Goal: Information Seeking & Learning: Learn about a topic

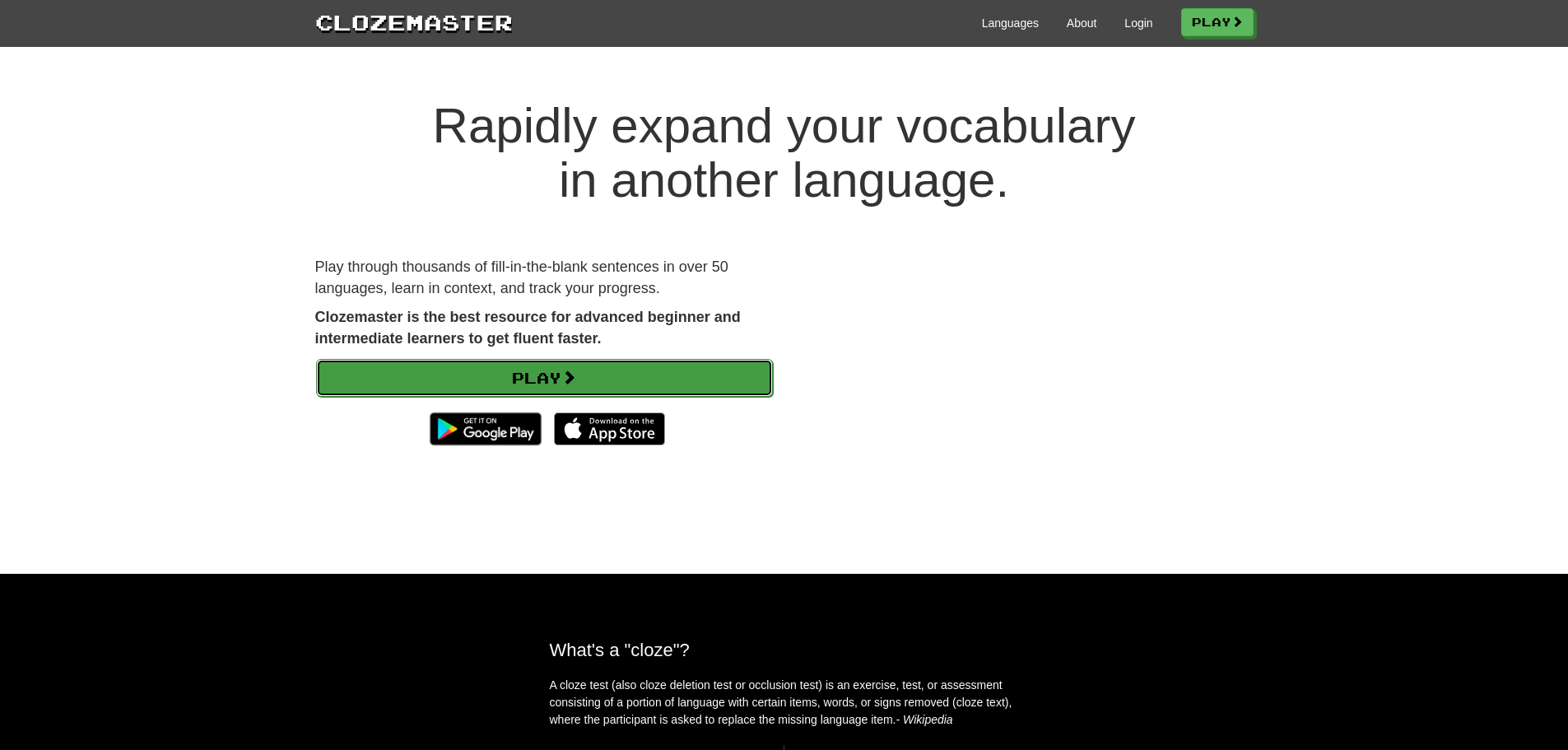
click at [675, 375] on link "Play" at bounding box center [544, 378] width 456 height 38
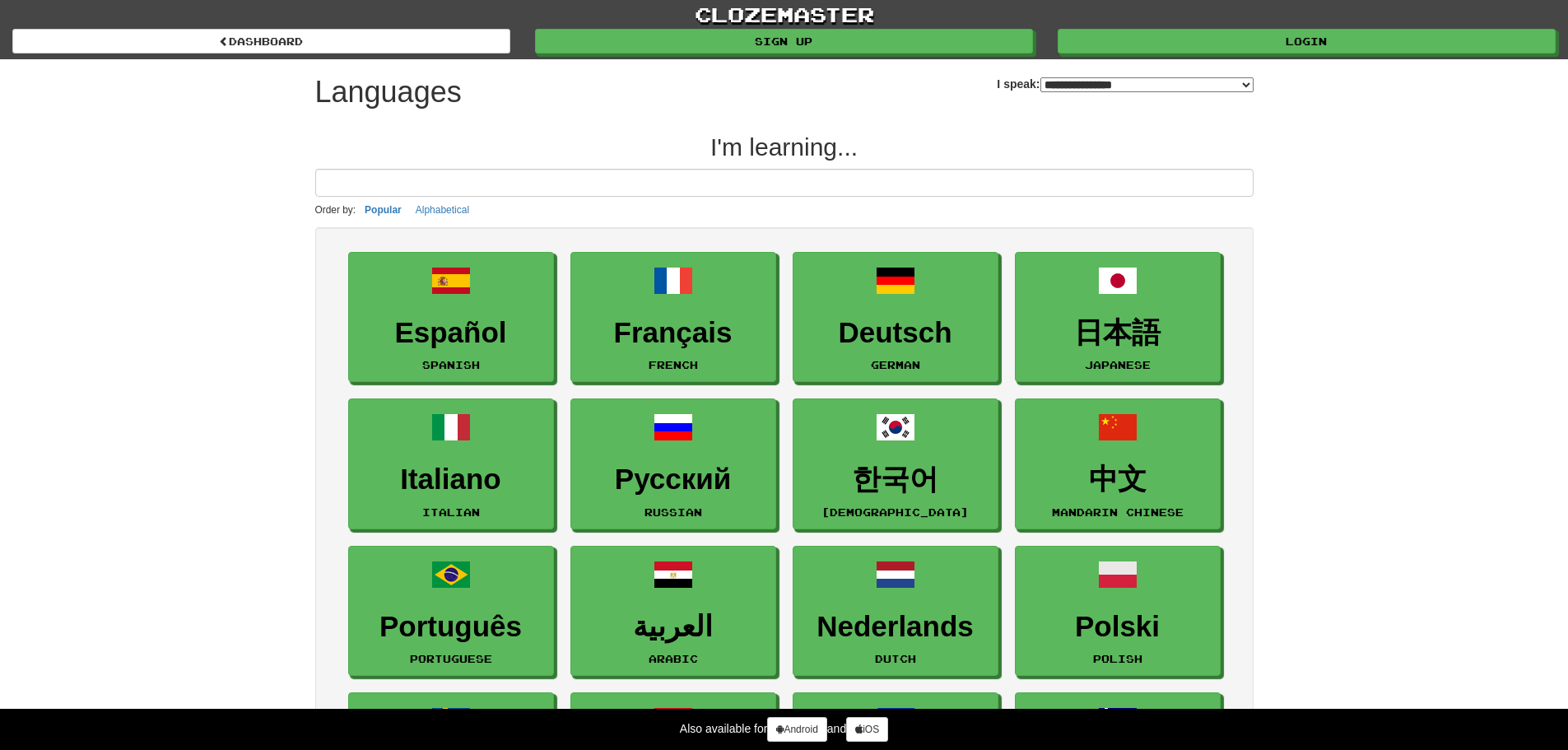
select select "*******"
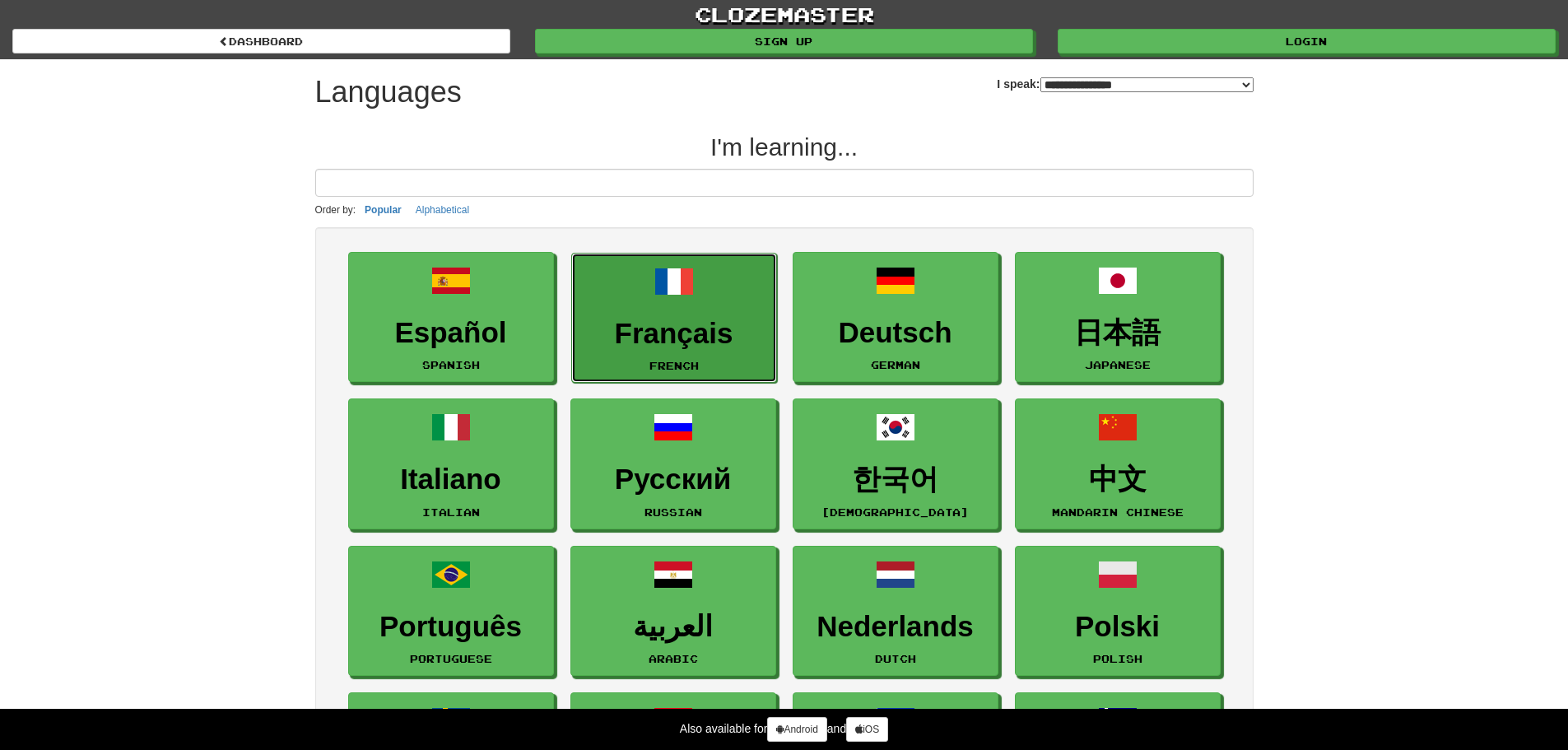
click at [719, 321] on h3 "Français" at bounding box center [674, 334] width 188 height 32
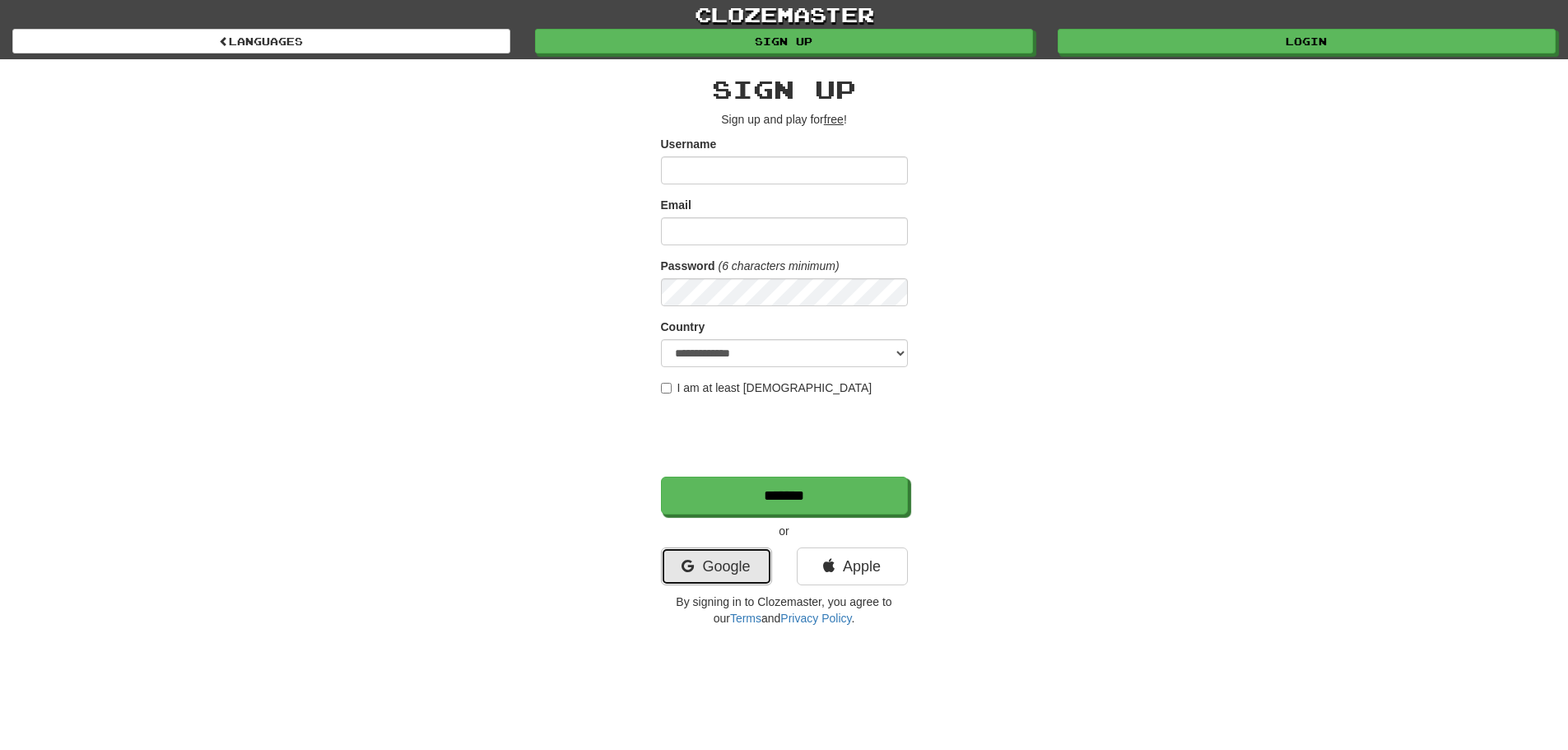
click at [717, 572] on link "Google" at bounding box center [717, 566] width 111 height 38
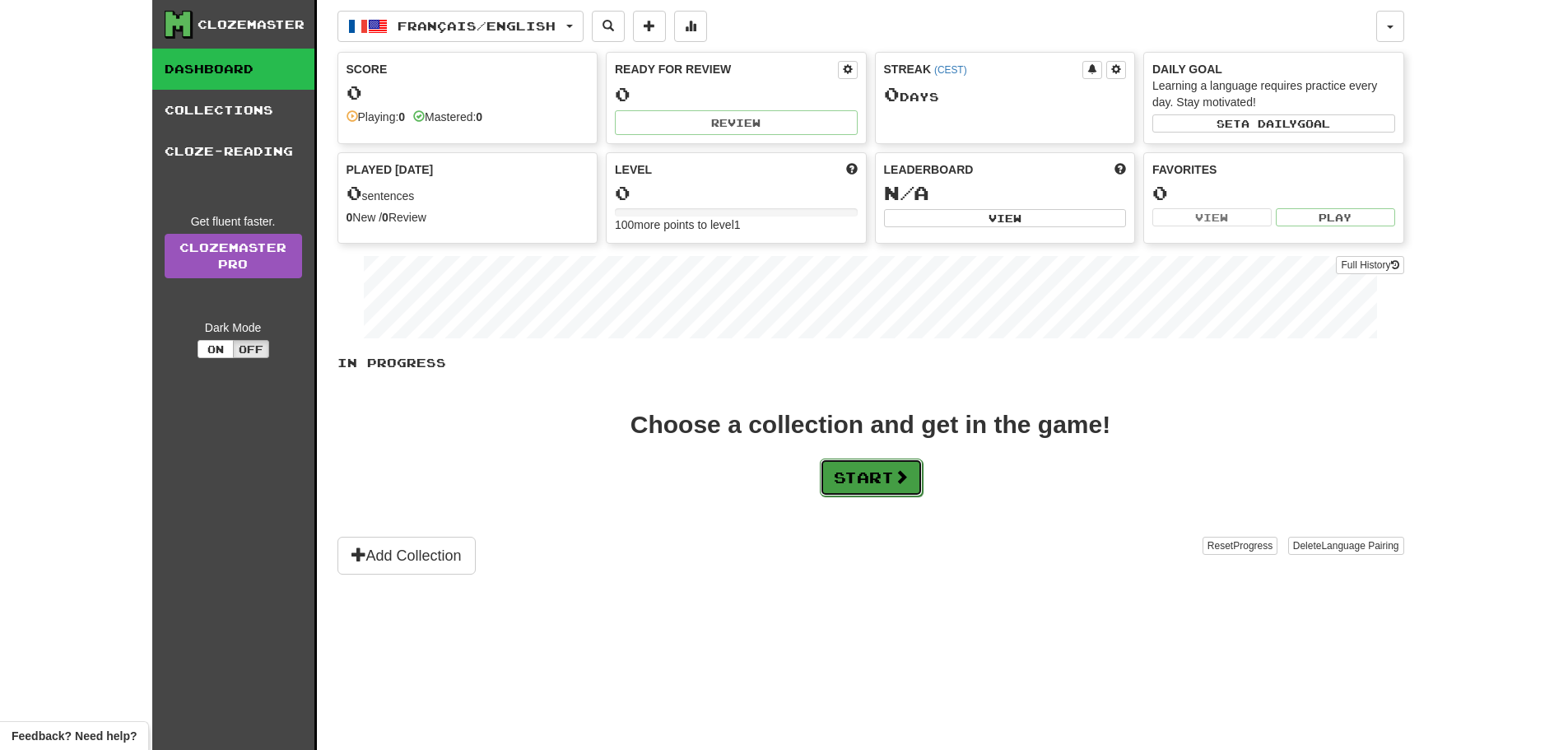
click at [883, 486] on button "Start" at bounding box center [871, 477] width 103 height 38
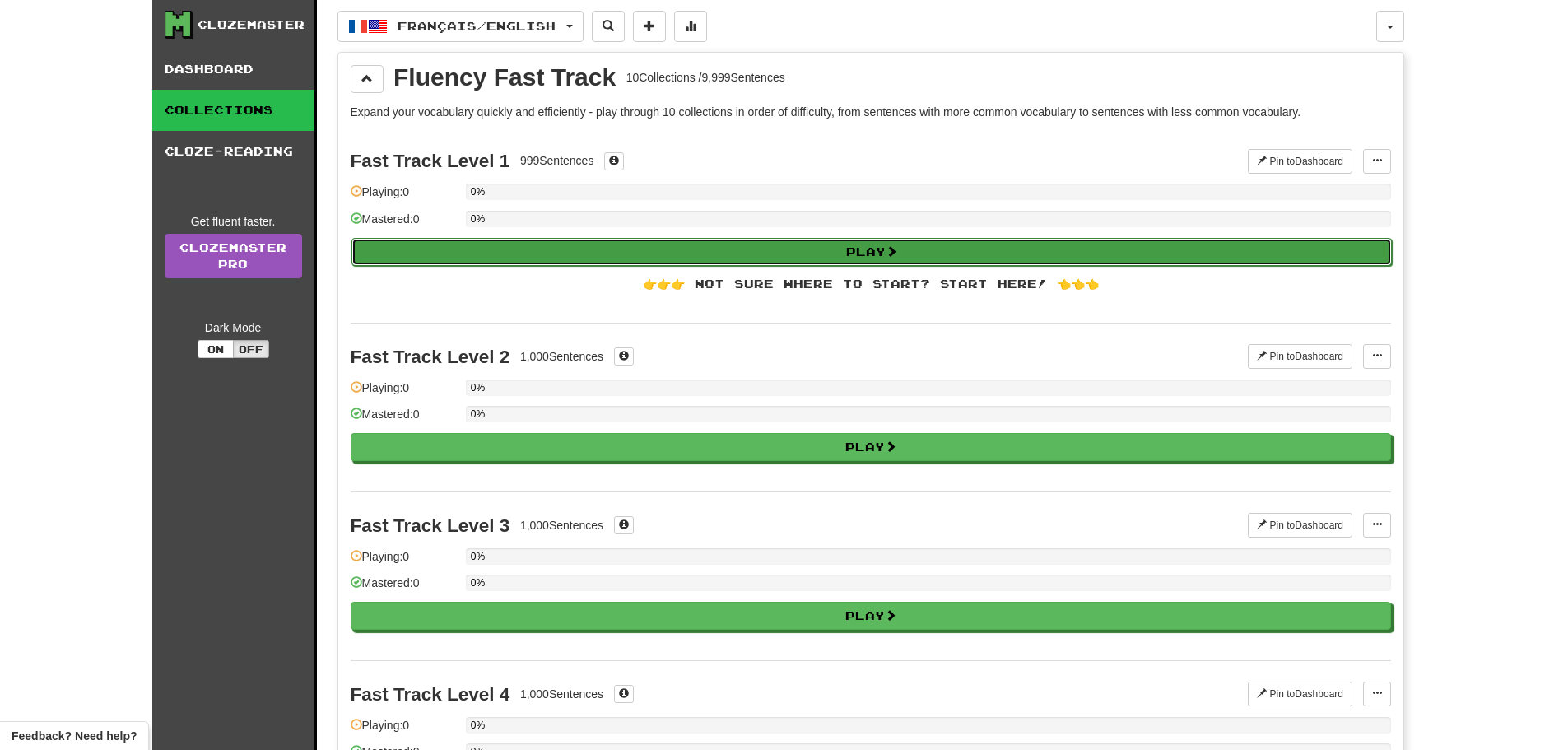
click at [883, 253] on button "Play" at bounding box center [871, 252] width 1041 height 28
select select "**"
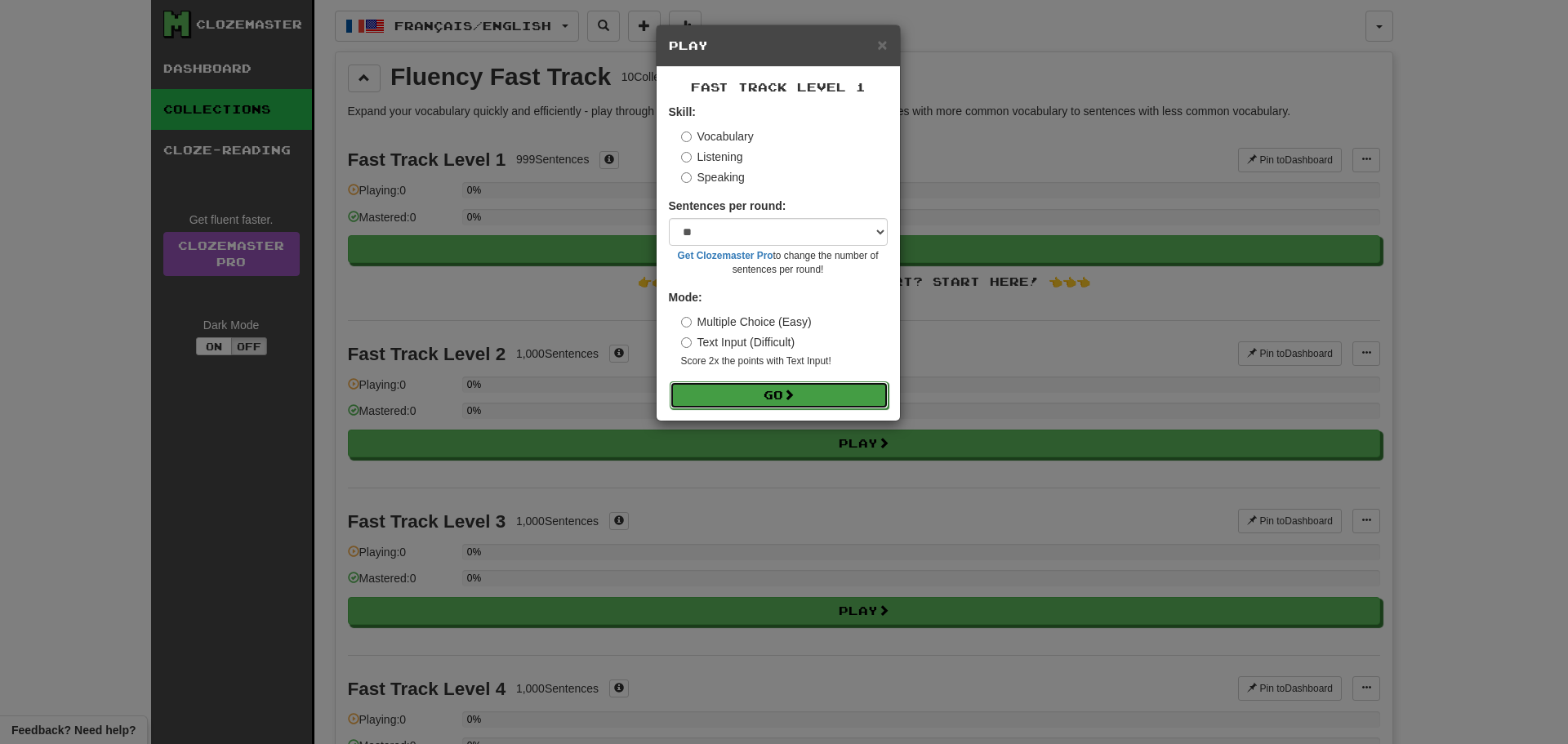
click at [775, 398] on button "Go" at bounding box center [780, 395] width 219 height 28
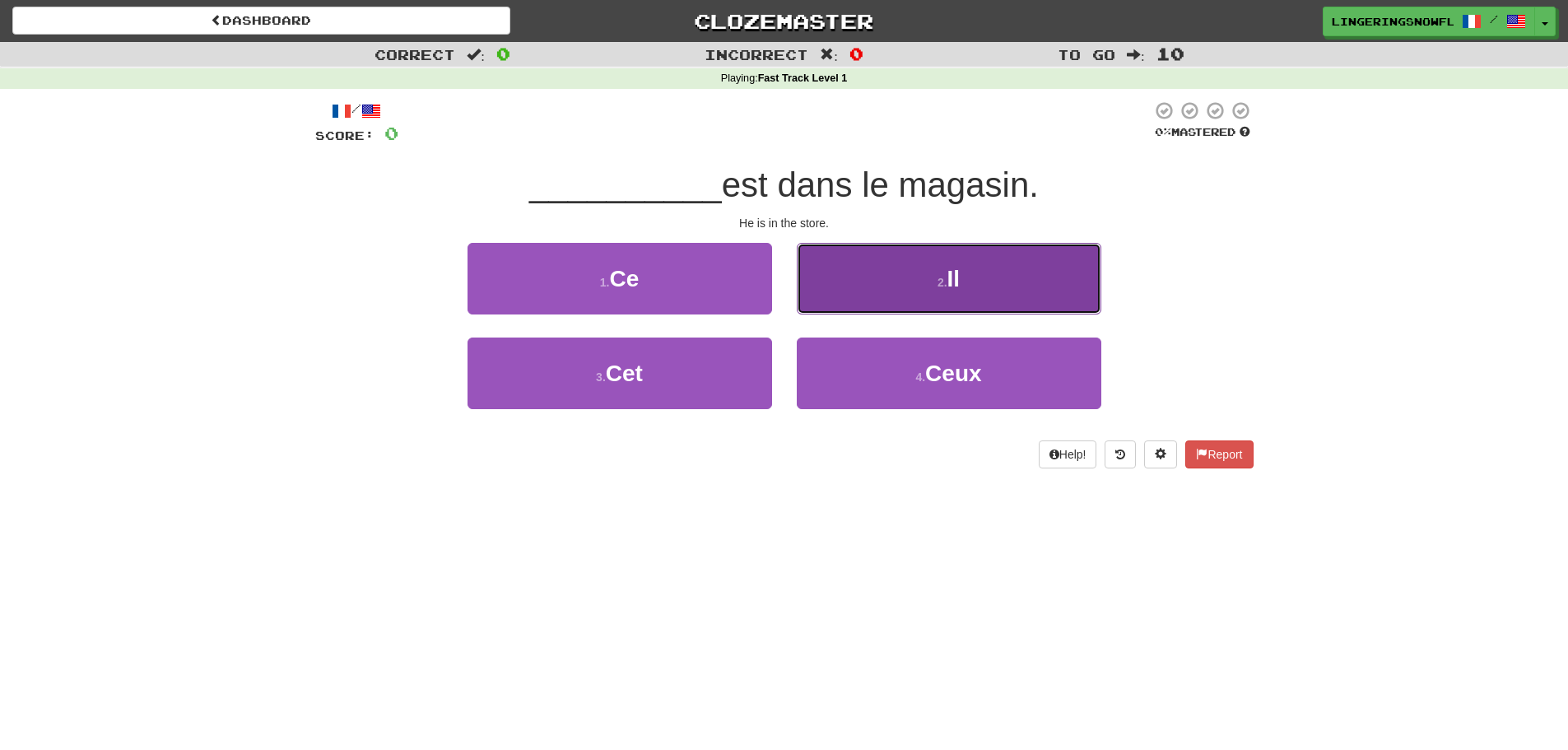
click at [917, 280] on button "2 . Il" at bounding box center [949, 278] width 305 height 72
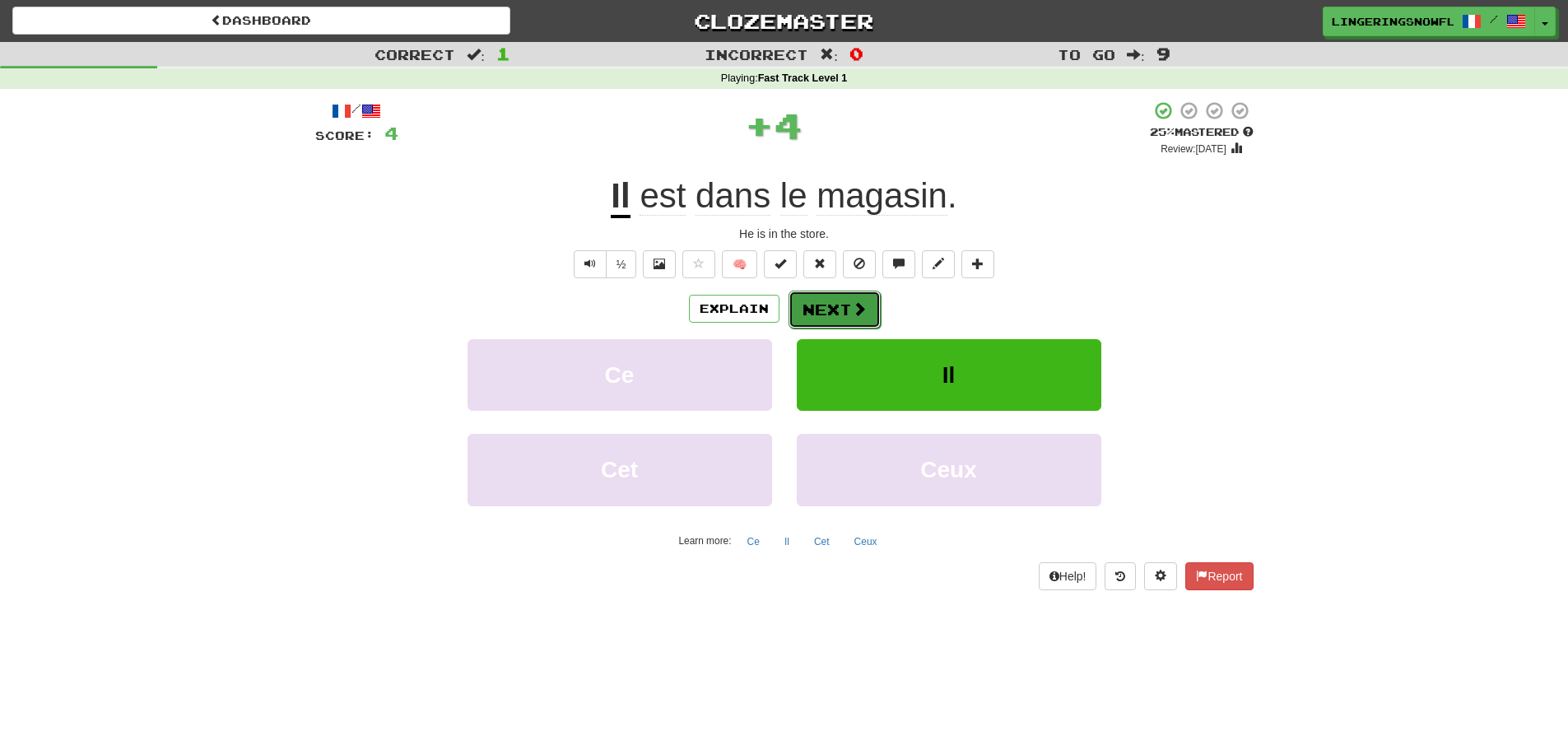
click at [856, 318] on button "Next" at bounding box center [834, 309] width 92 height 38
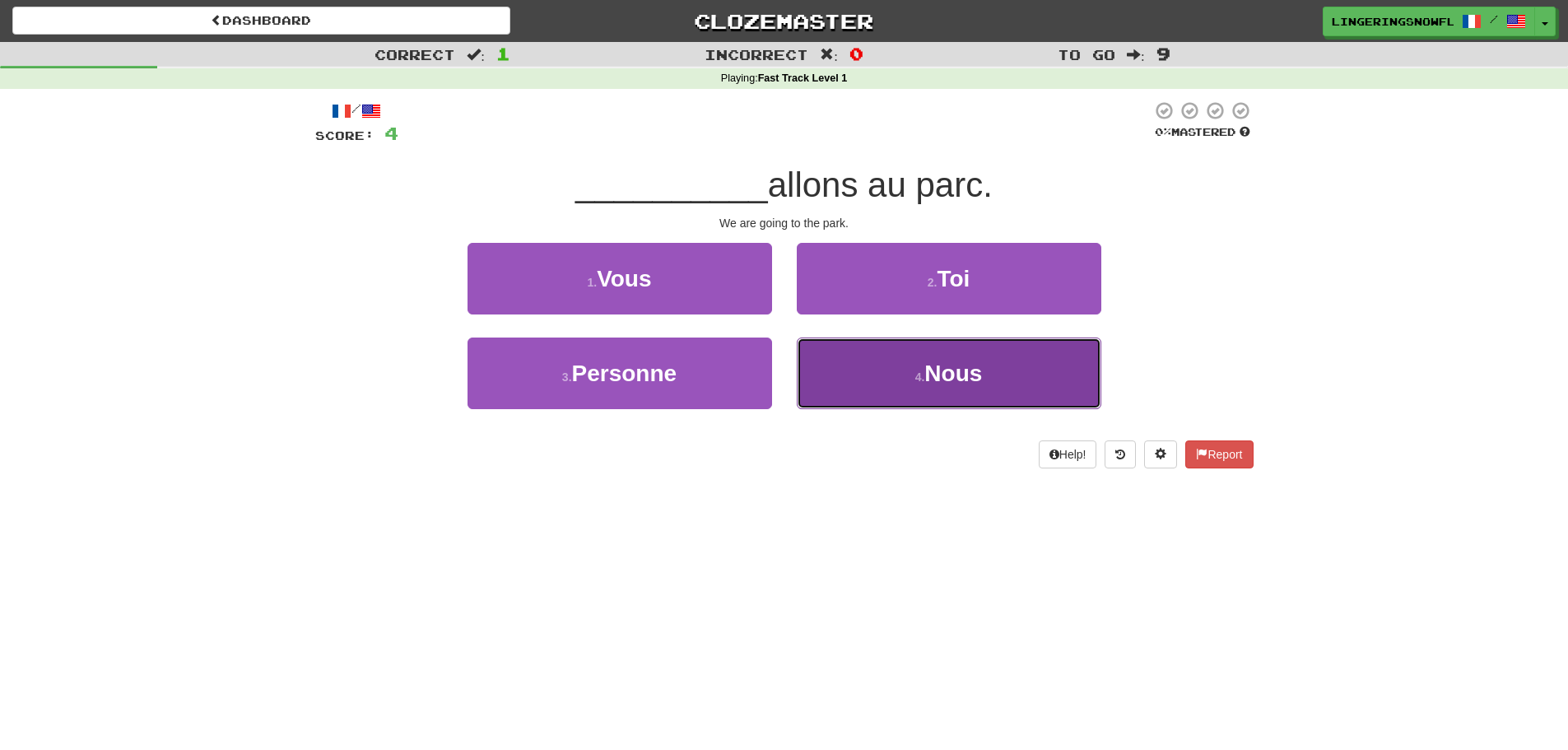
click at [991, 390] on button "4 . Nous" at bounding box center [949, 373] width 305 height 72
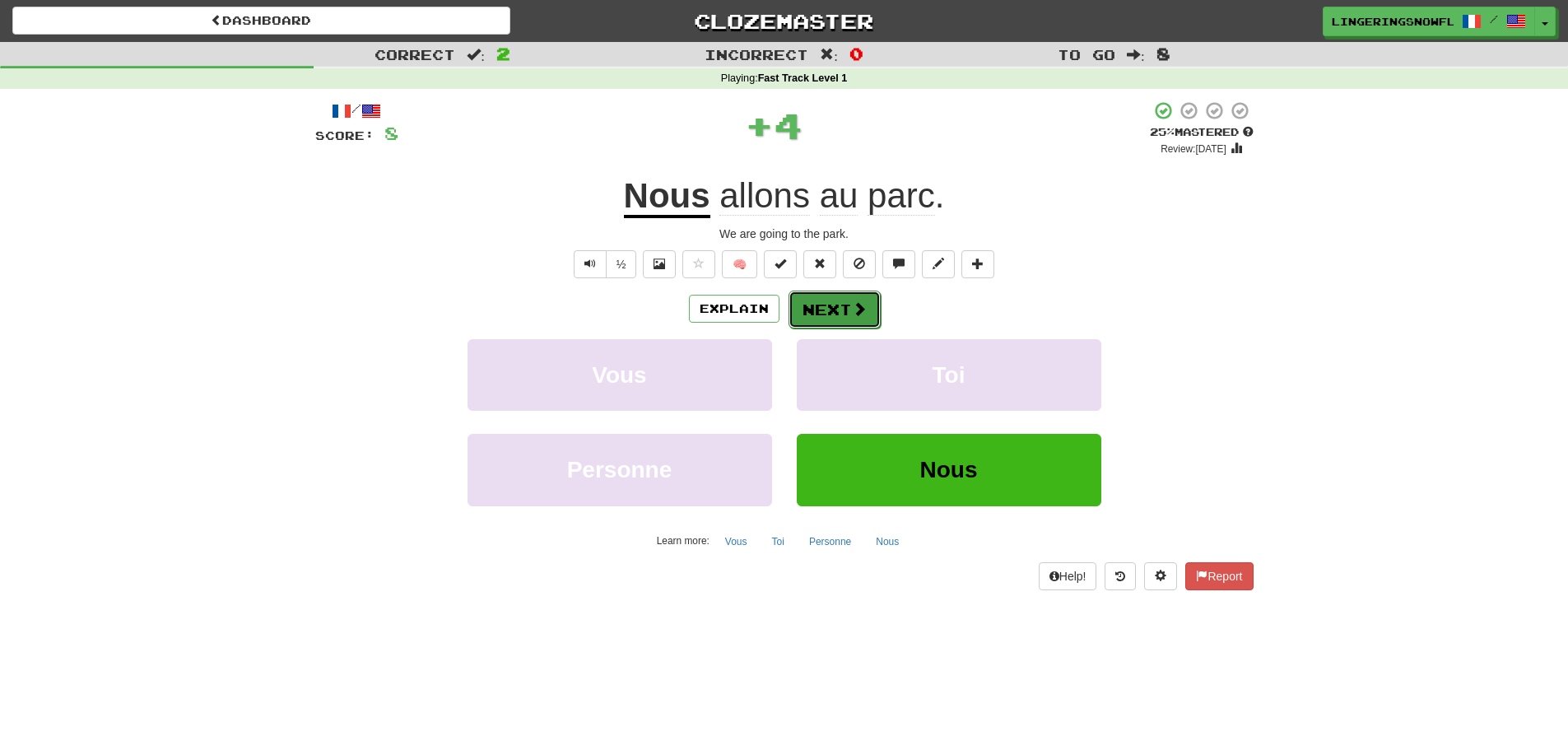
click at [811, 313] on button "Next" at bounding box center [834, 309] width 92 height 38
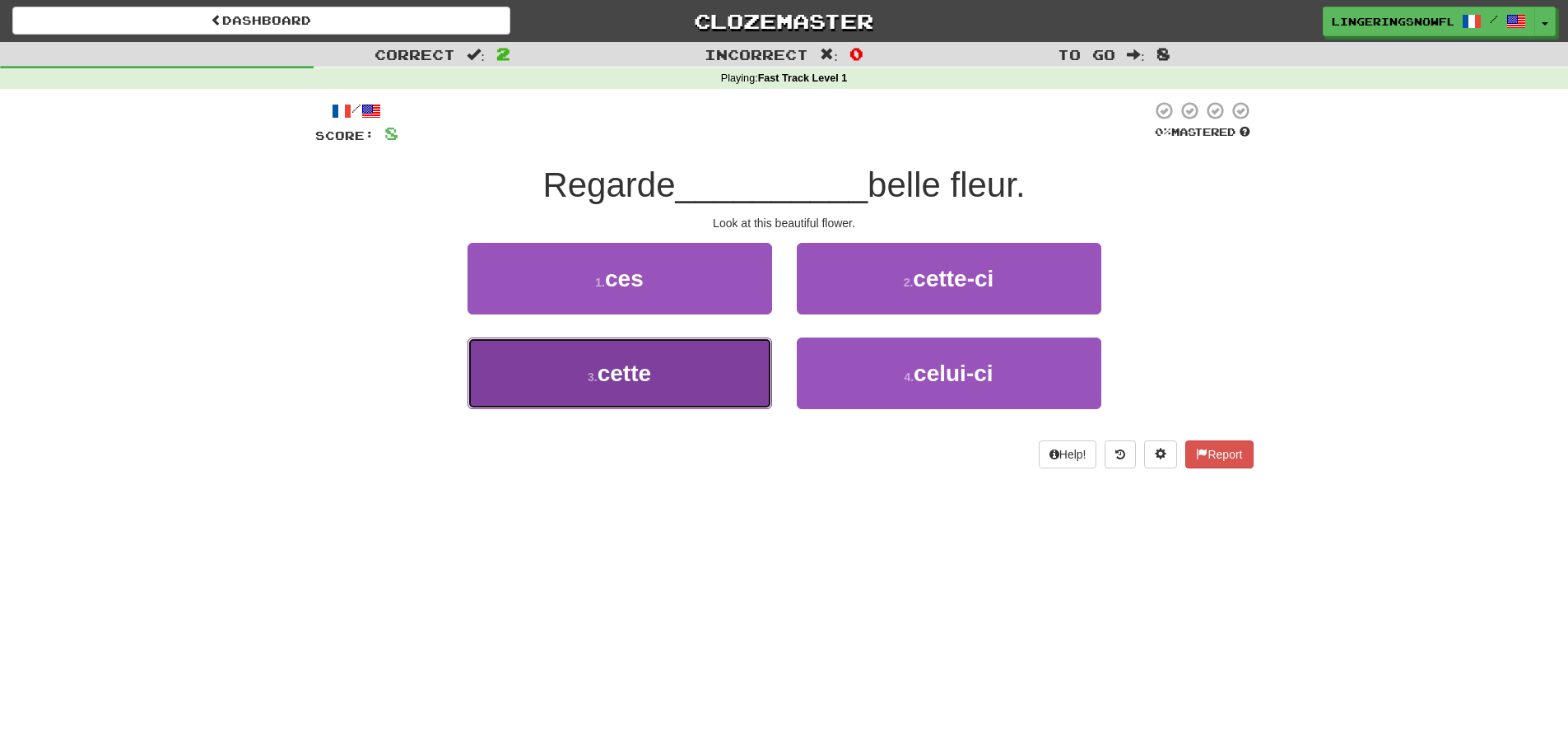
click at [676, 385] on button "3 . cette" at bounding box center [620, 373] width 305 height 72
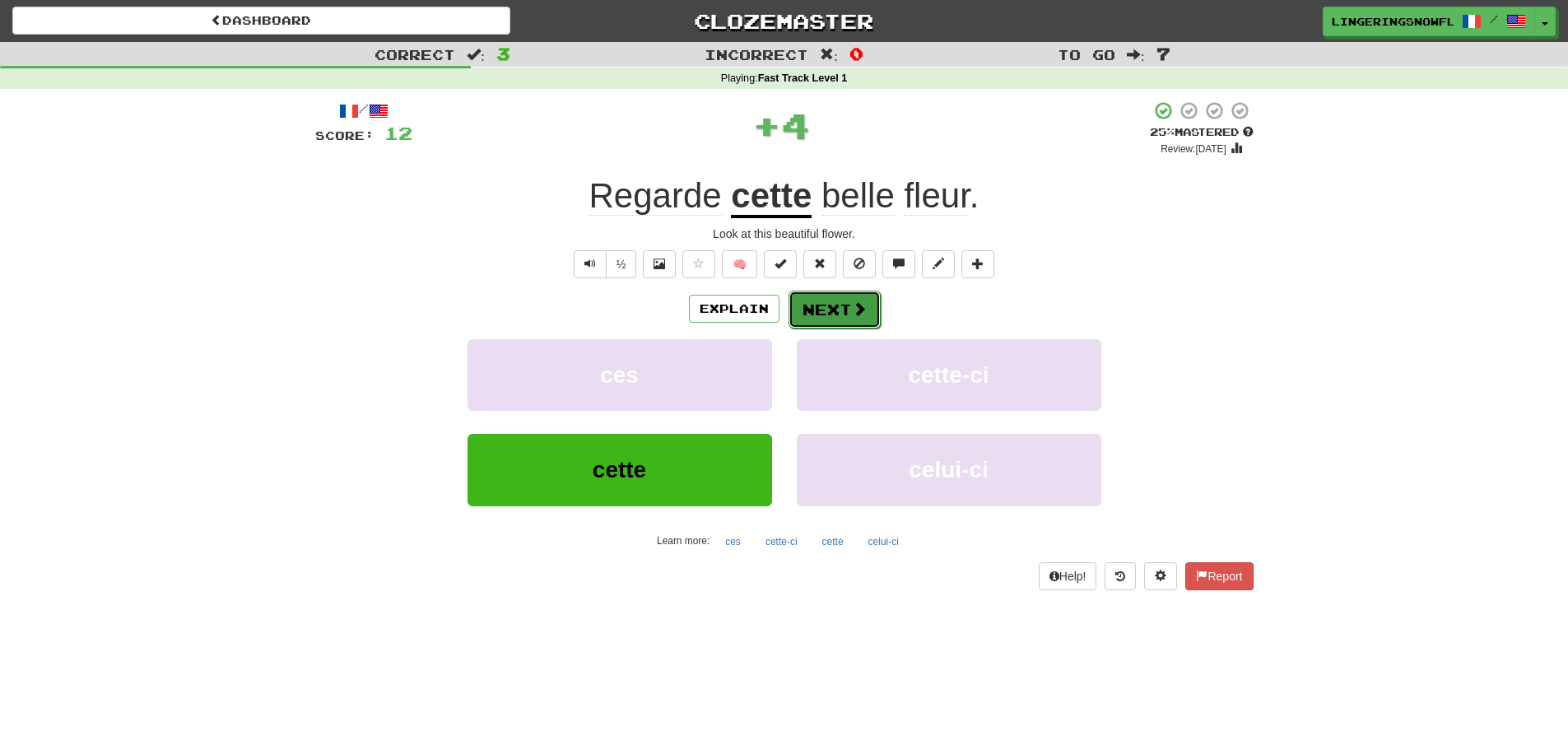
click at [824, 306] on button "Next" at bounding box center [834, 309] width 92 height 38
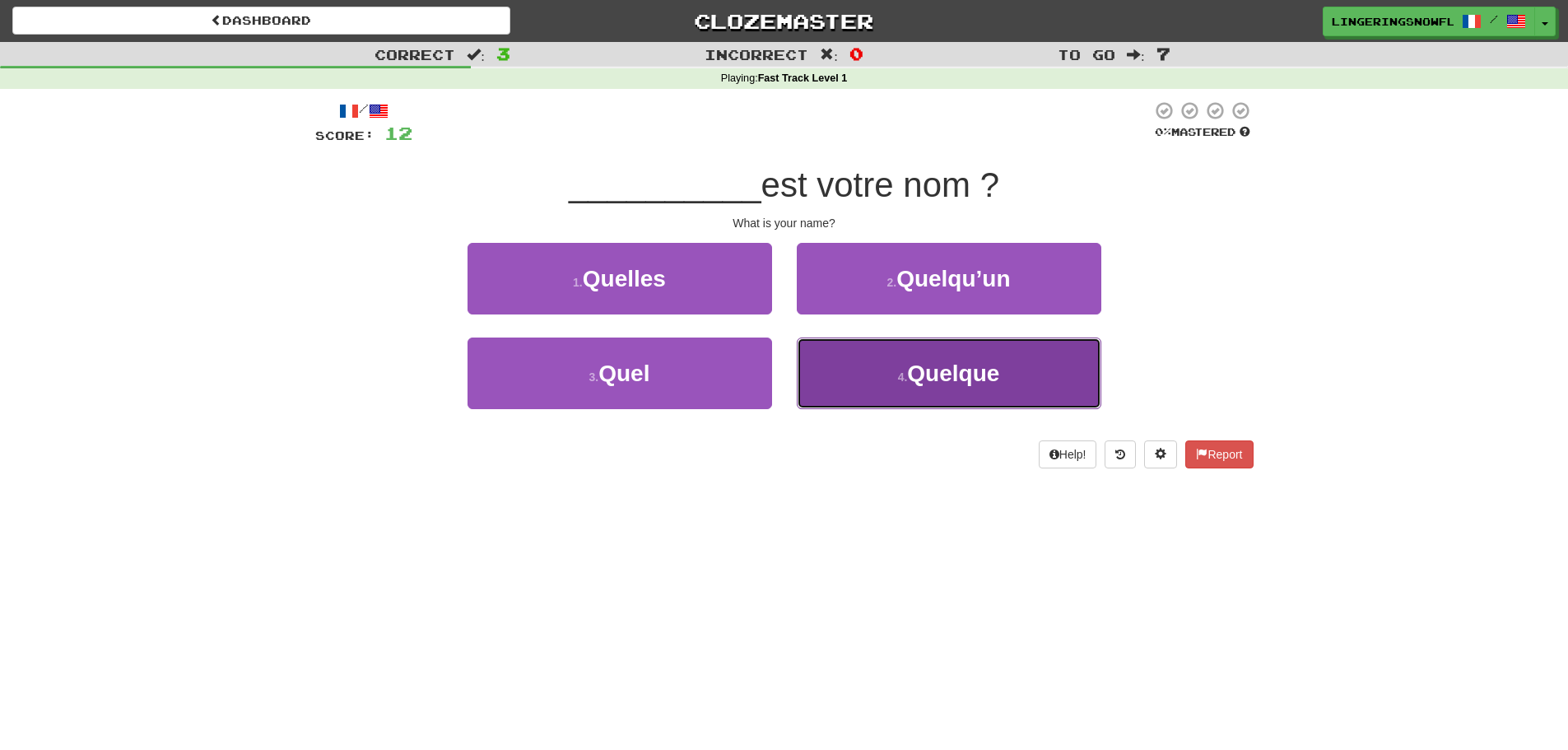
click at [992, 382] on span "Quelque" at bounding box center [954, 373] width 92 height 26
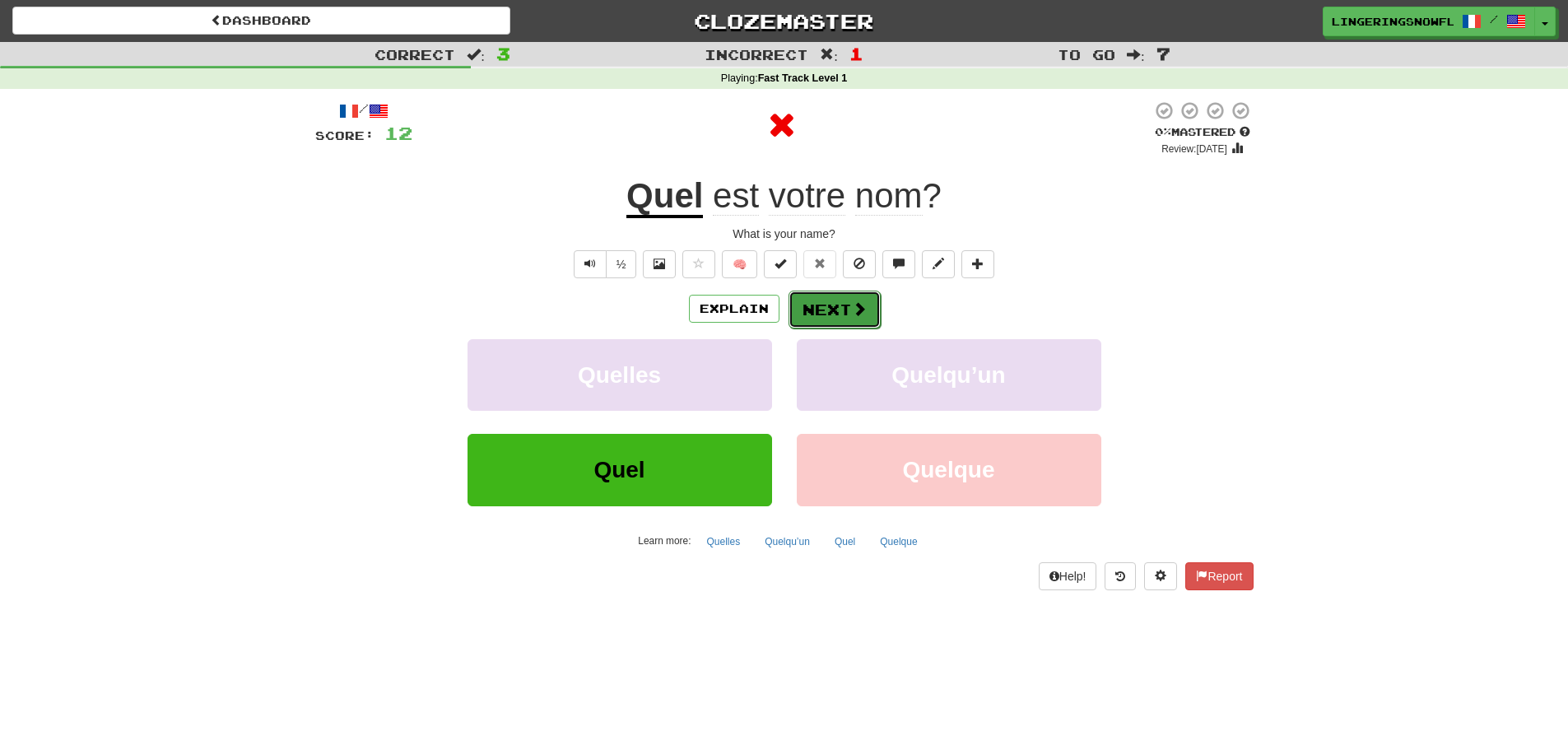
click at [822, 306] on button "Next" at bounding box center [834, 309] width 92 height 38
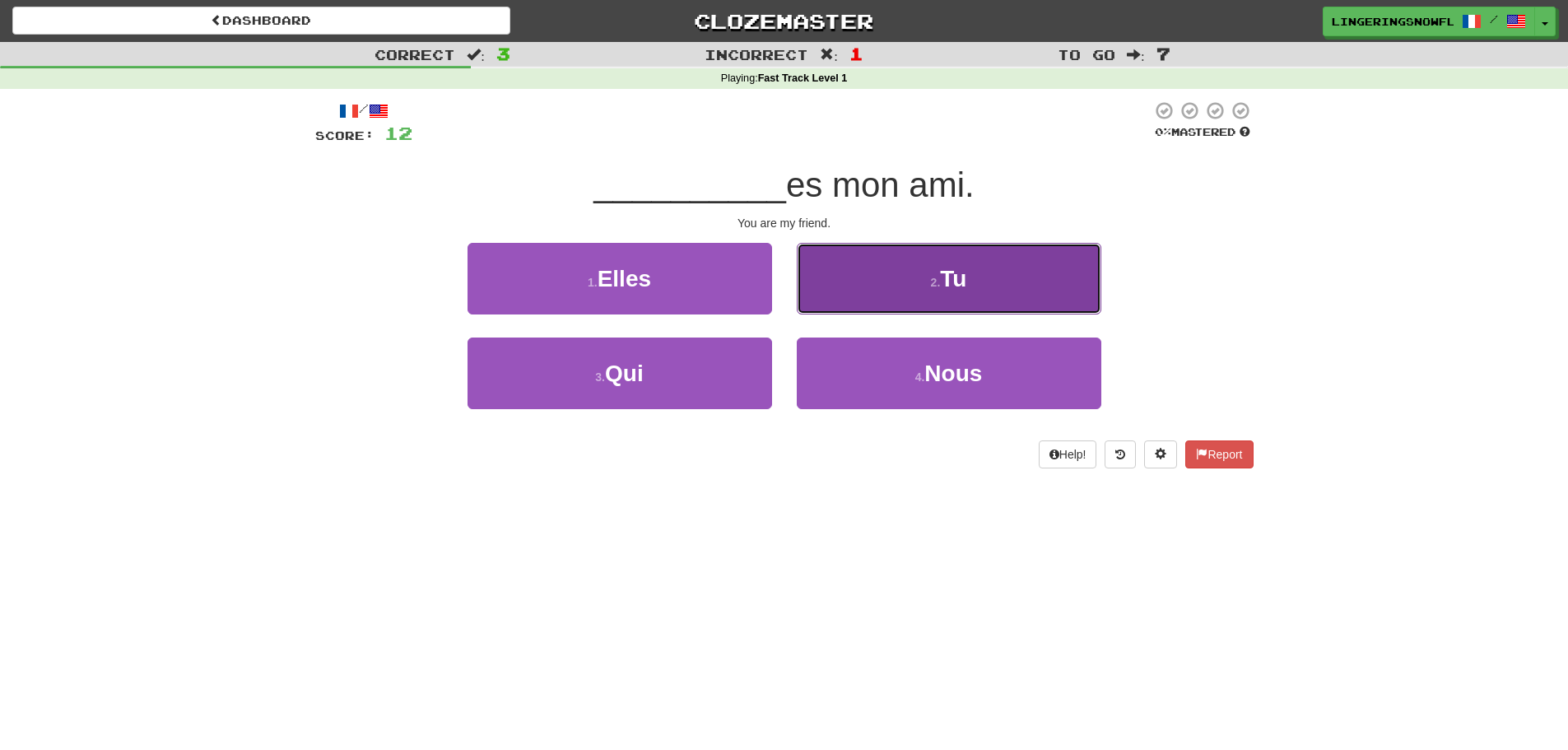
click at [895, 286] on button "2 . Tu" at bounding box center [949, 278] width 305 height 72
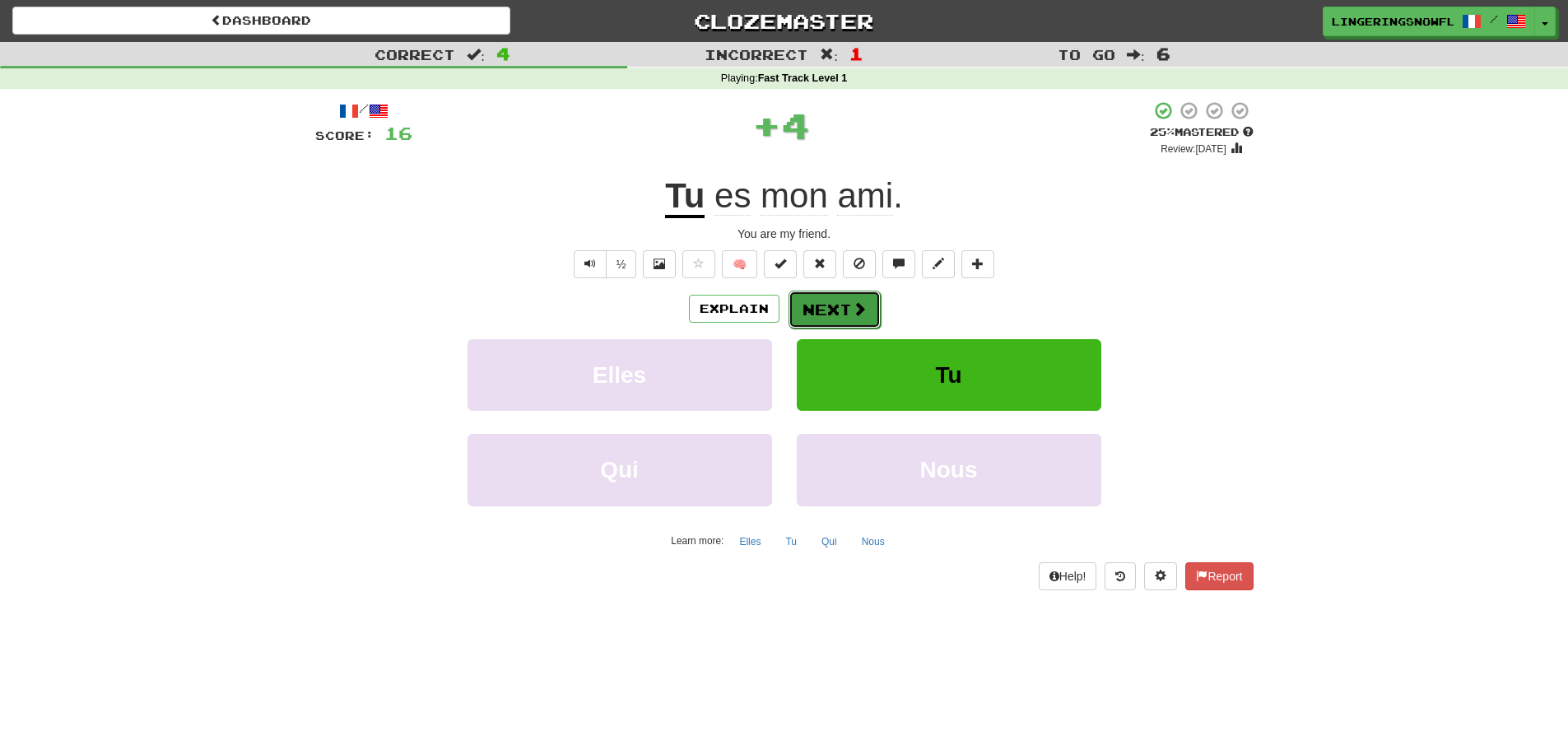
click at [843, 299] on button "Next" at bounding box center [834, 309] width 92 height 38
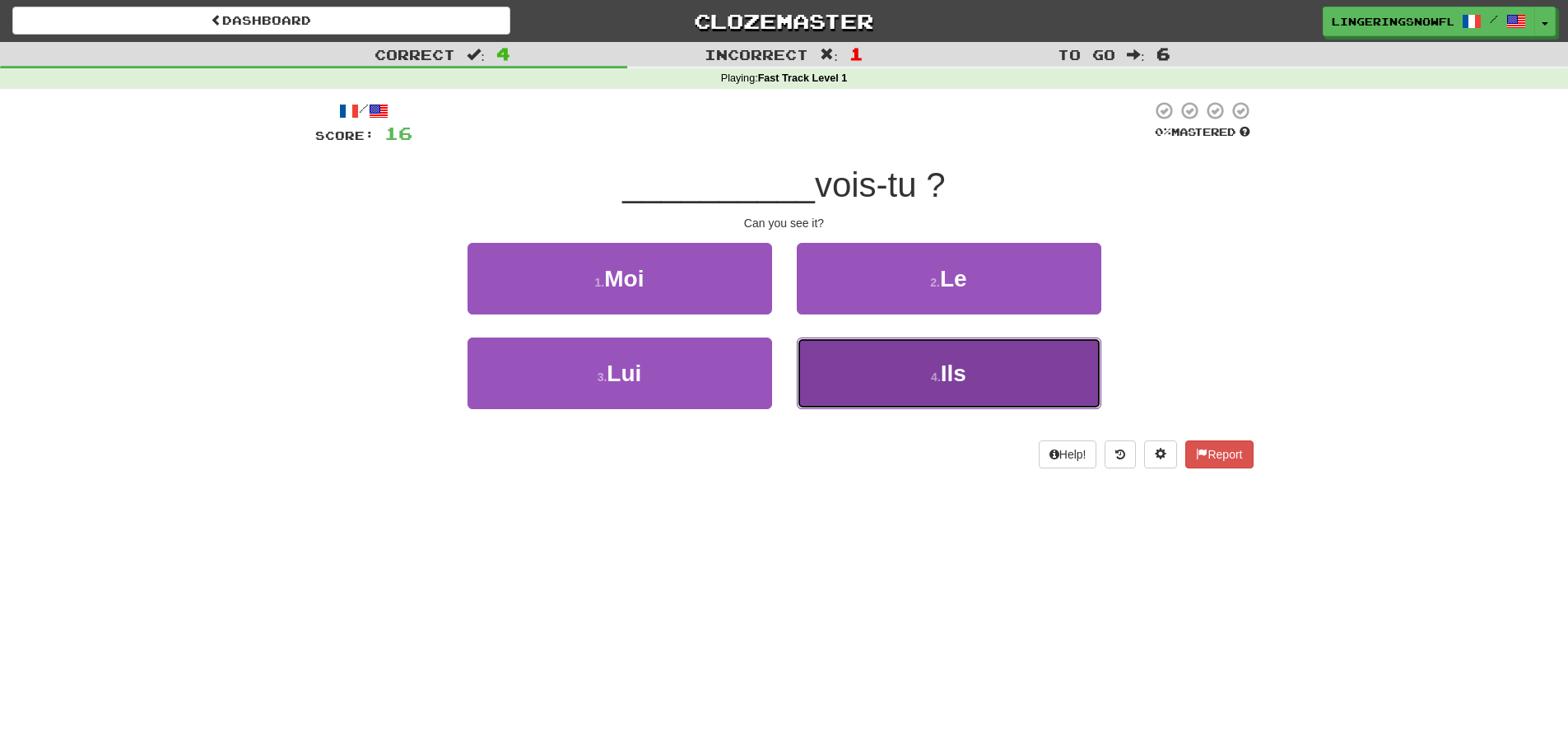
click at [897, 367] on button "4 . Ils" at bounding box center [949, 373] width 305 height 72
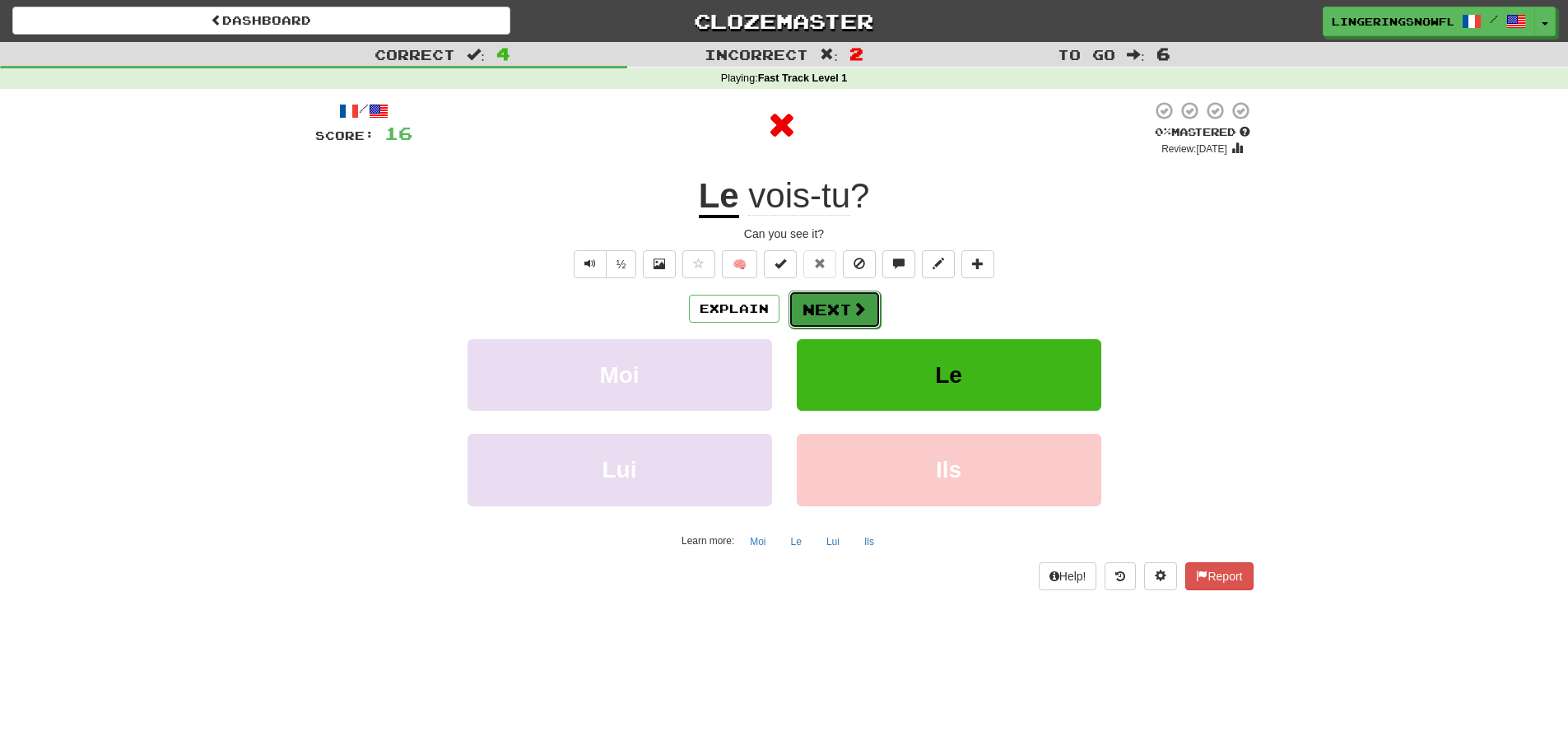
click at [842, 315] on button "Next" at bounding box center [834, 309] width 92 height 38
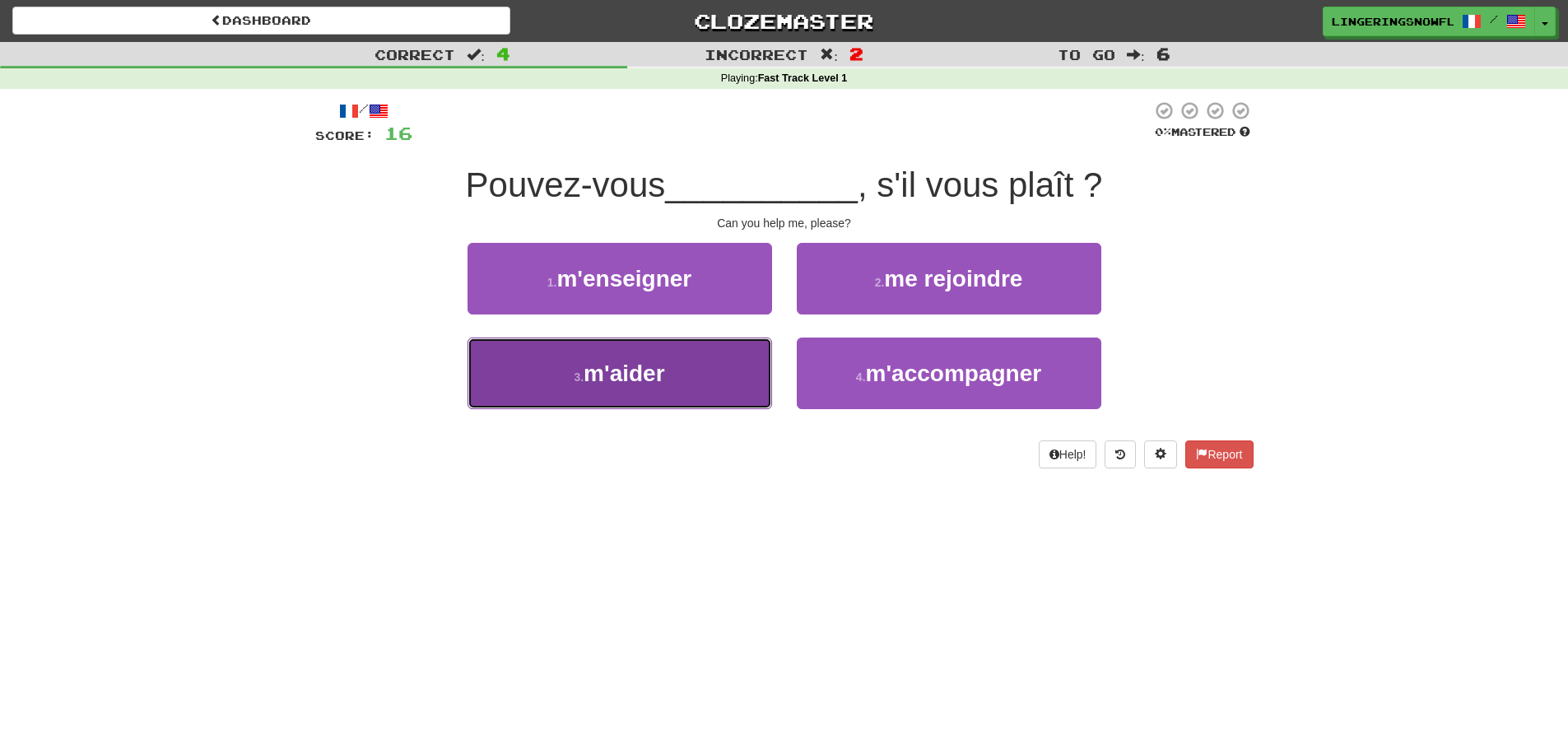
click at [686, 378] on button "3 . m'aider" at bounding box center [620, 373] width 305 height 72
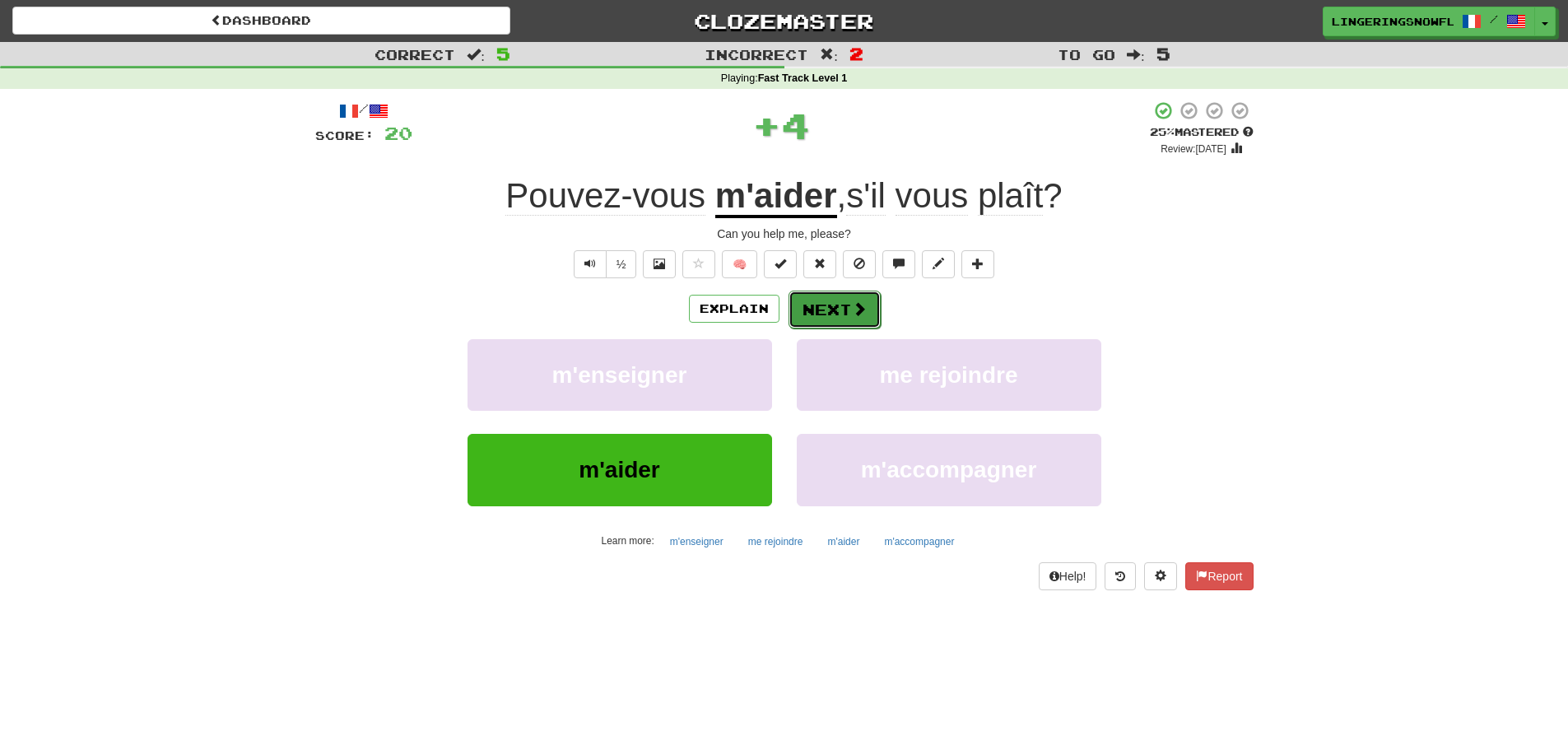
click at [856, 307] on span at bounding box center [859, 308] width 15 height 15
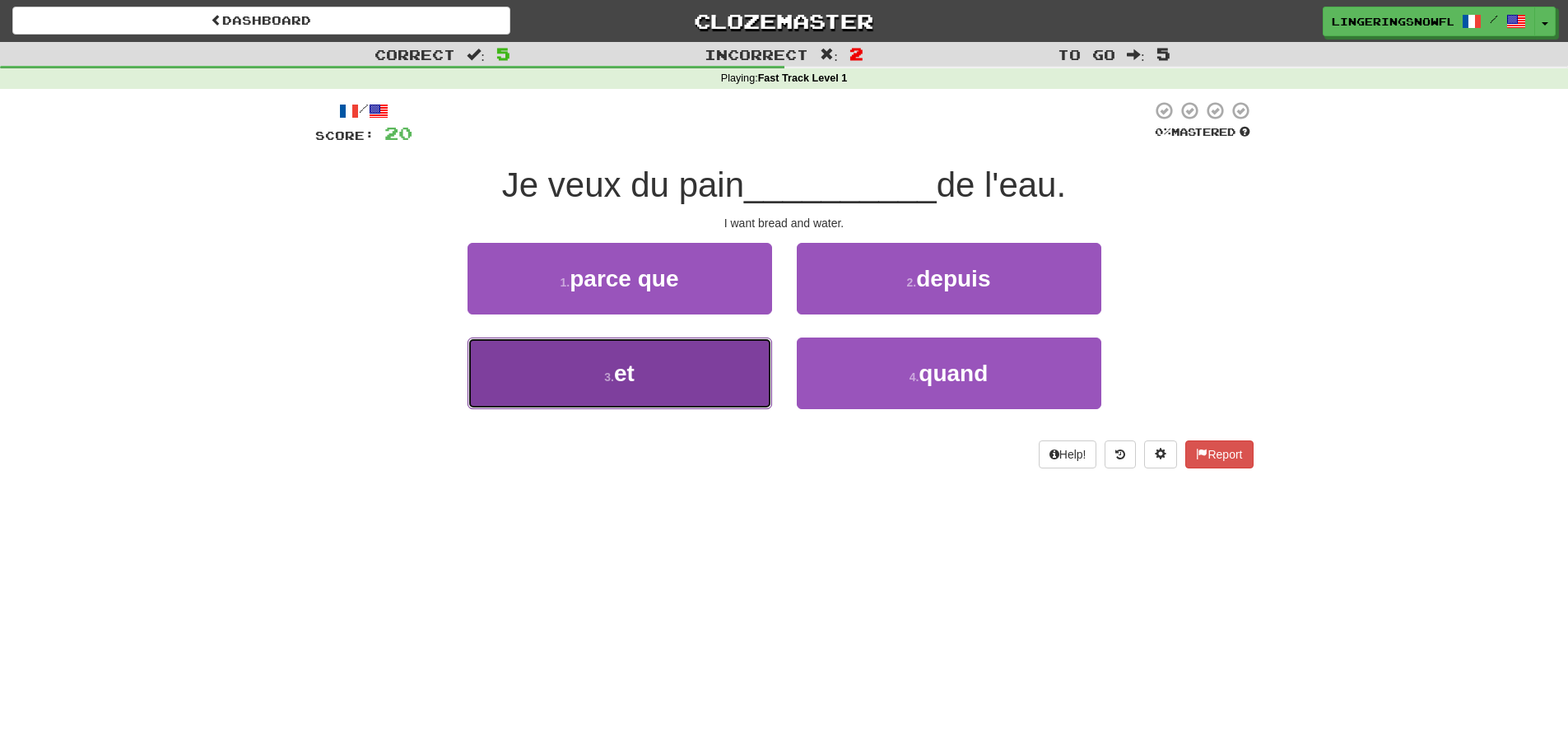
click at [682, 367] on button "3 . et" at bounding box center [620, 373] width 305 height 72
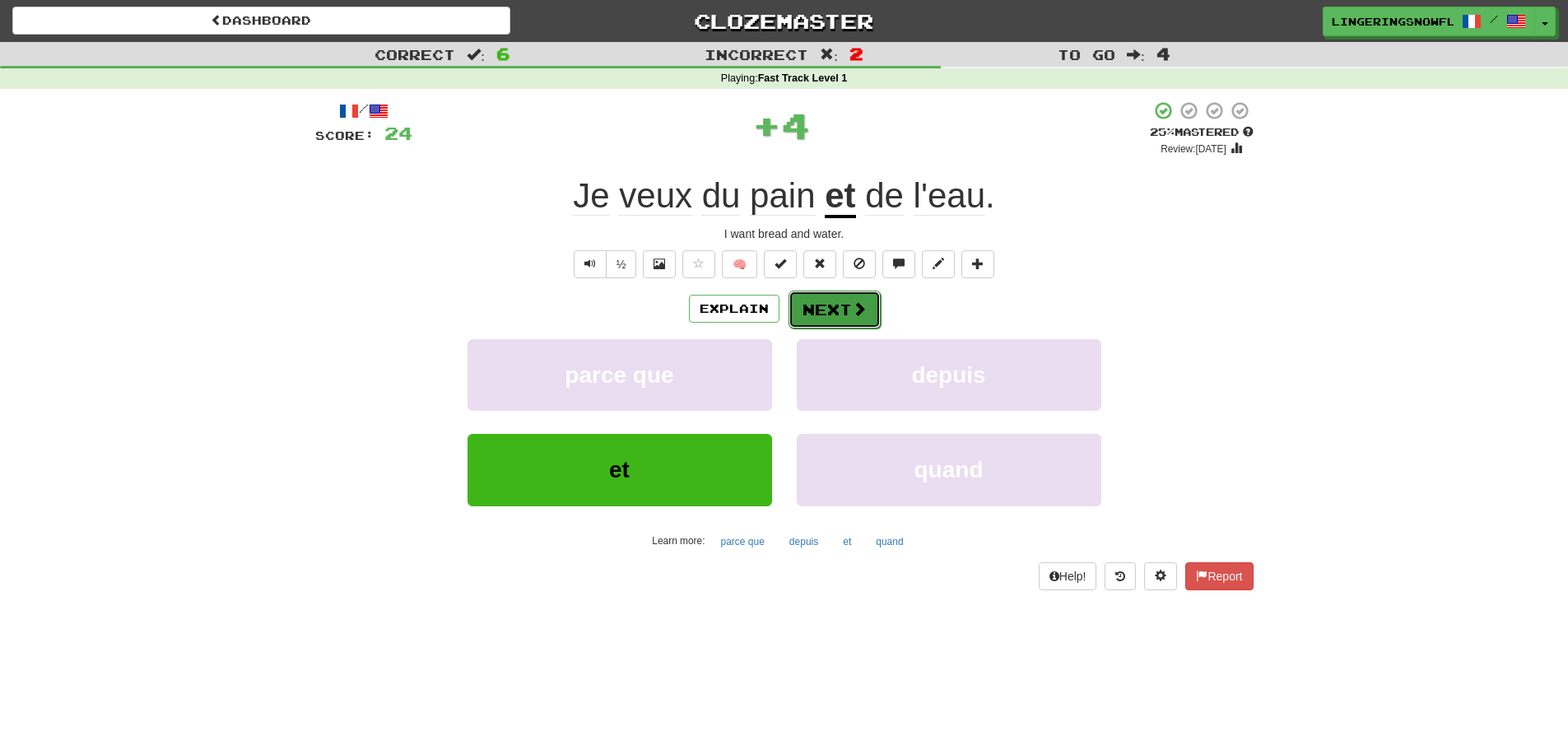
click at [845, 299] on button "Next" at bounding box center [834, 309] width 92 height 38
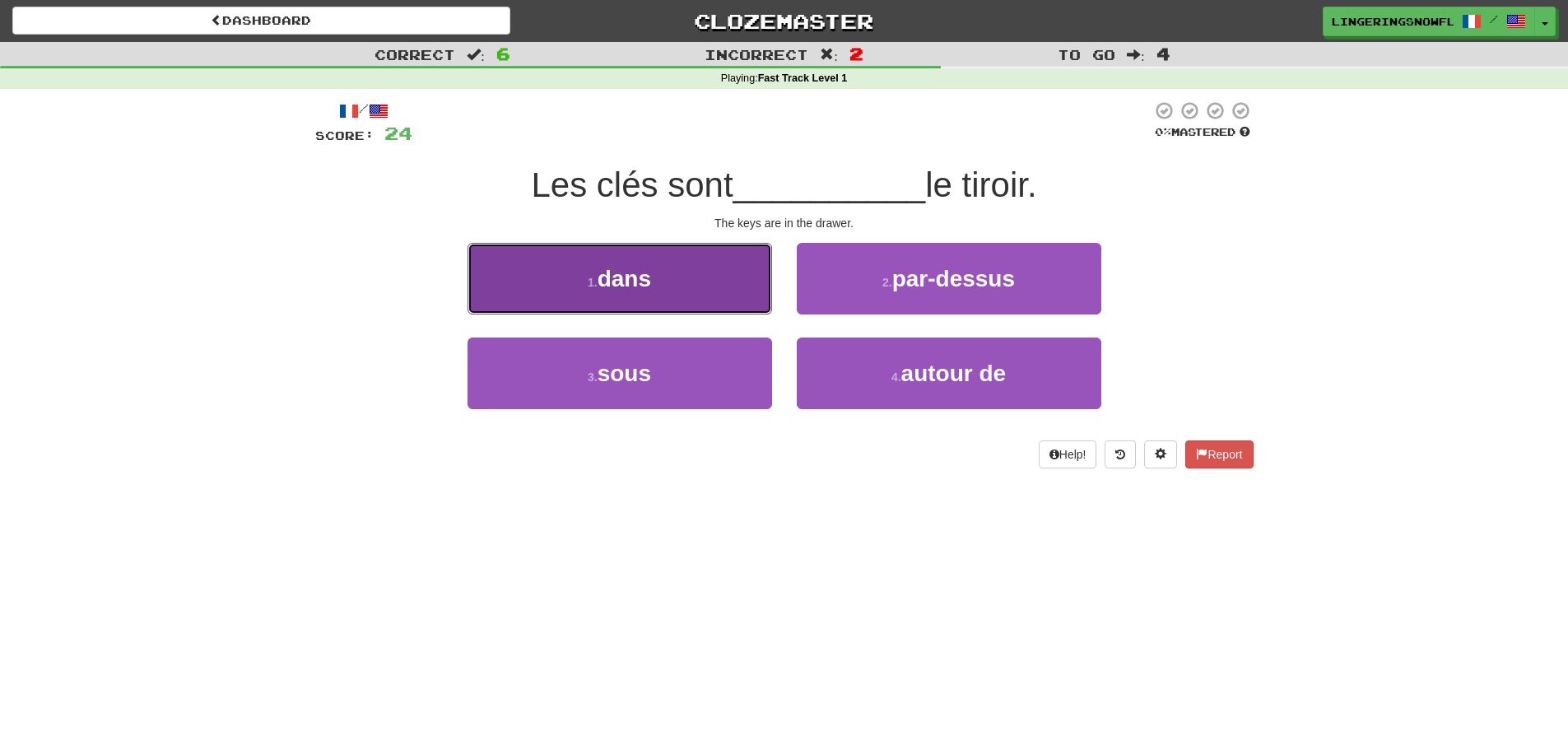
click at [698, 292] on button "1 . dans" at bounding box center [620, 278] width 305 height 72
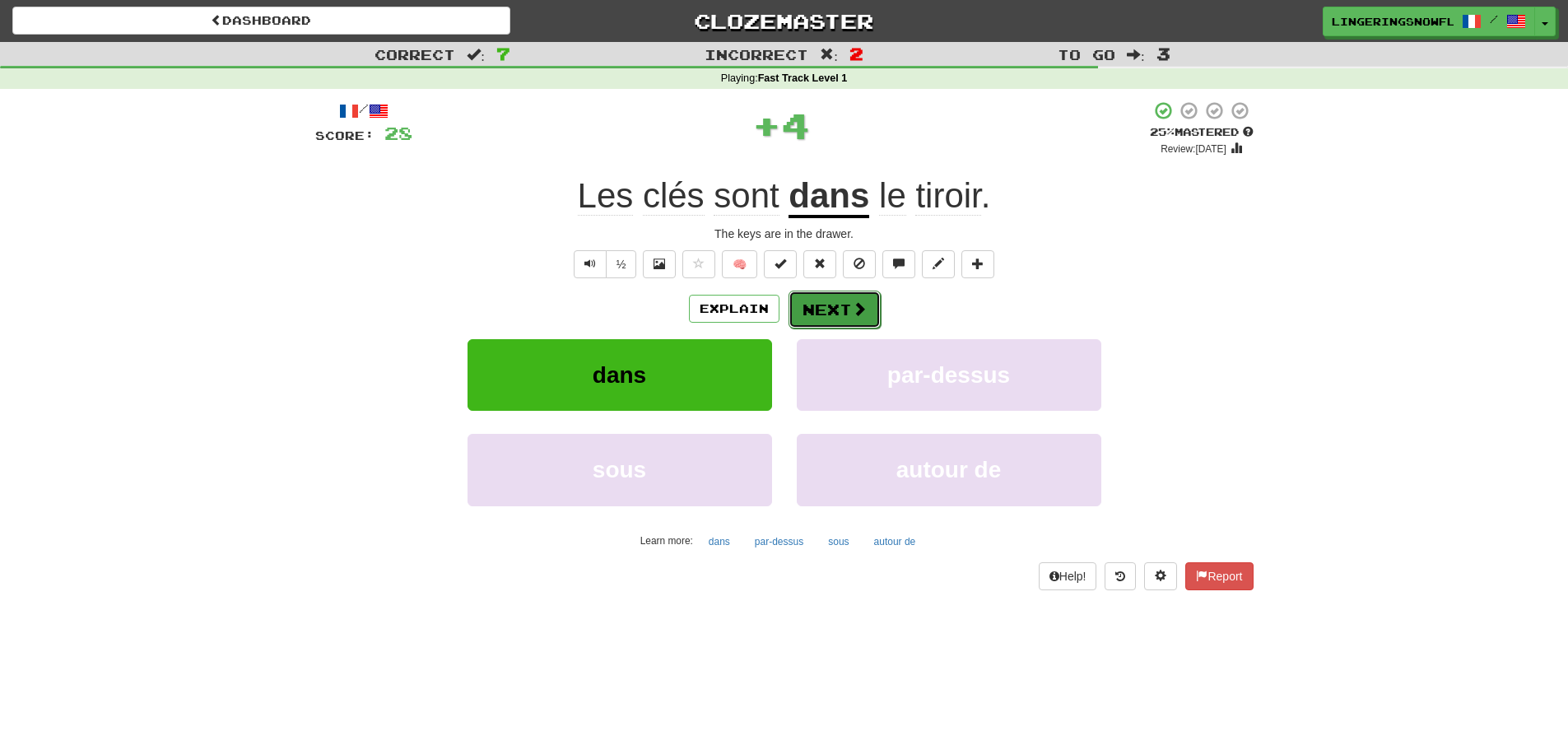
click at [803, 312] on button "Next" at bounding box center [834, 309] width 92 height 38
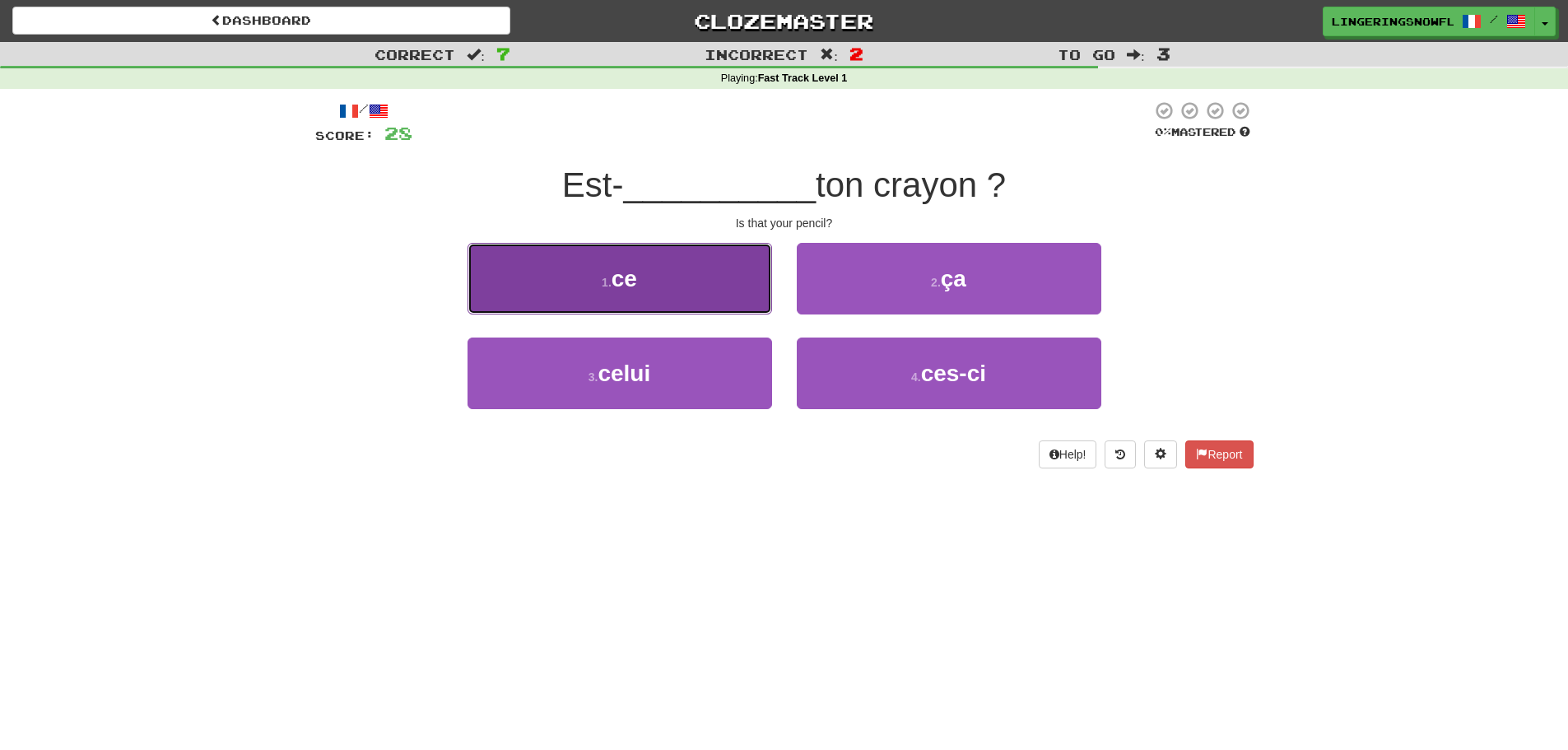
click at [705, 286] on button "1 . ce" at bounding box center [620, 278] width 305 height 72
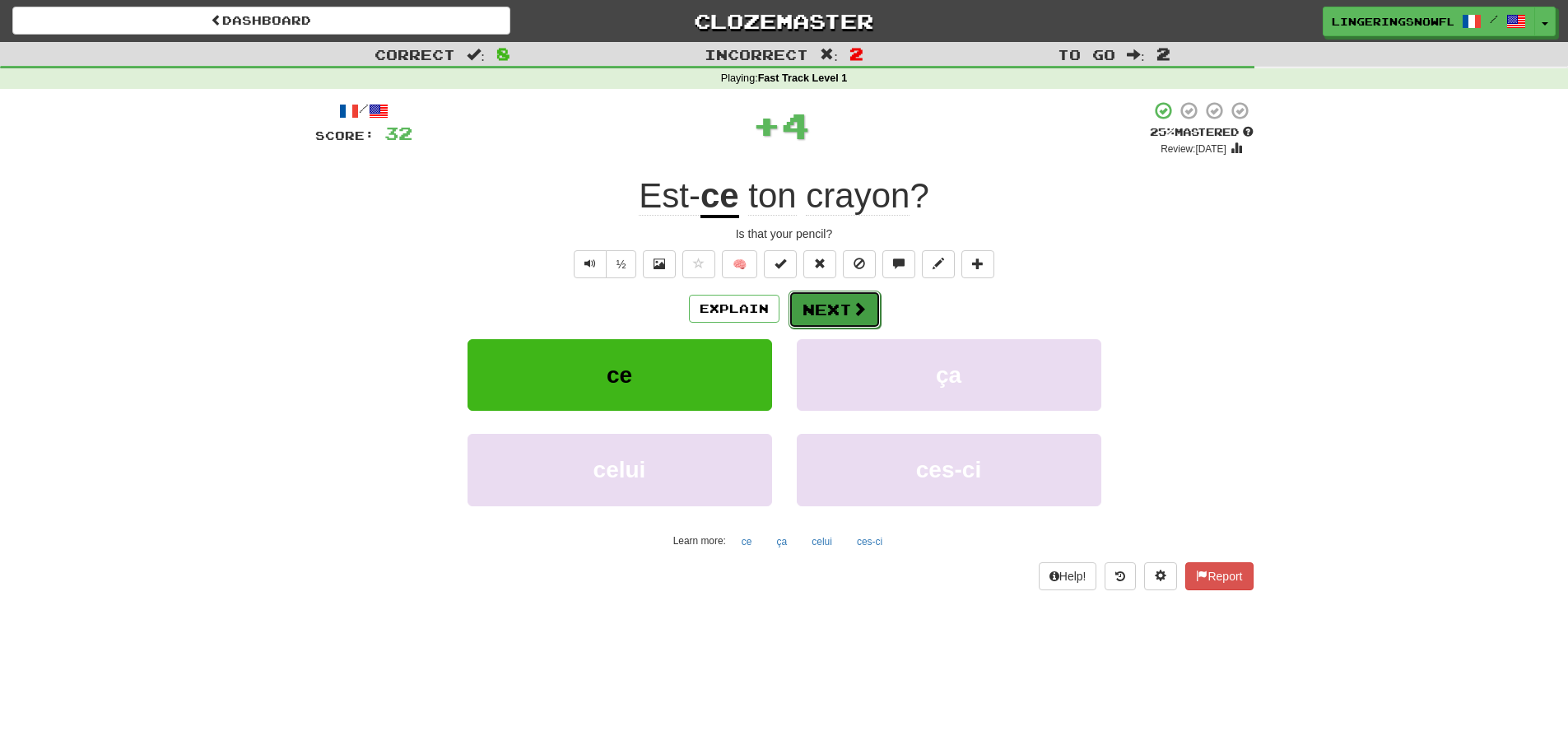
click at [808, 299] on button "Next" at bounding box center [834, 309] width 92 height 38
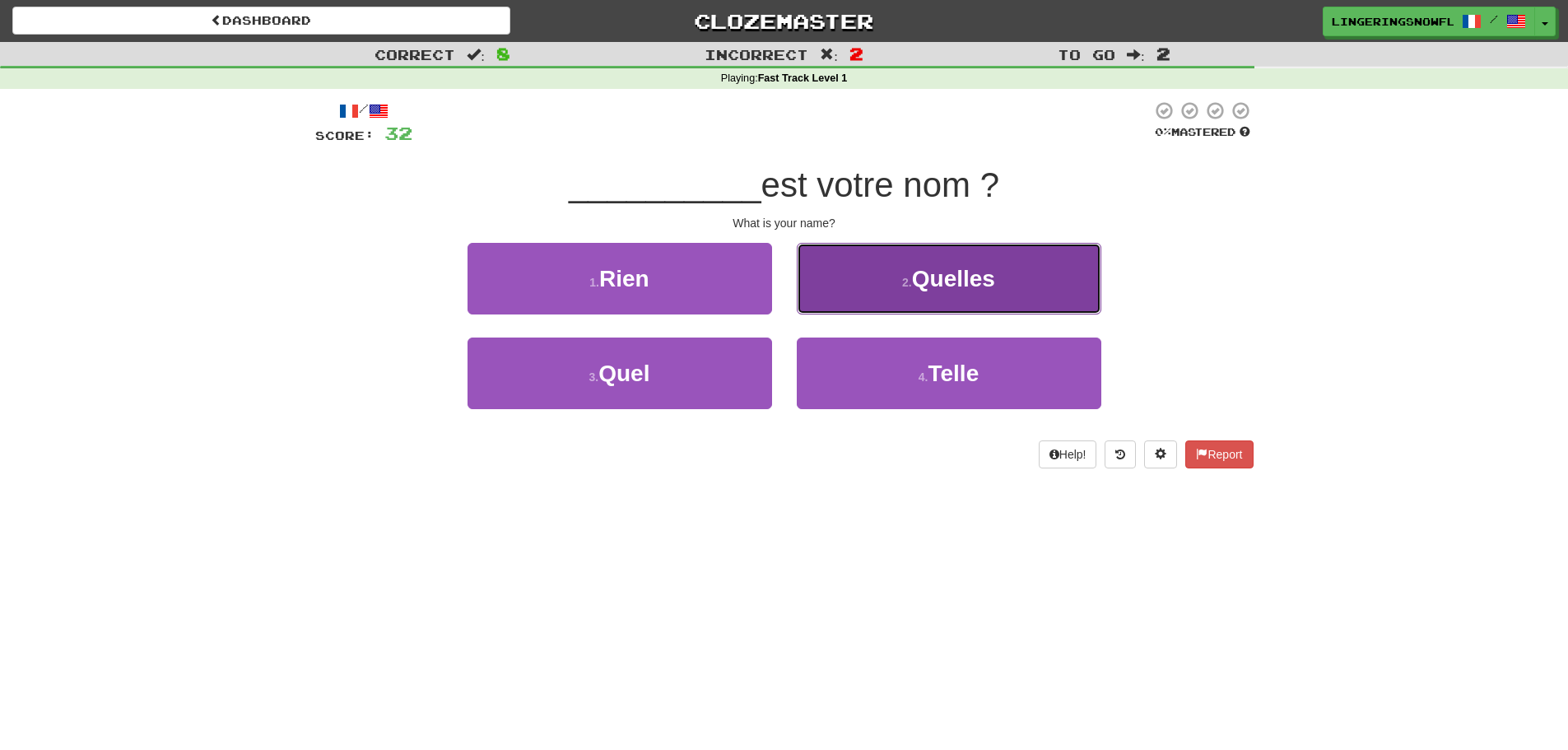
click at [841, 294] on button "2 . Quelles" at bounding box center [949, 278] width 305 height 72
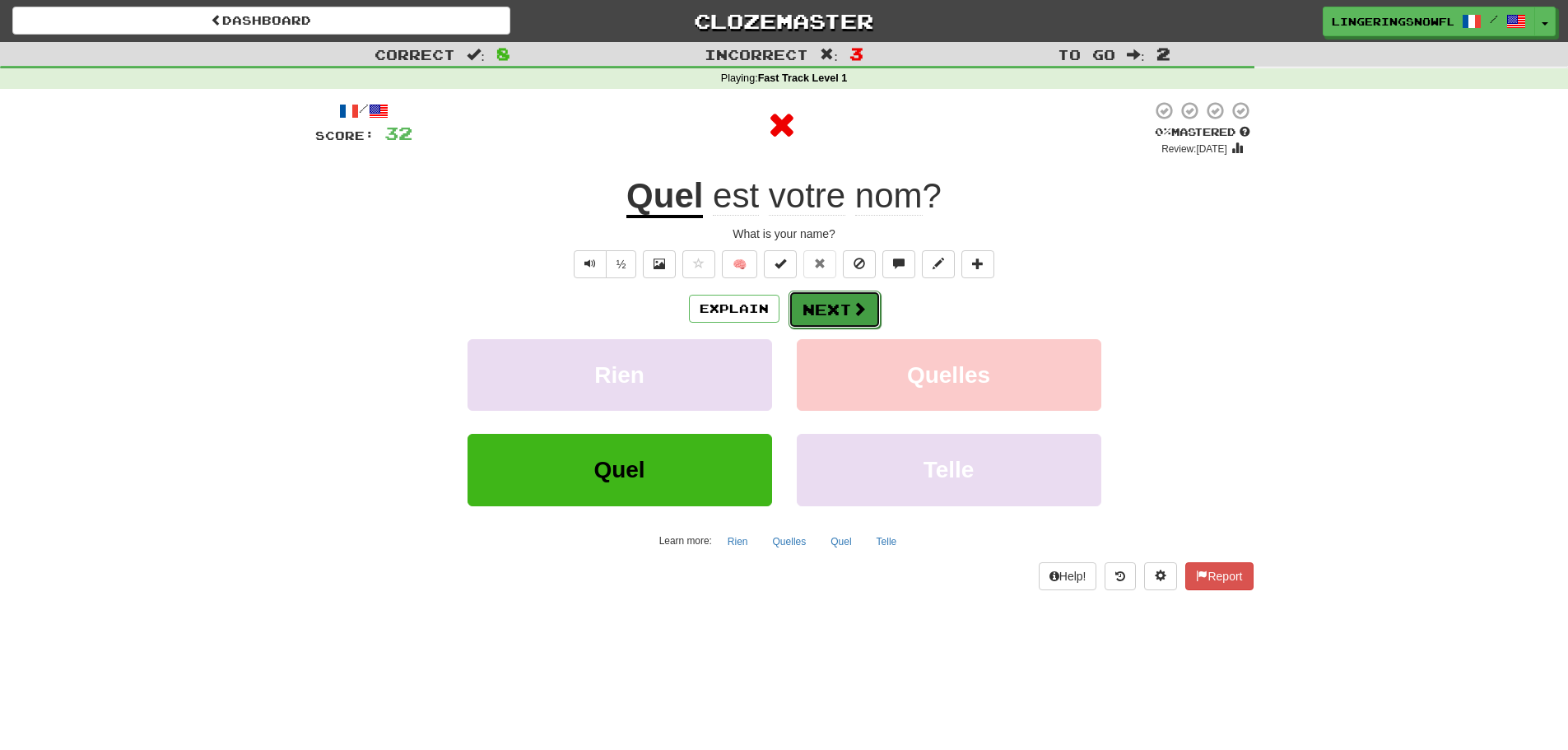
click at [851, 320] on button "Next" at bounding box center [834, 309] width 92 height 38
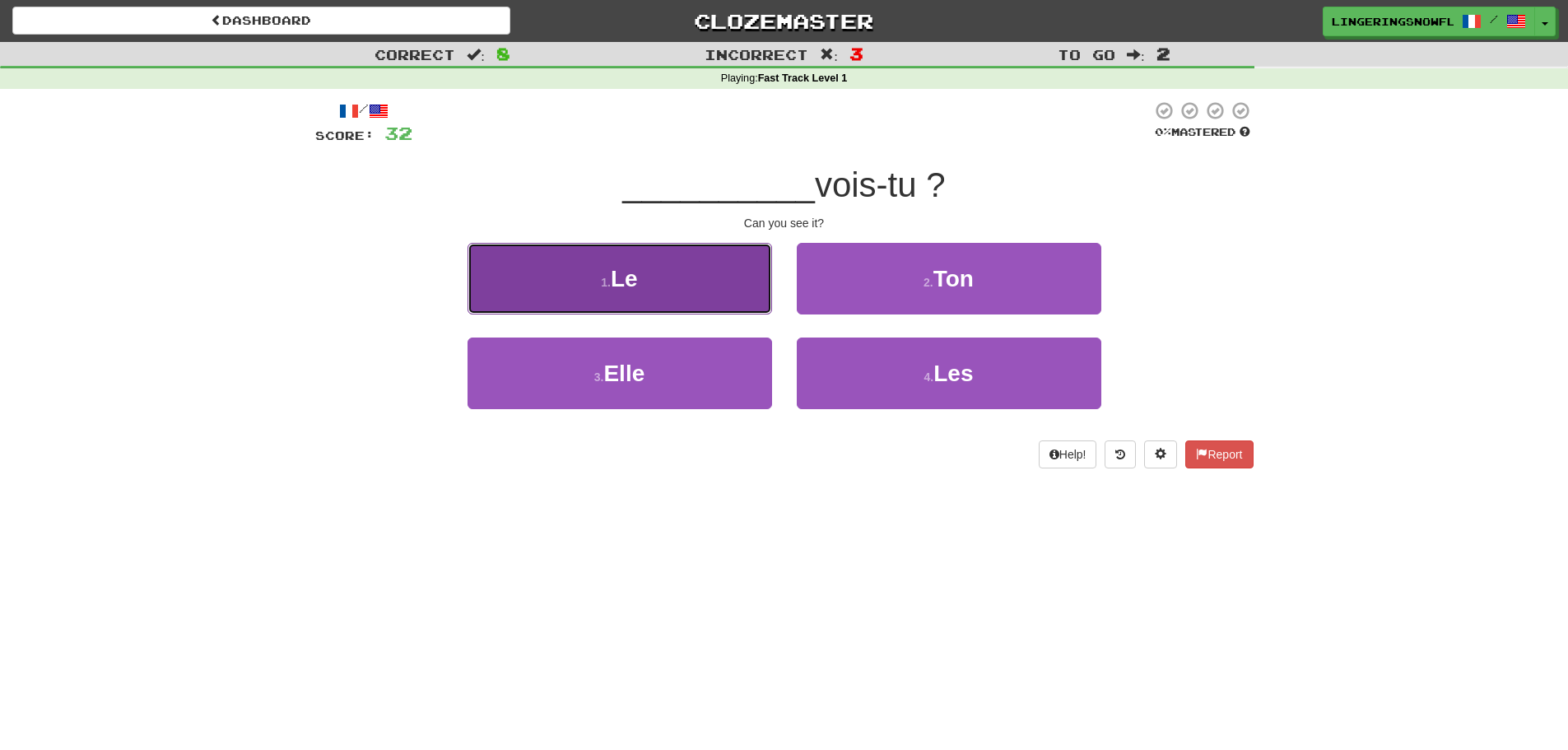
click at [692, 297] on button "1 . Le" at bounding box center [620, 278] width 305 height 72
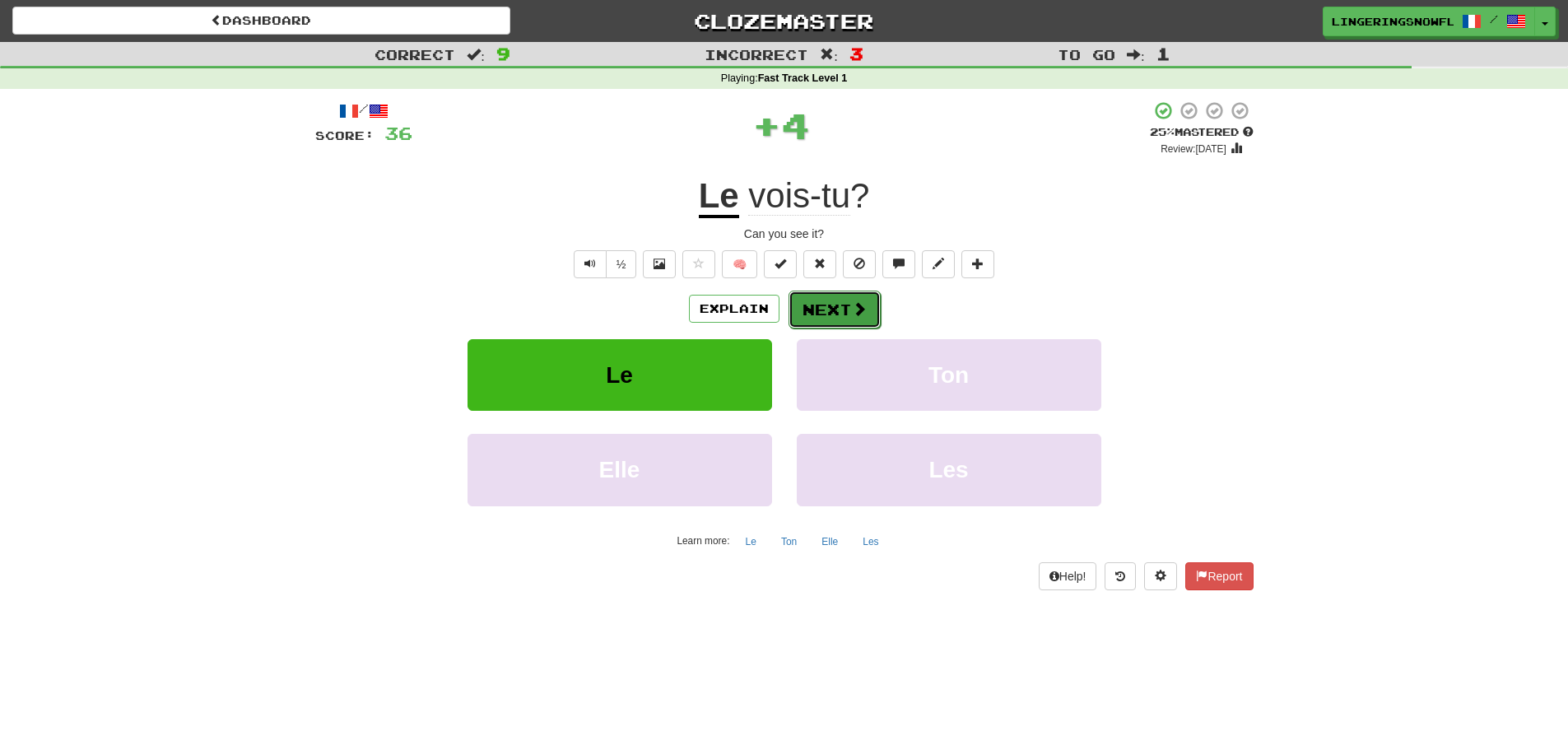
click at [841, 320] on button "Next" at bounding box center [834, 309] width 92 height 38
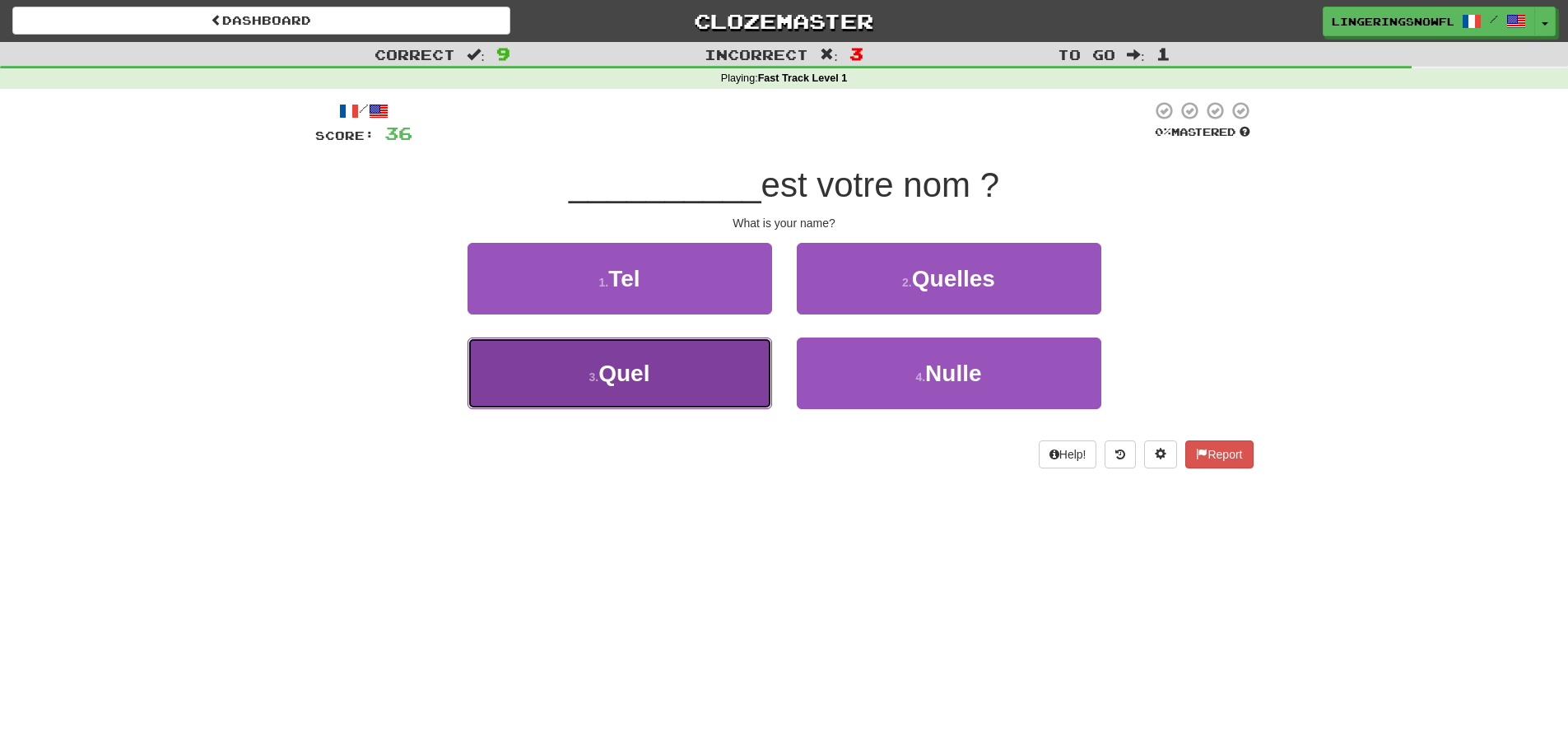
click at [756, 368] on button "3 . Quel" at bounding box center [620, 373] width 305 height 72
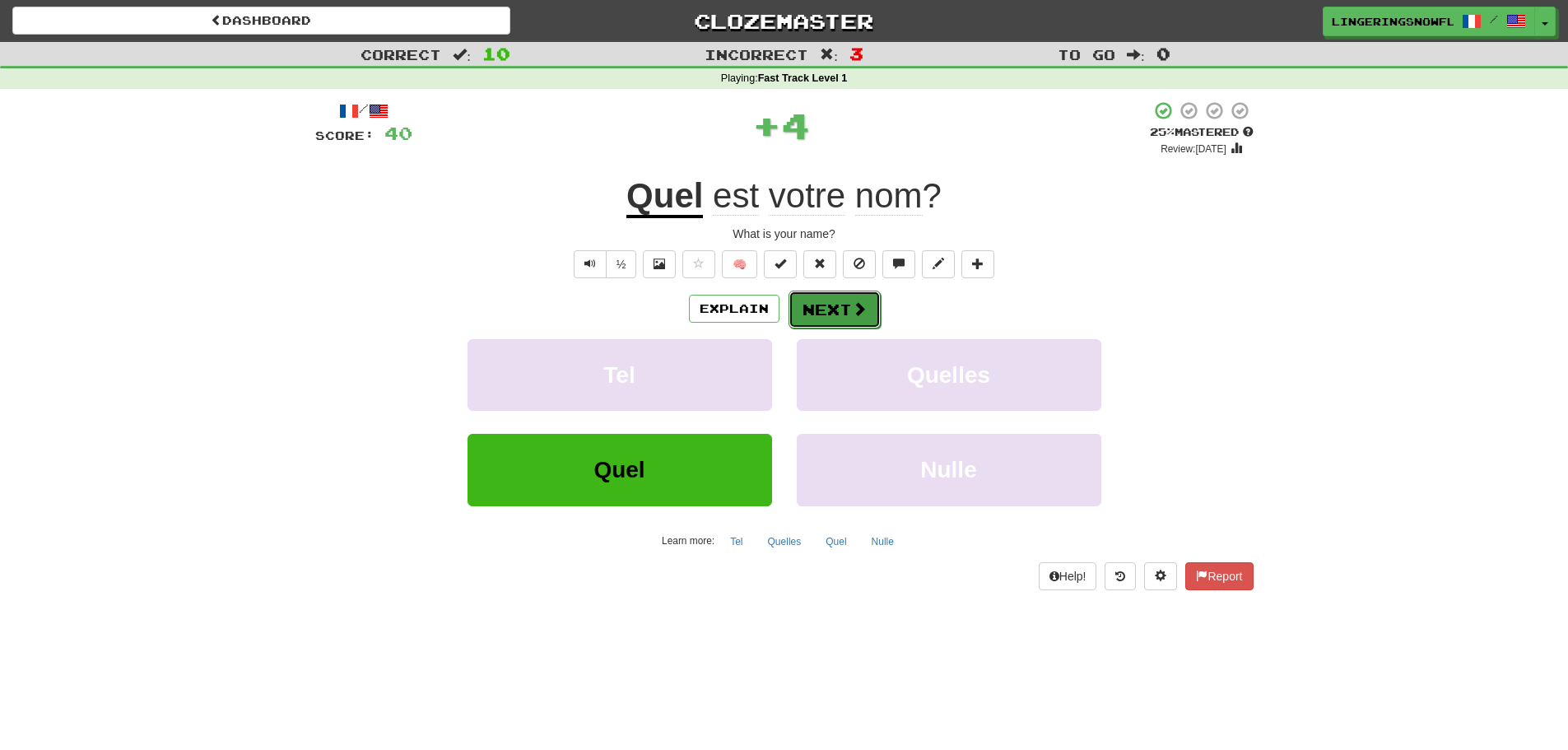
click at [838, 306] on button "Next" at bounding box center [834, 309] width 92 height 38
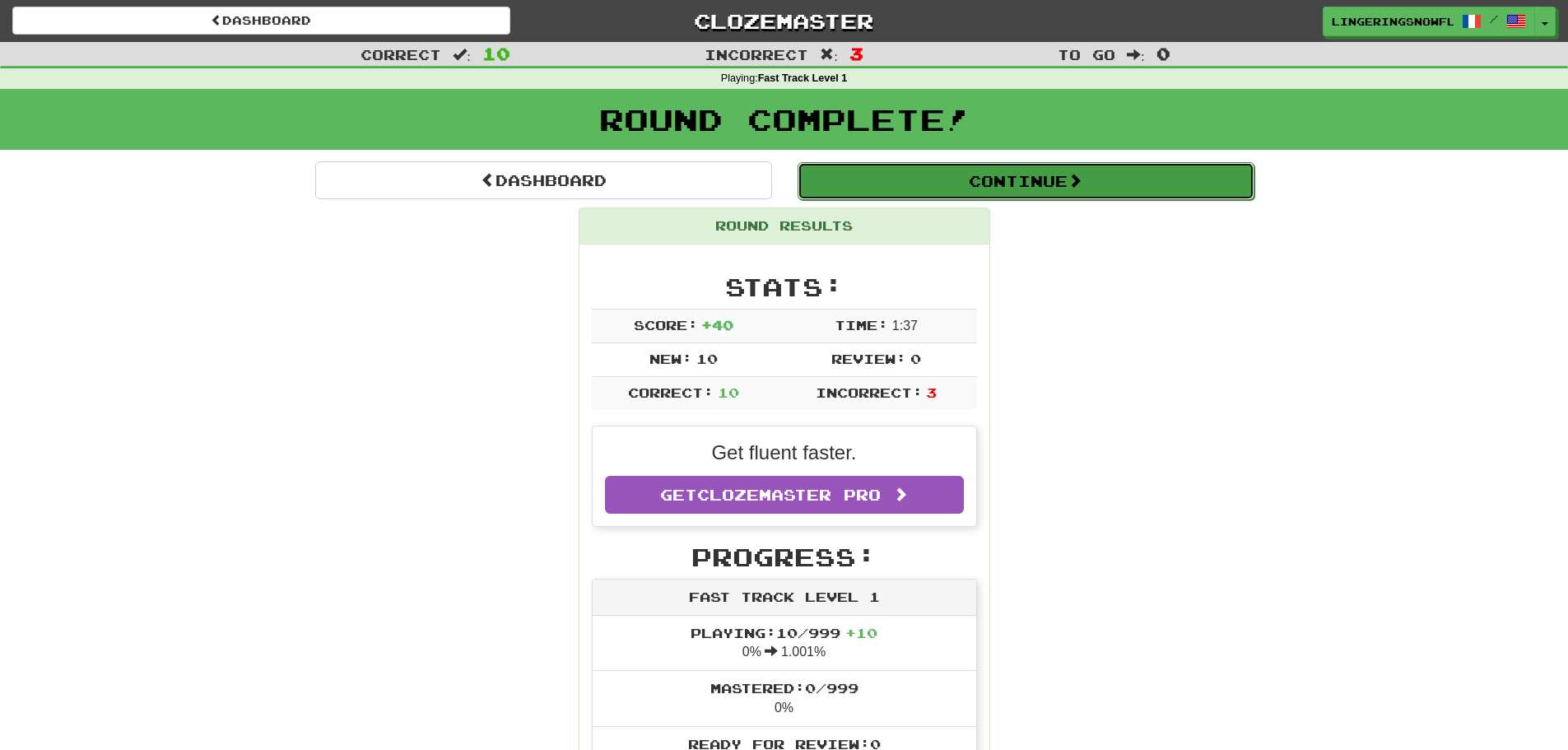
click at [1011, 191] on button "Continue" at bounding box center [1026, 181] width 456 height 38
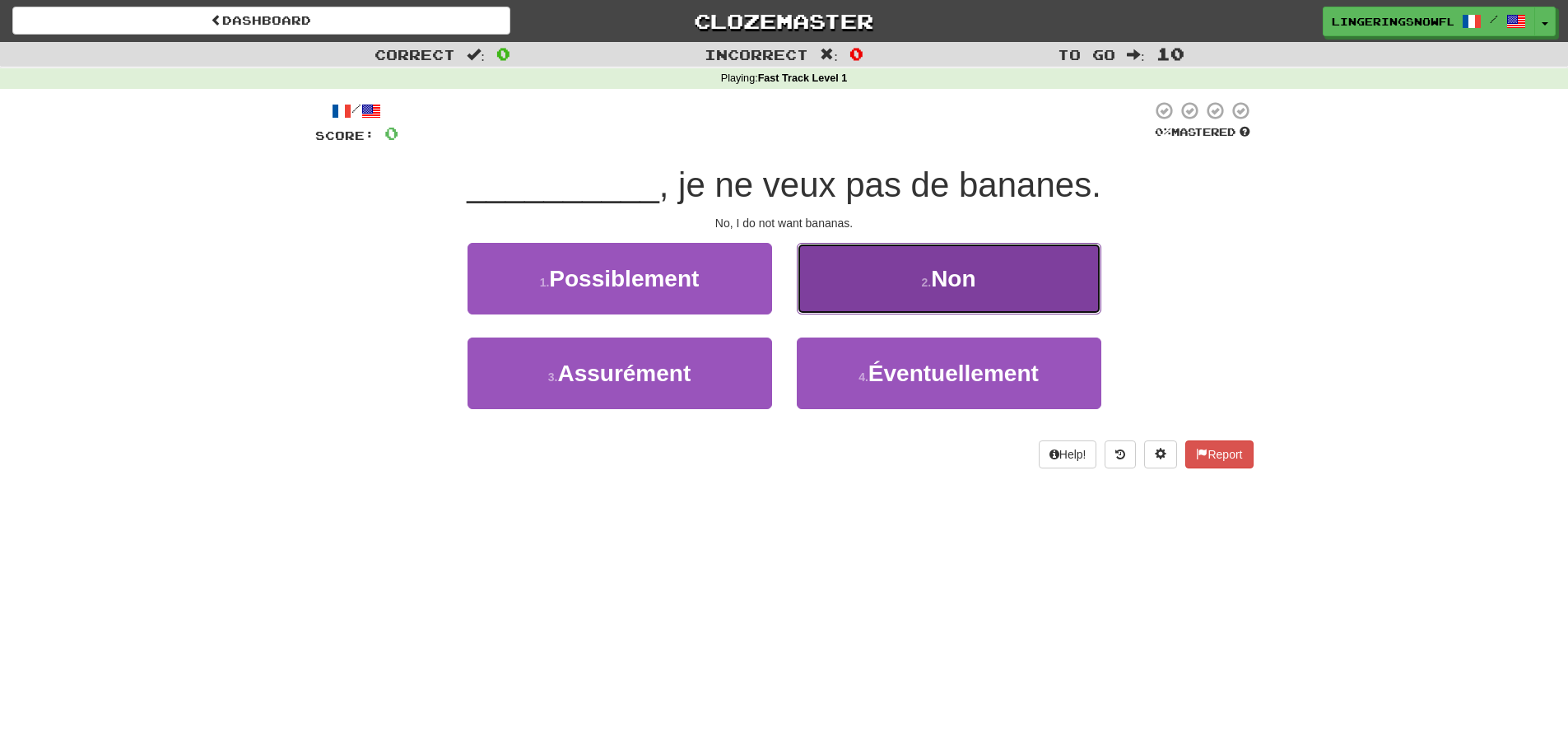
click at [934, 286] on span "Non" at bounding box center [954, 278] width 44 height 26
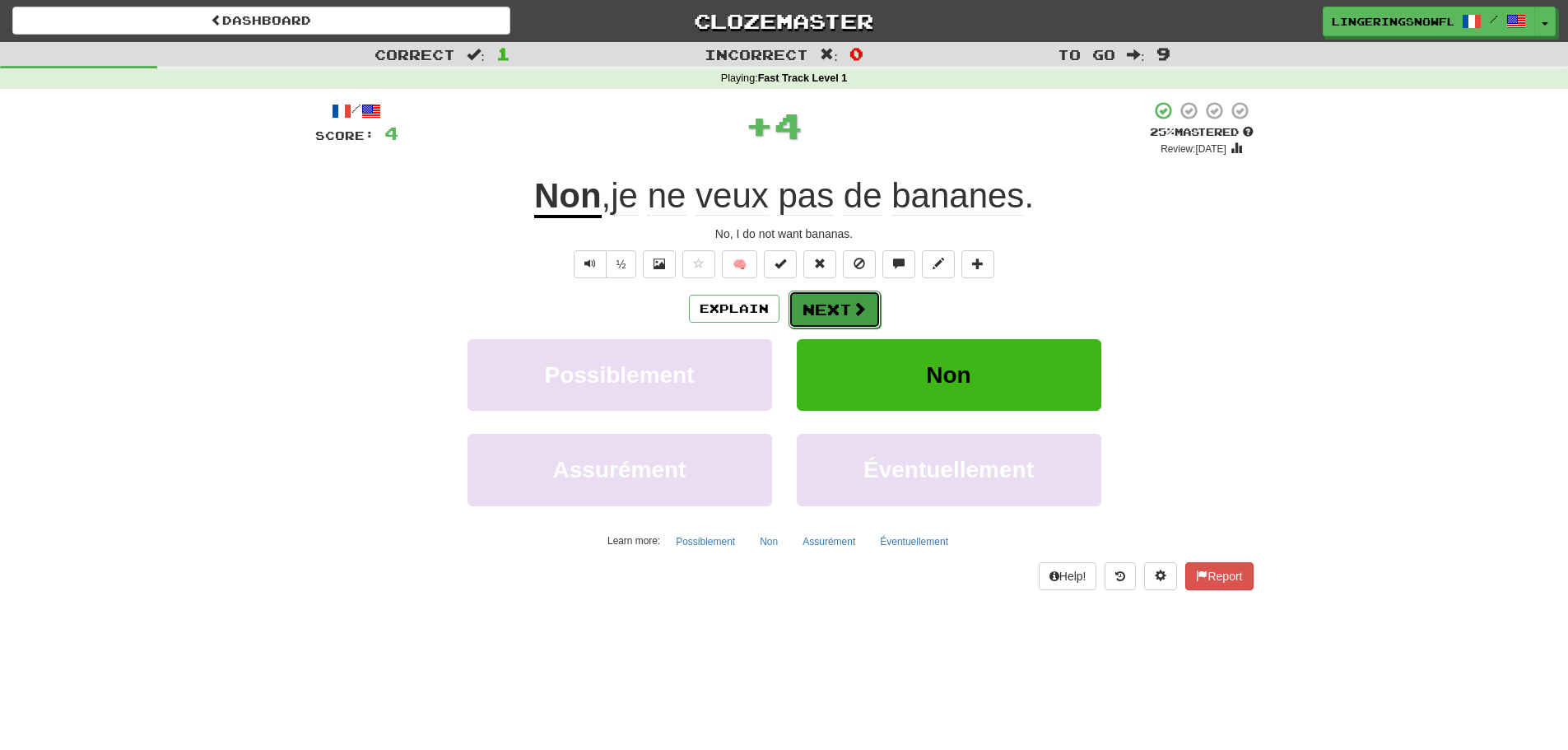
click at [857, 307] on span at bounding box center [859, 308] width 15 height 15
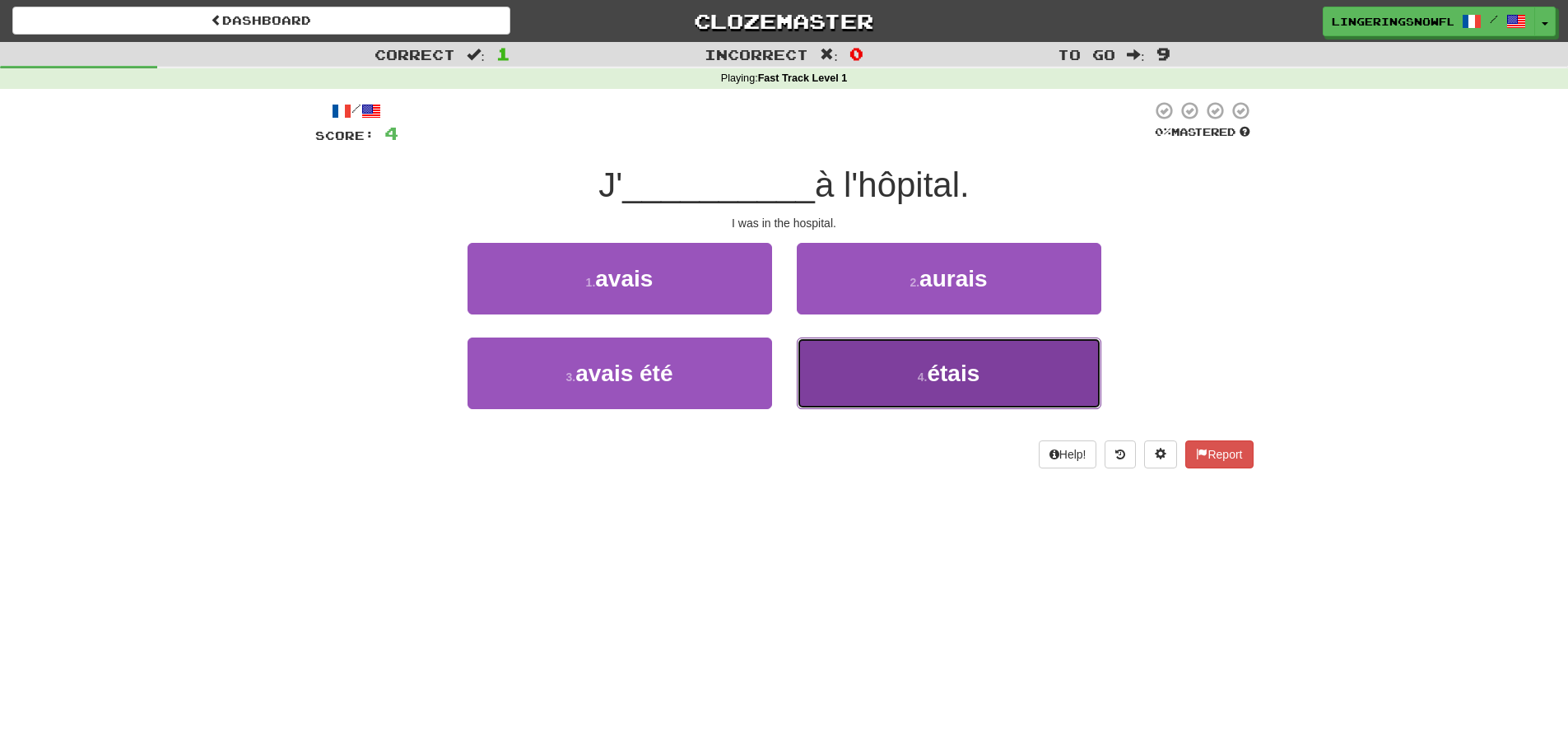
click at [910, 363] on button "4 . étais" at bounding box center [949, 373] width 305 height 72
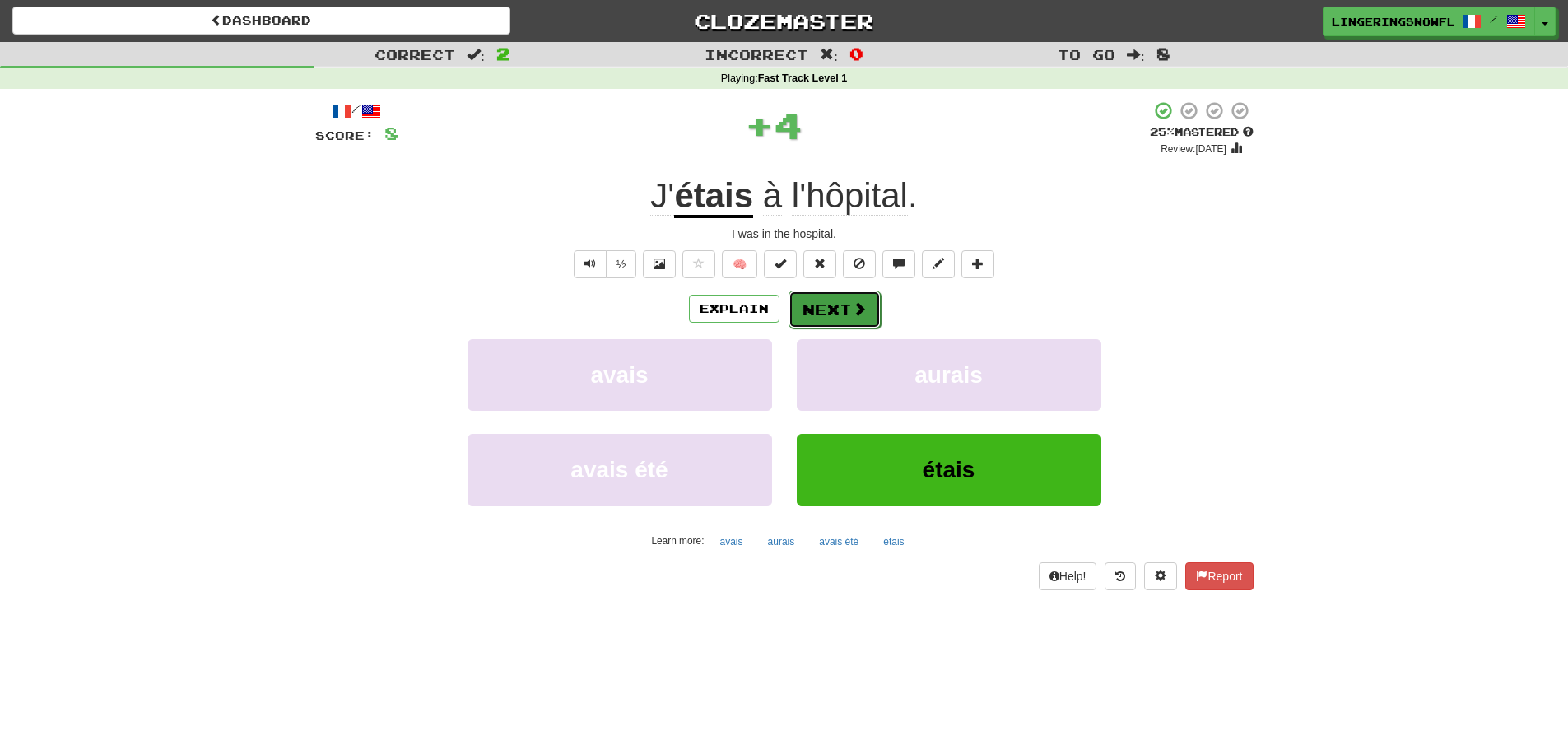
click at [863, 307] on span at bounding box center [859, 308] width 15 height 15
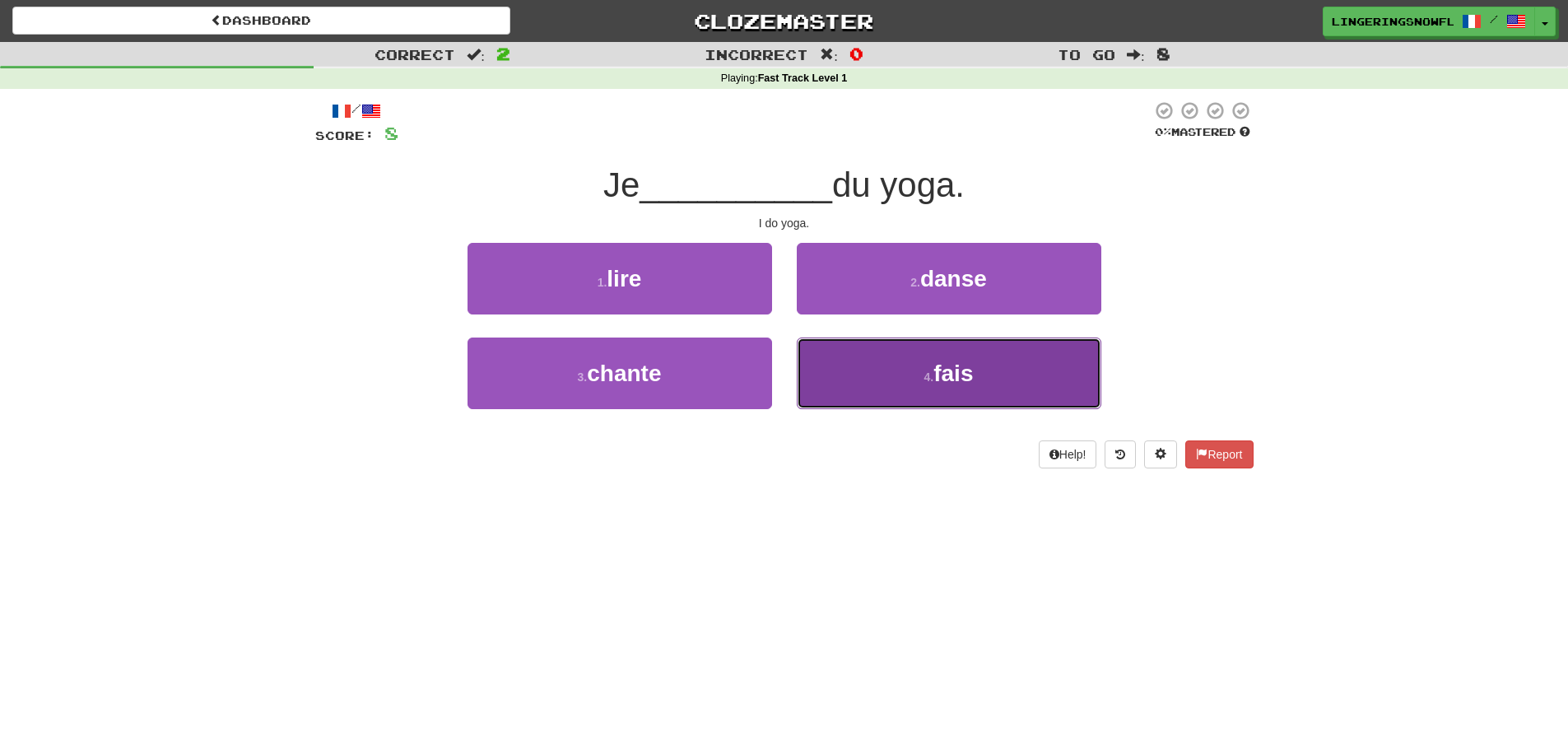
click at [869, 360] on button "4 . fais" at bounding box center [949, 373] width 305 height 72
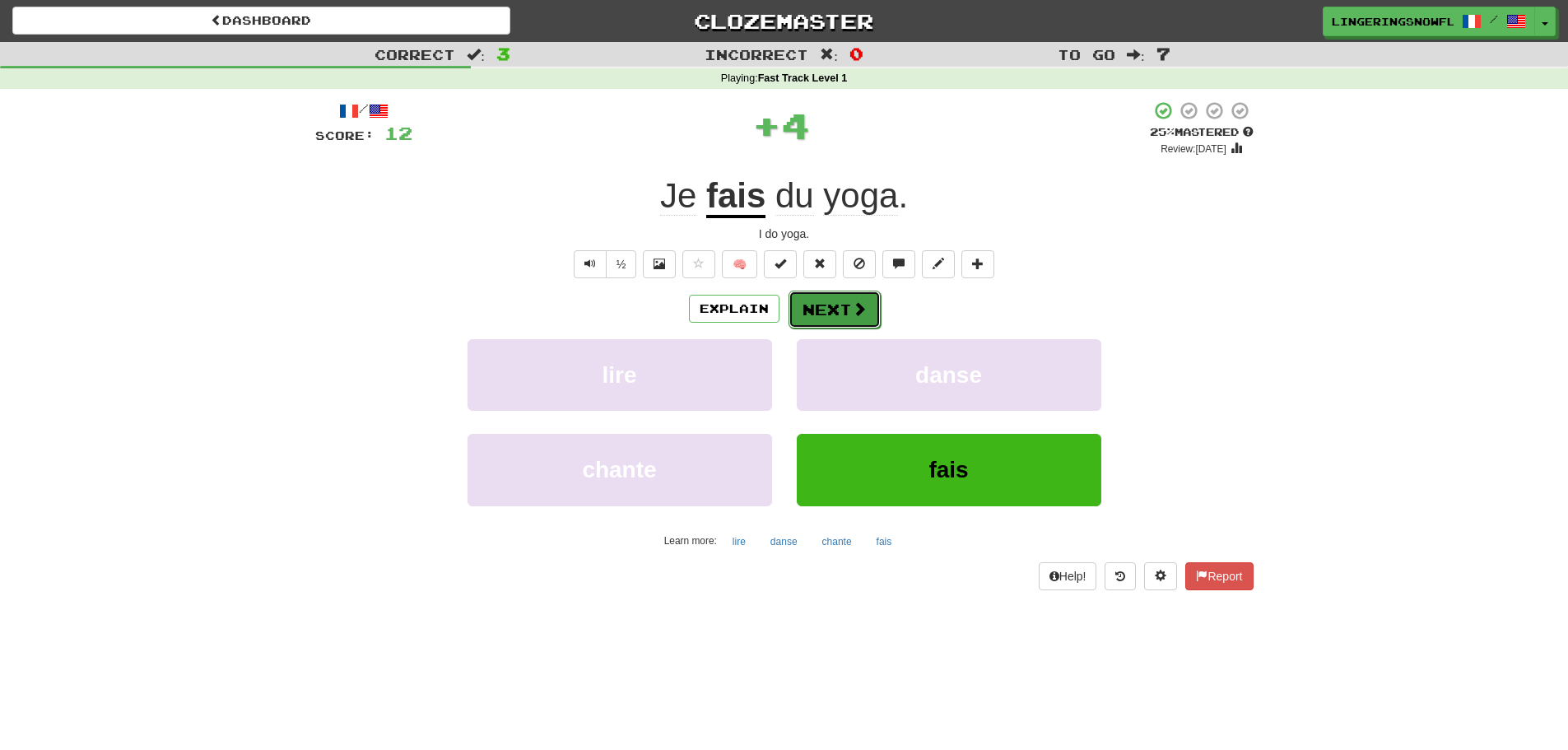
click at [847, 318] on button "Next" at bounding box center [834, 309] width 92 height 38
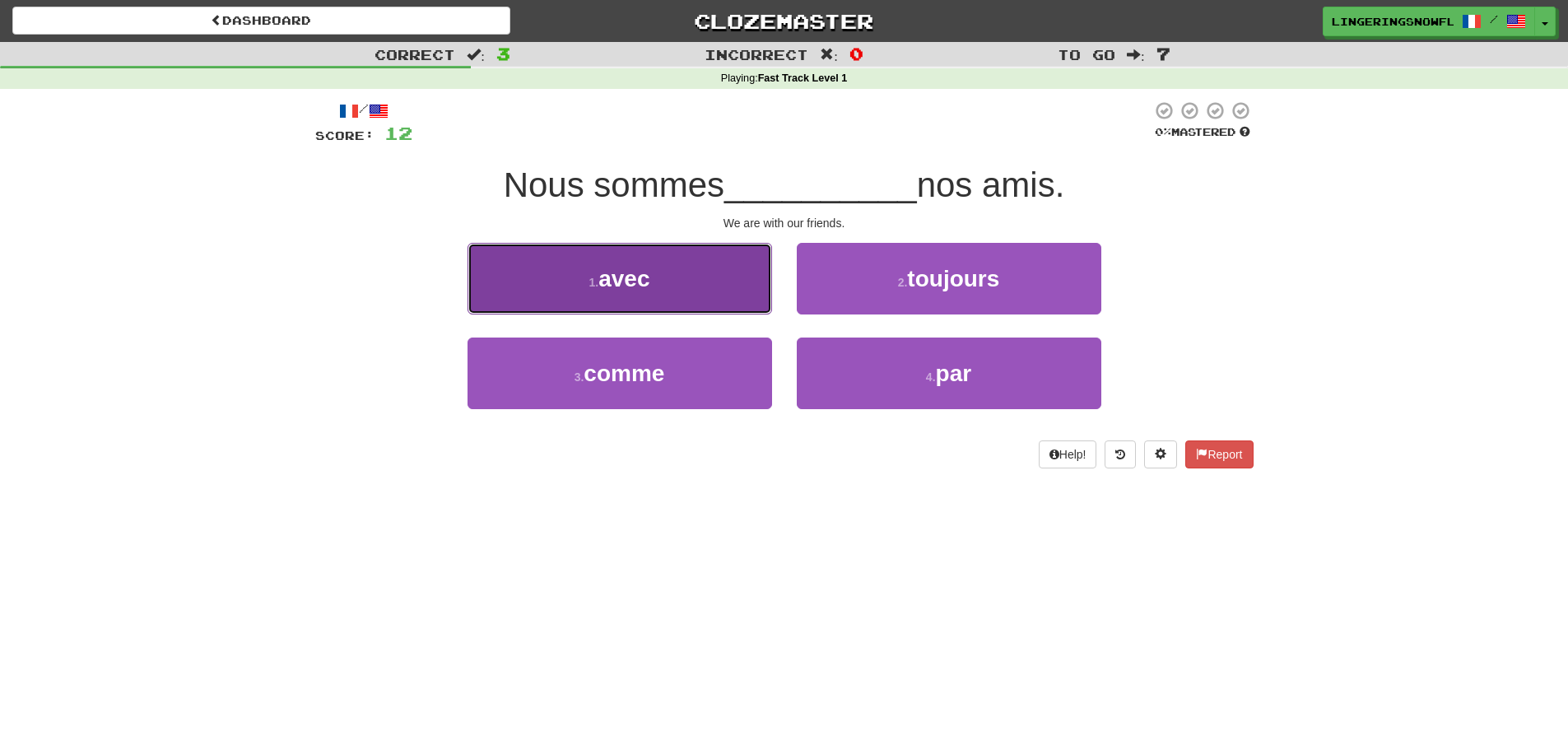
click at [746, 276] on button "1 . avec" at bounding box center [620, 278] width 305 height 72
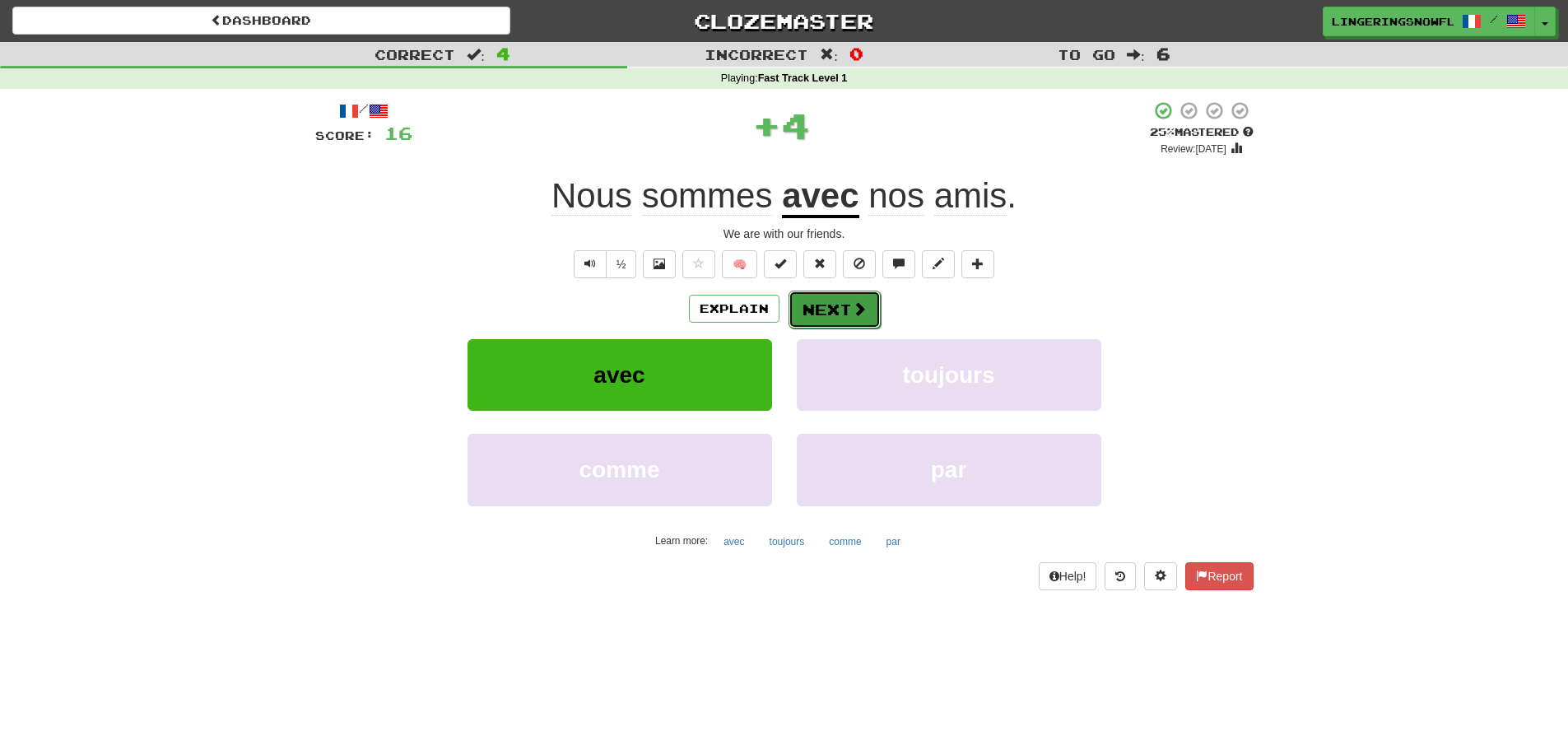
click at [864, 296] on button "Next" at bounding box center [834, 309] width 92 height 38
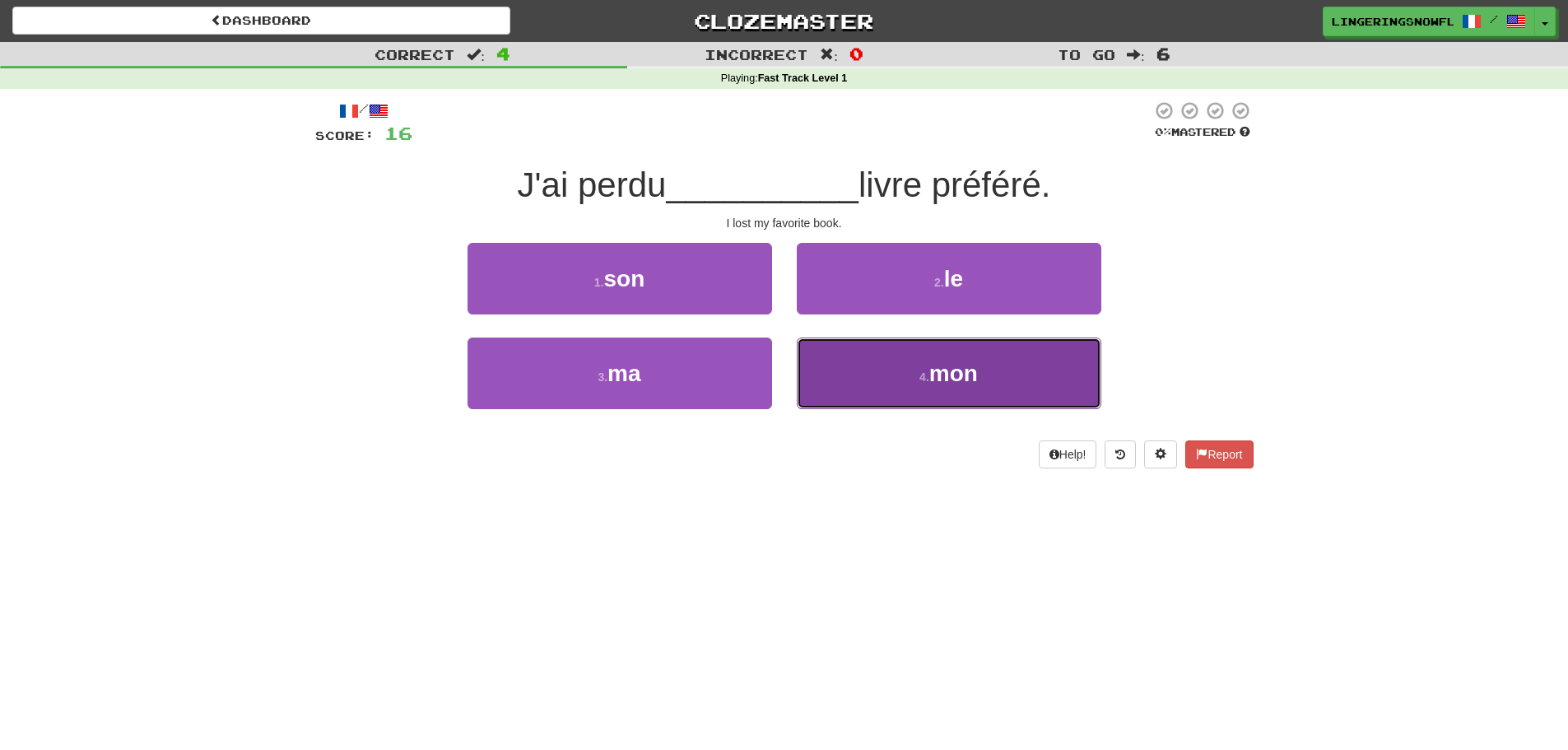
click at [1002, 363] on button "4 . mon" at bounding box center [949, 373] width 305 height 72
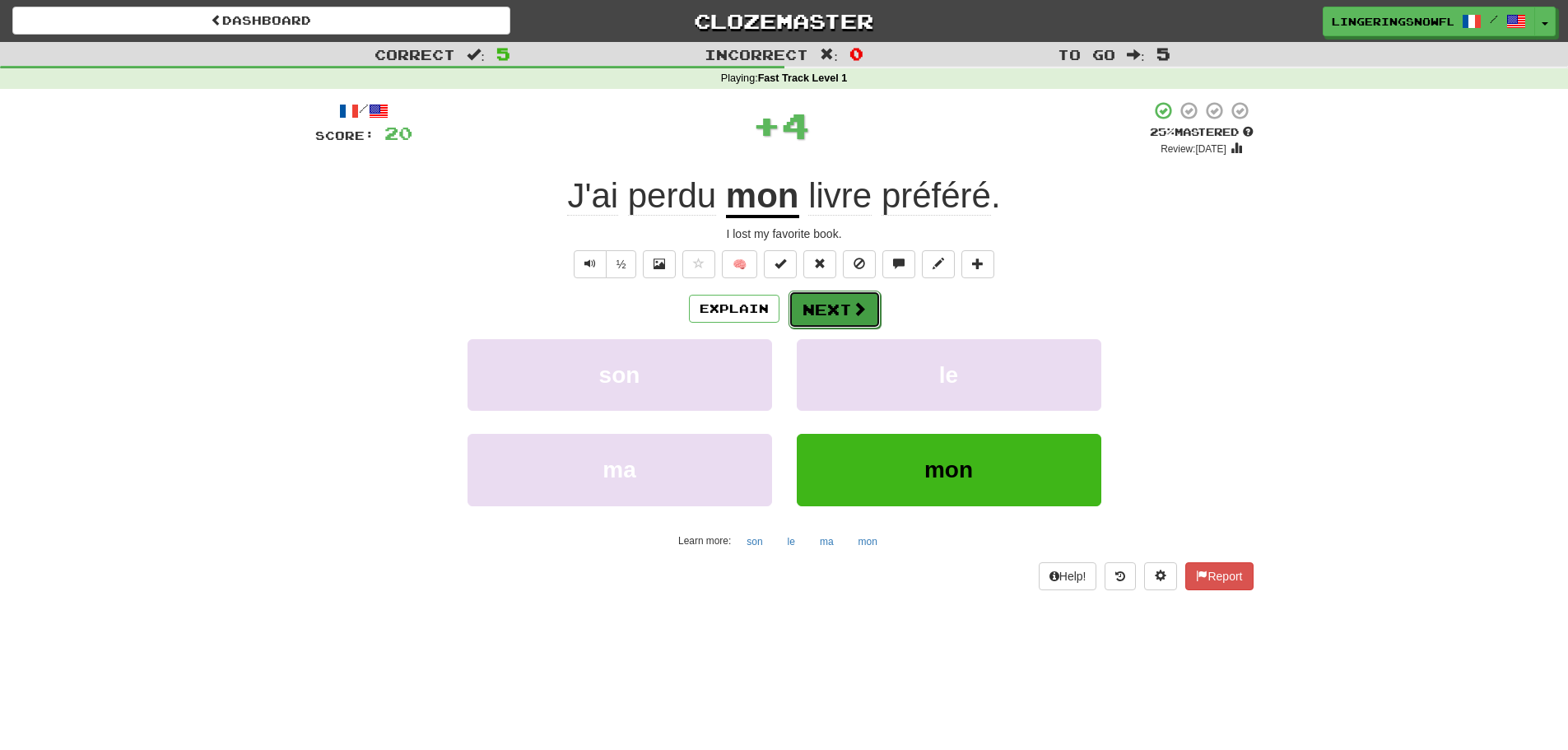
click at [837, 306] on button "Next" at bounding box center [834, 309] width 92 height 38
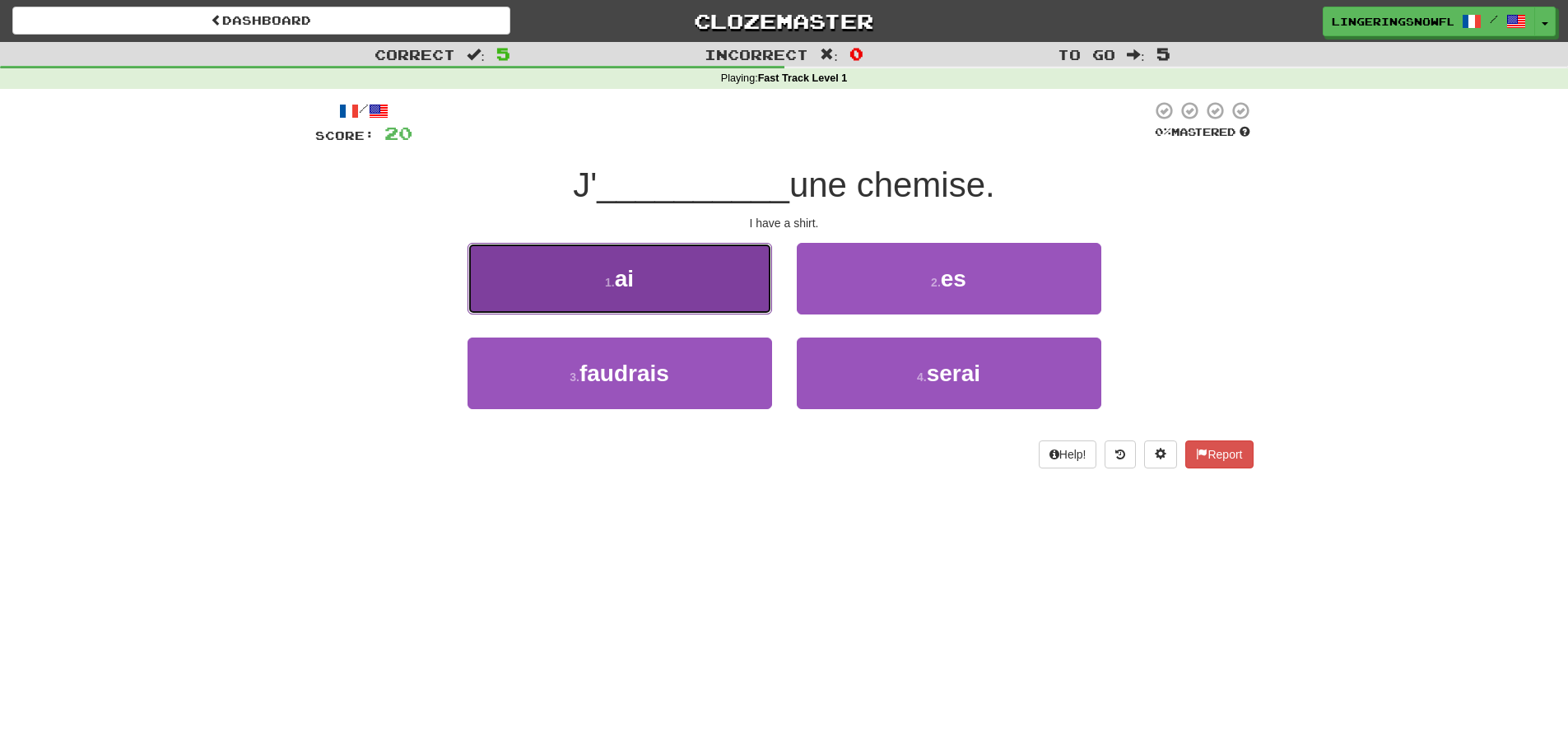
click at [740, 299] on button "1 . ai" at bounding box center [620, 278] width 305 height 72
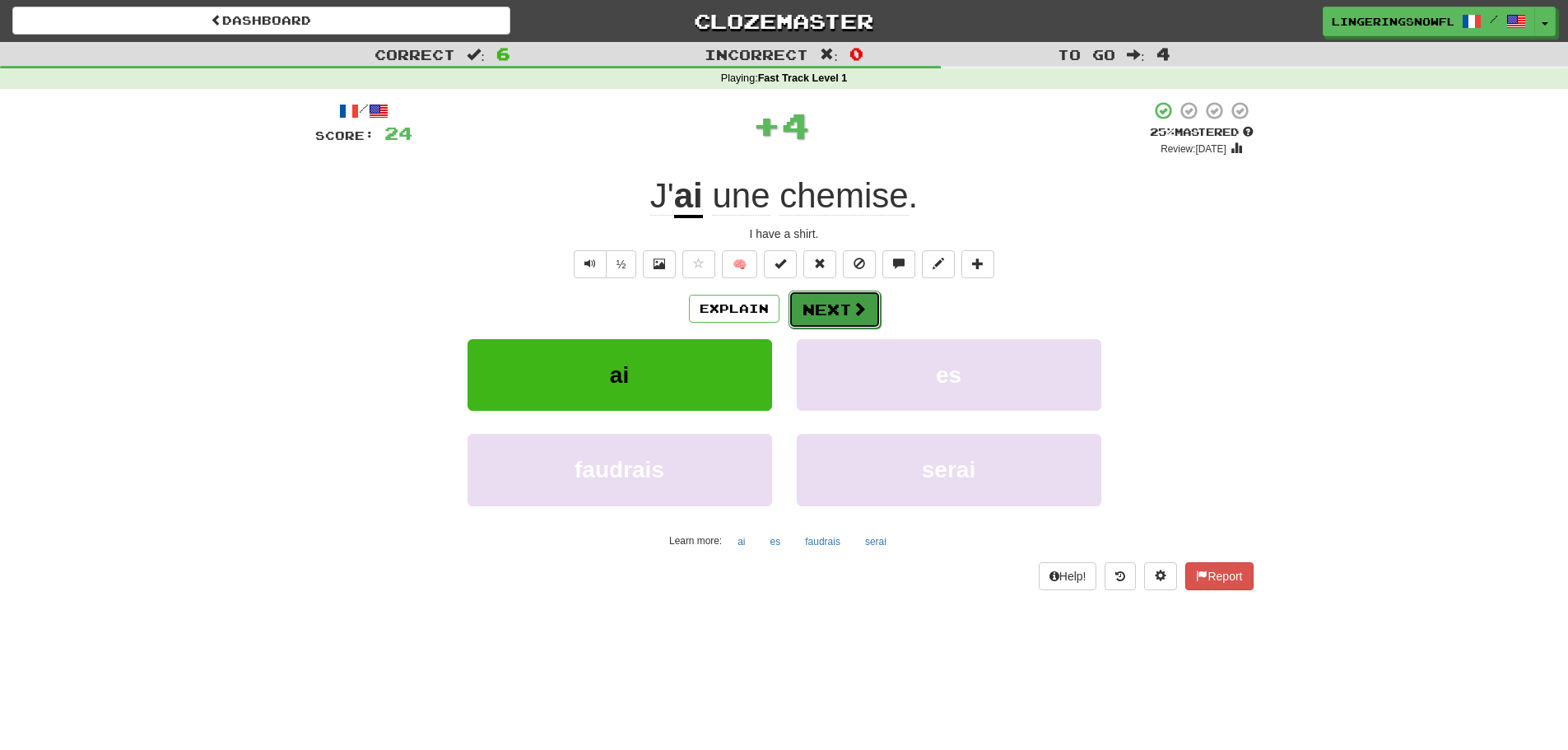
click at [863, 301] on span at bounding box center [859, 308] width 15 height 15
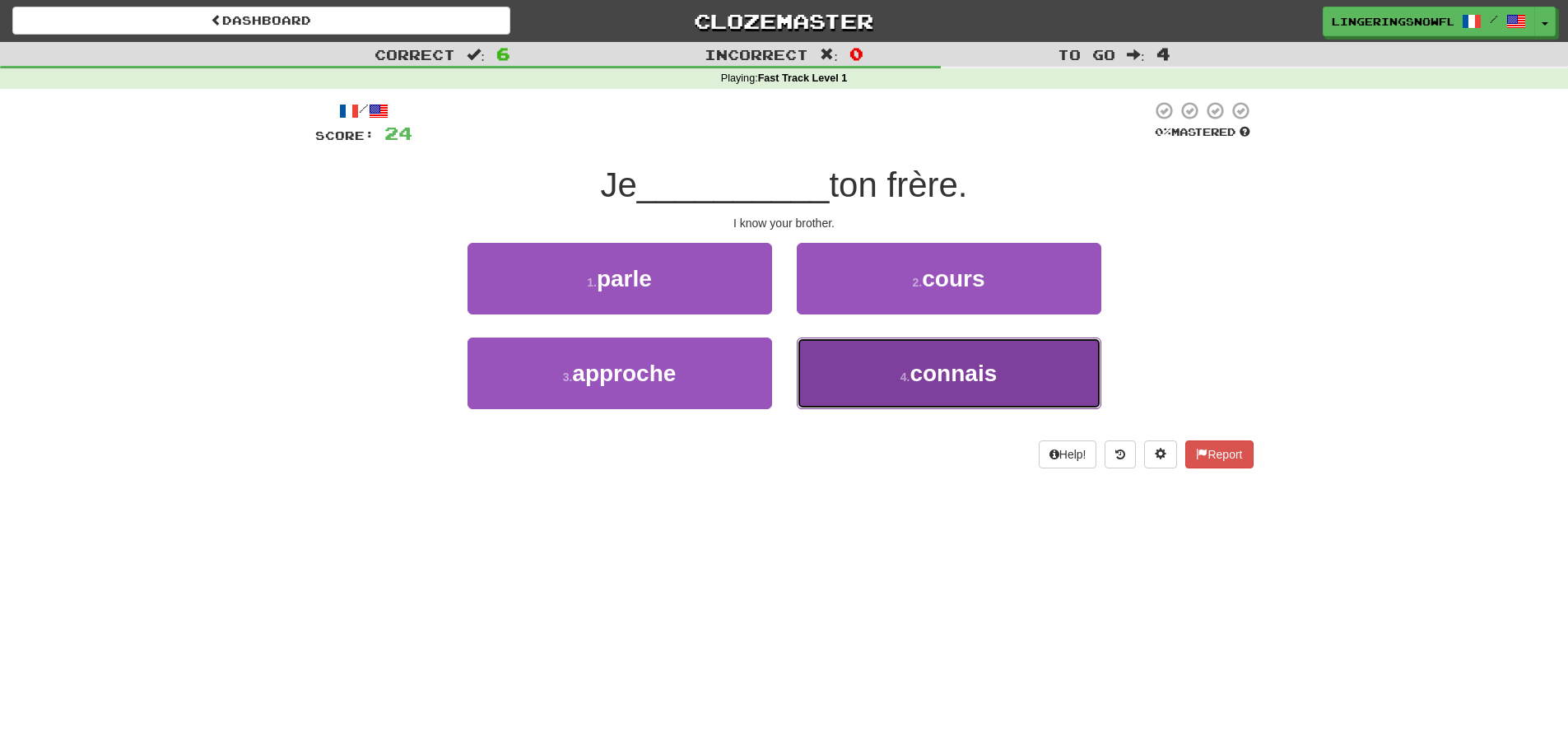
click at [937, 367] on span "connais" at bounding box center [953, 373] width 87 height 26
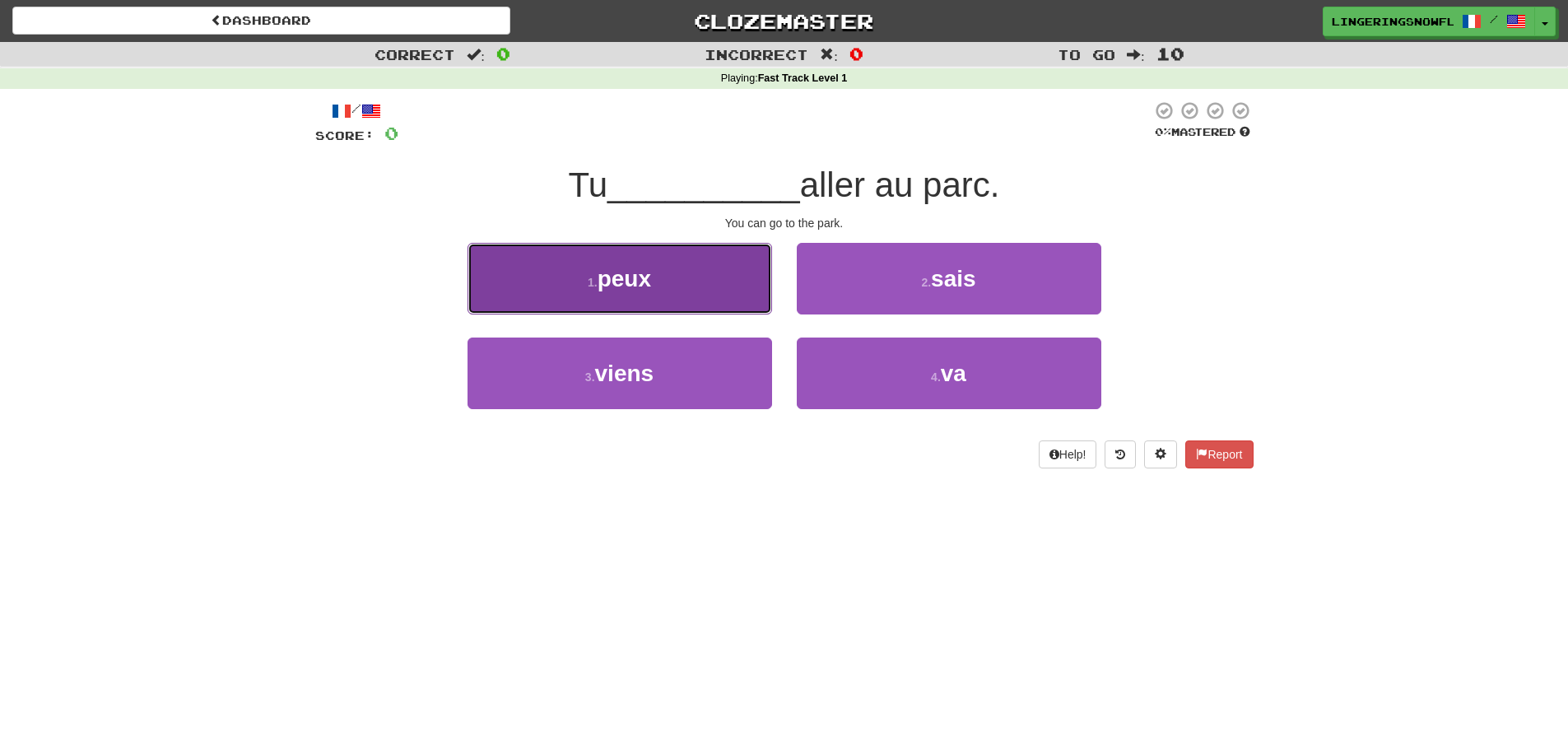
click at [679, 292] on button "1 . peux" at bounding box center [620, 278] width 305 height 72
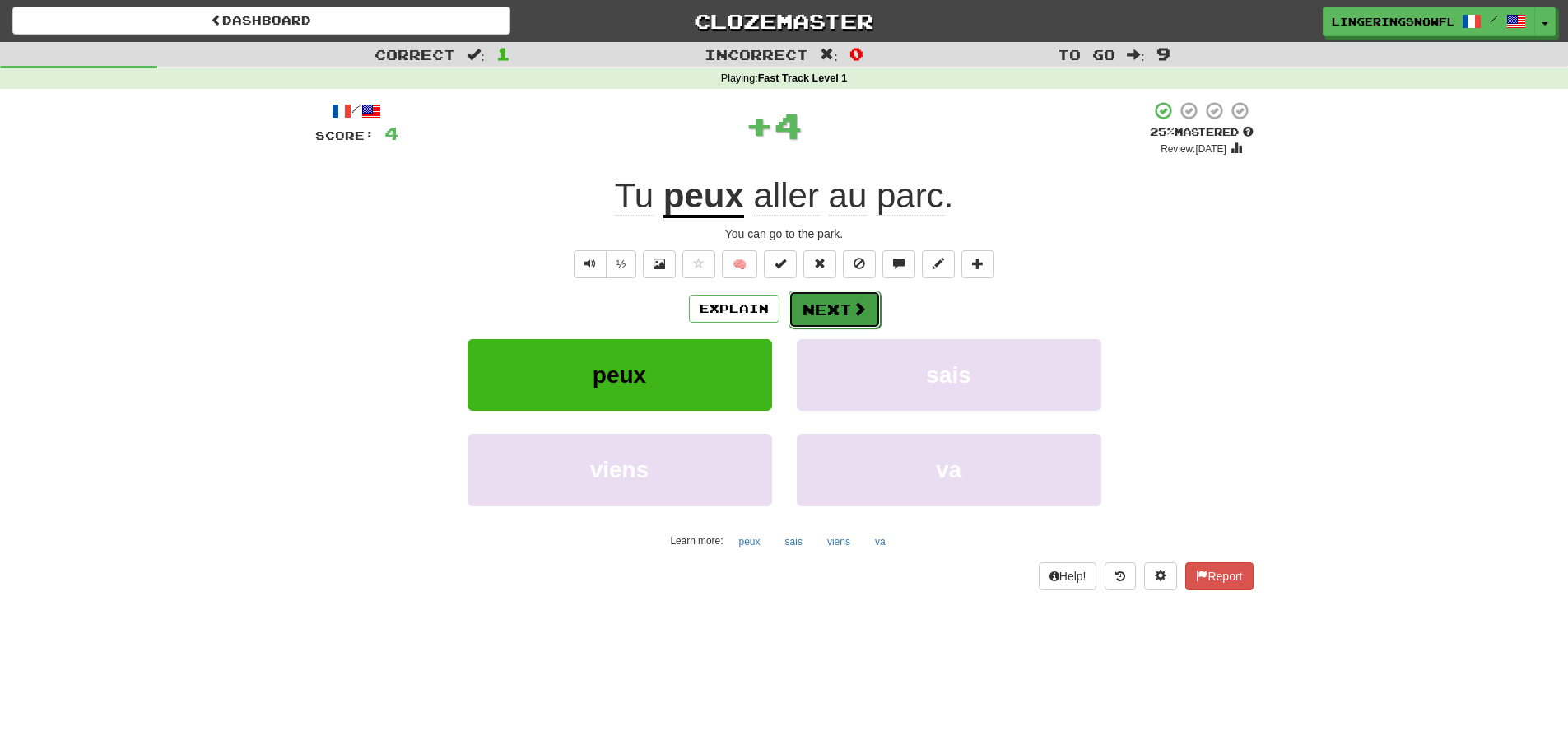
click at [864, 310] on span at bounding box center [859, 308] width 15 height 15
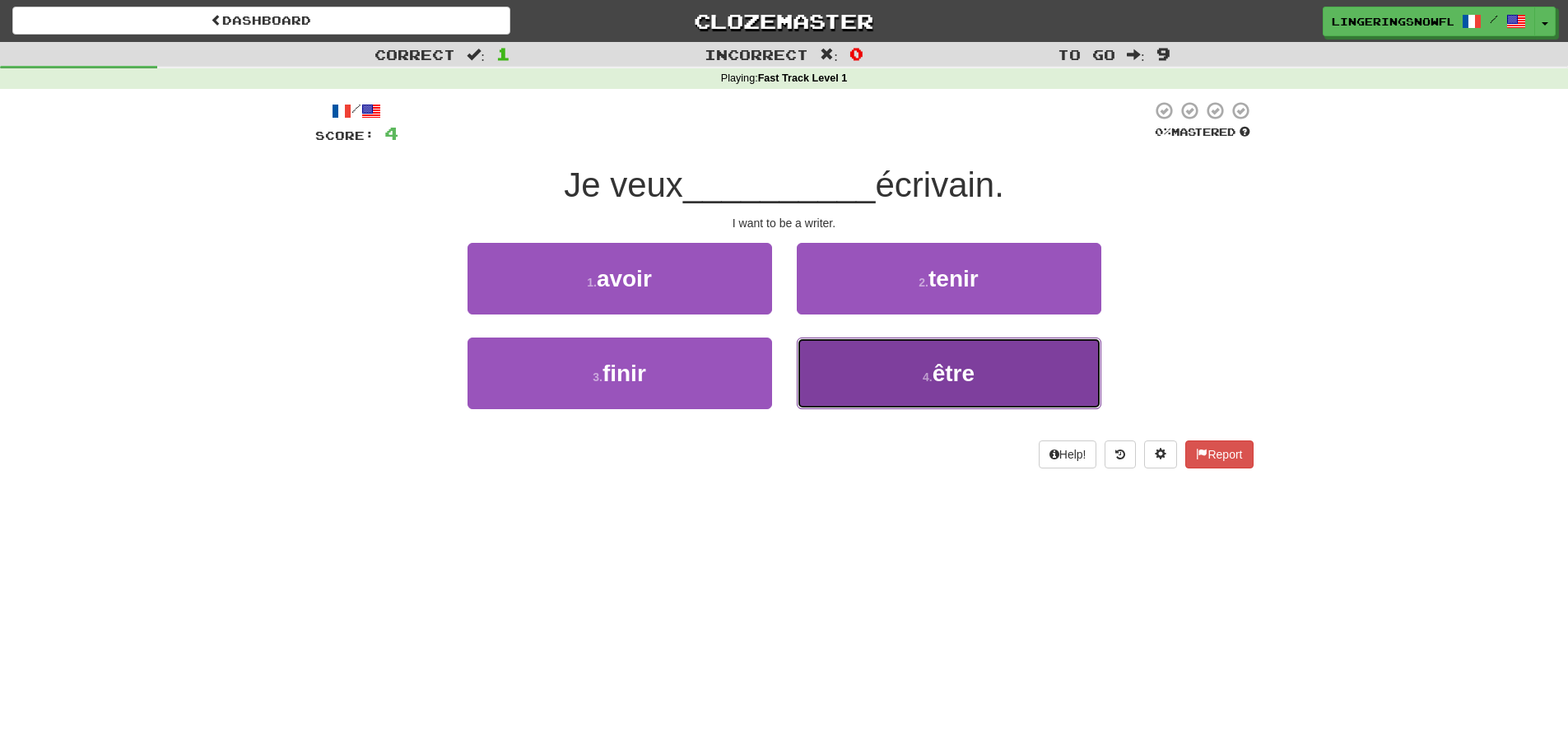
click at [954, 381] on span "être" at bounding box center [954, 373] width 42 height 26
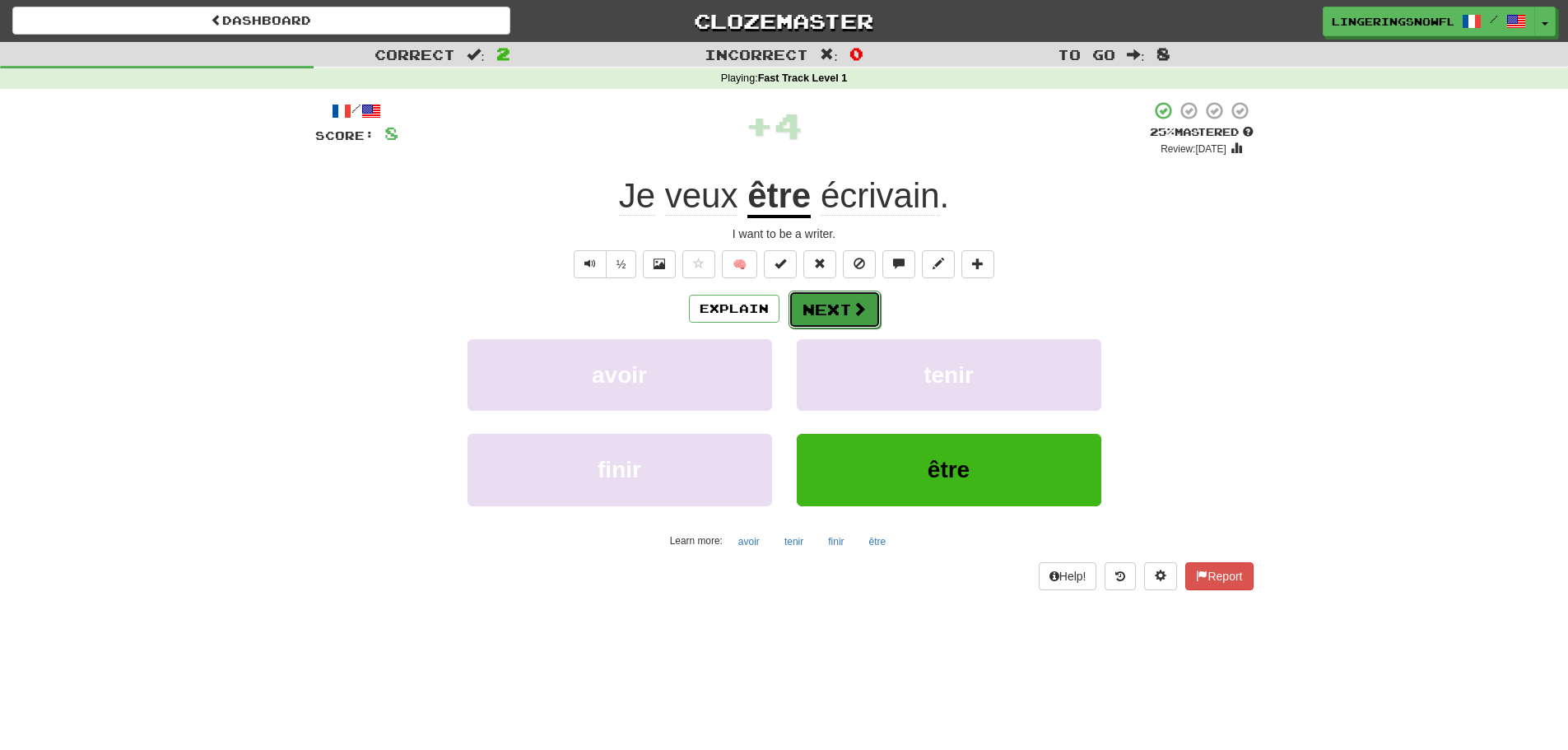
click at [859, 315] on span at bounding box center [859, 308] width 15 height 15
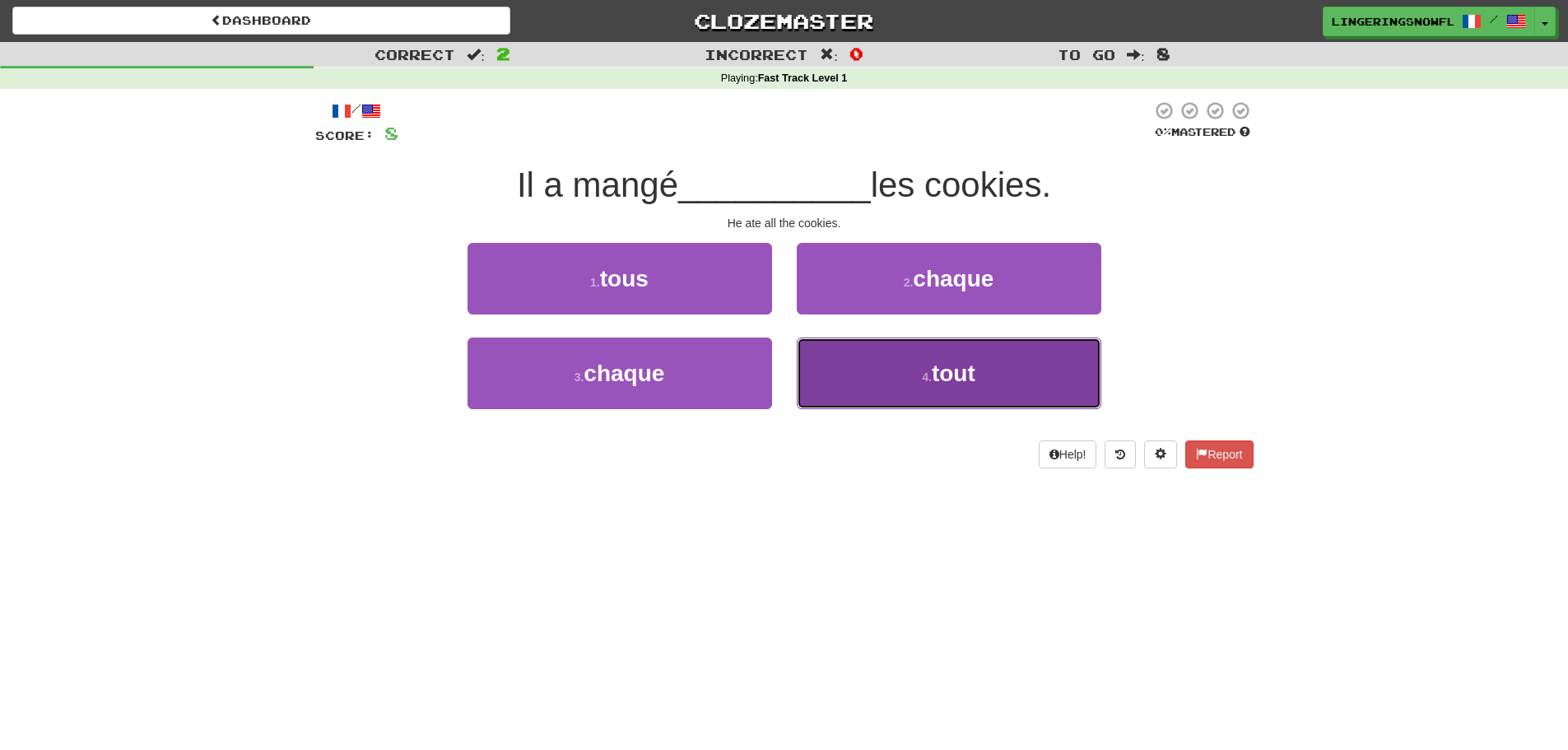
click at [911, 376] on button "4 . tout" at bounding box center [949, 373] width 305 height 72
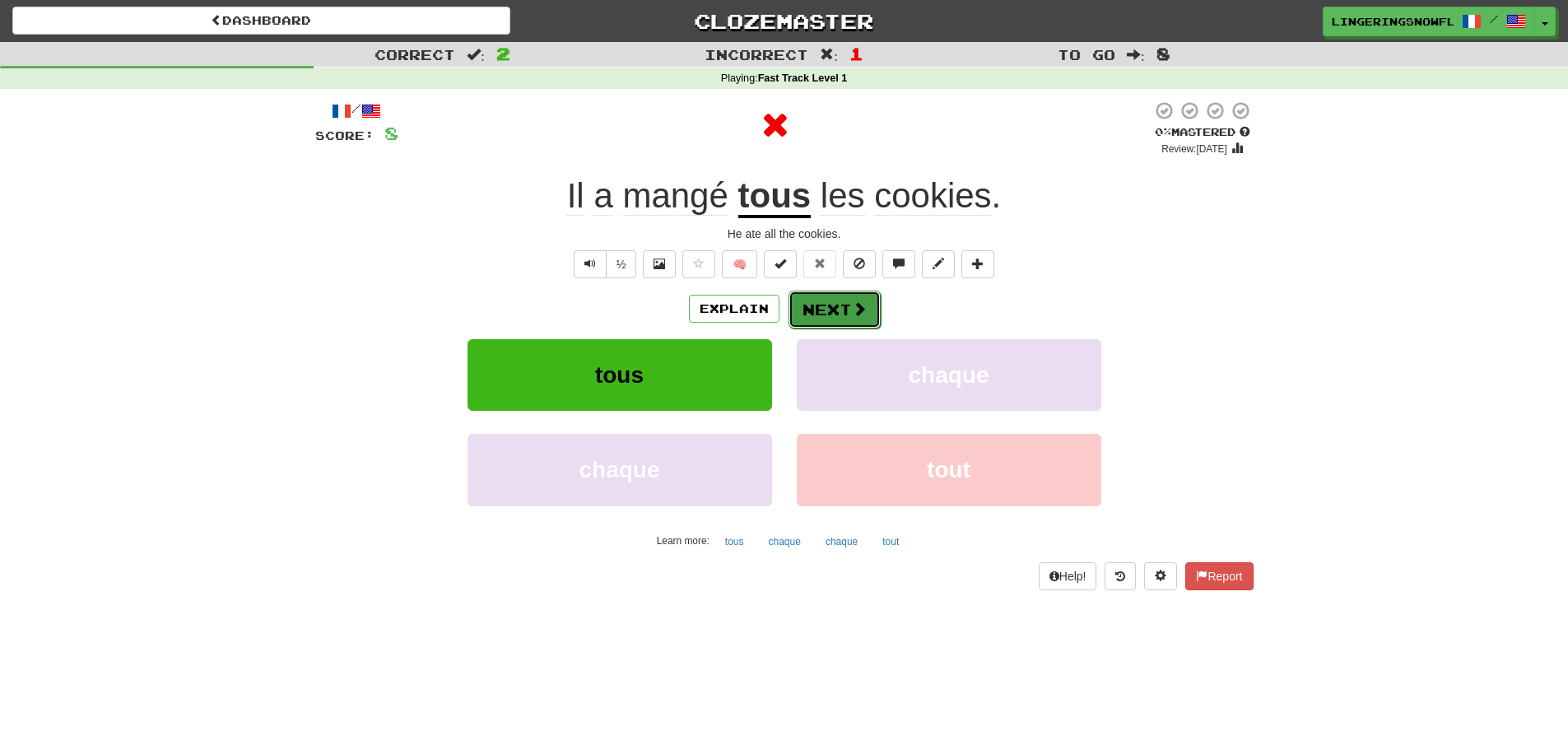
click at [852, 301] on span at bounding box center [859, 308] width 15 height 15
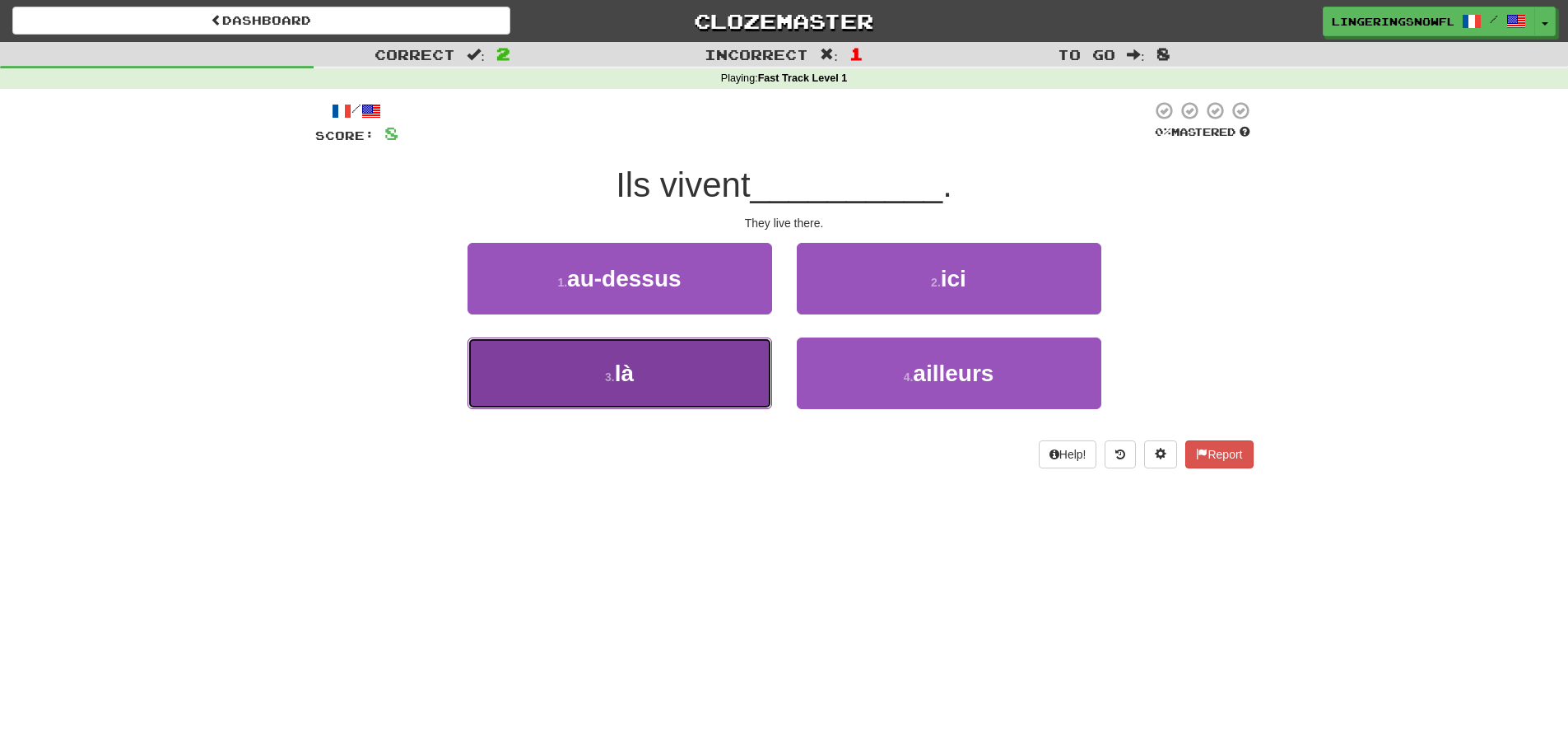
click at [725, 372] on button "3 . là" at bounding box center [620, 373] width 305 height 72
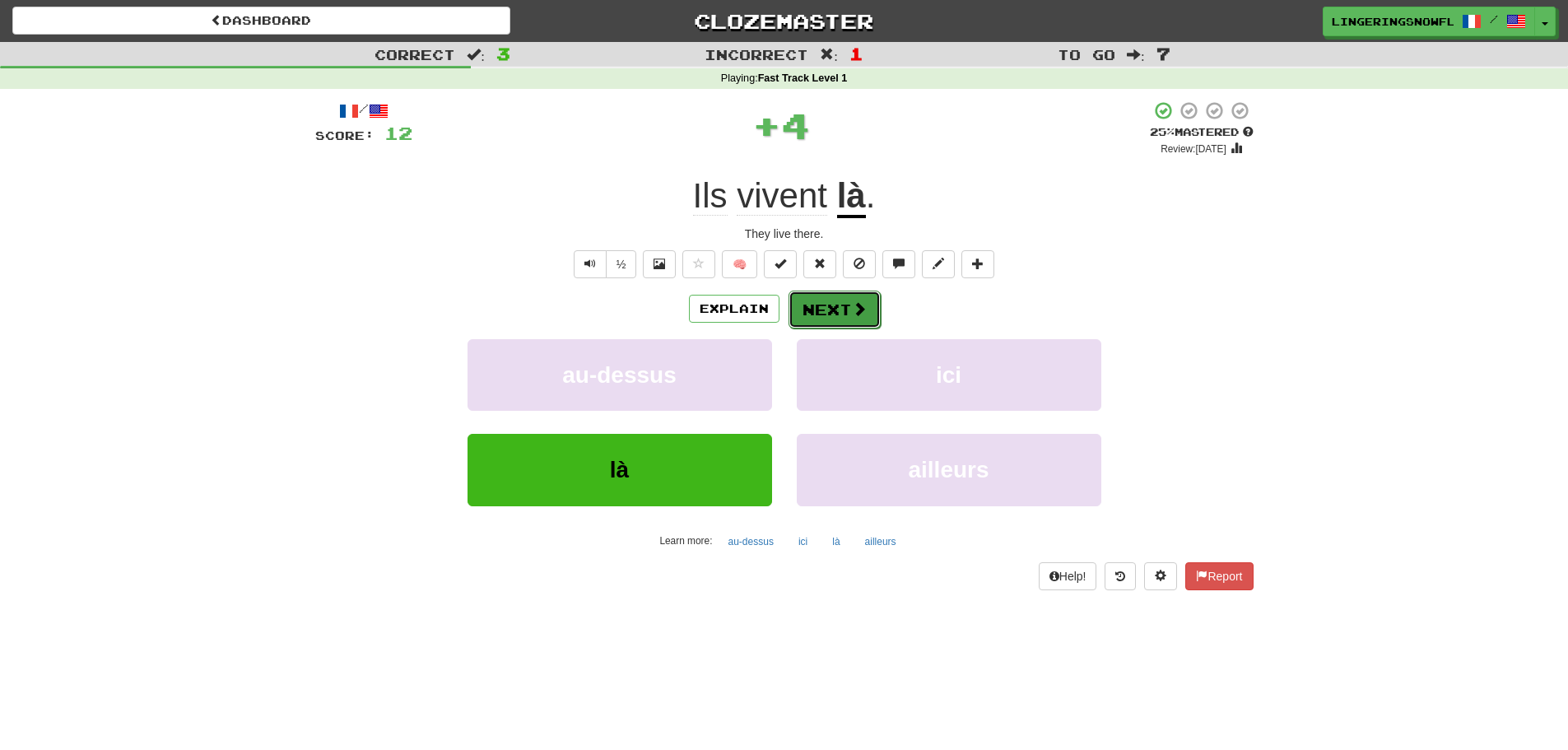
click at [825, 312] on button "Next" at bounding box center [834, 309] width 92 height 38
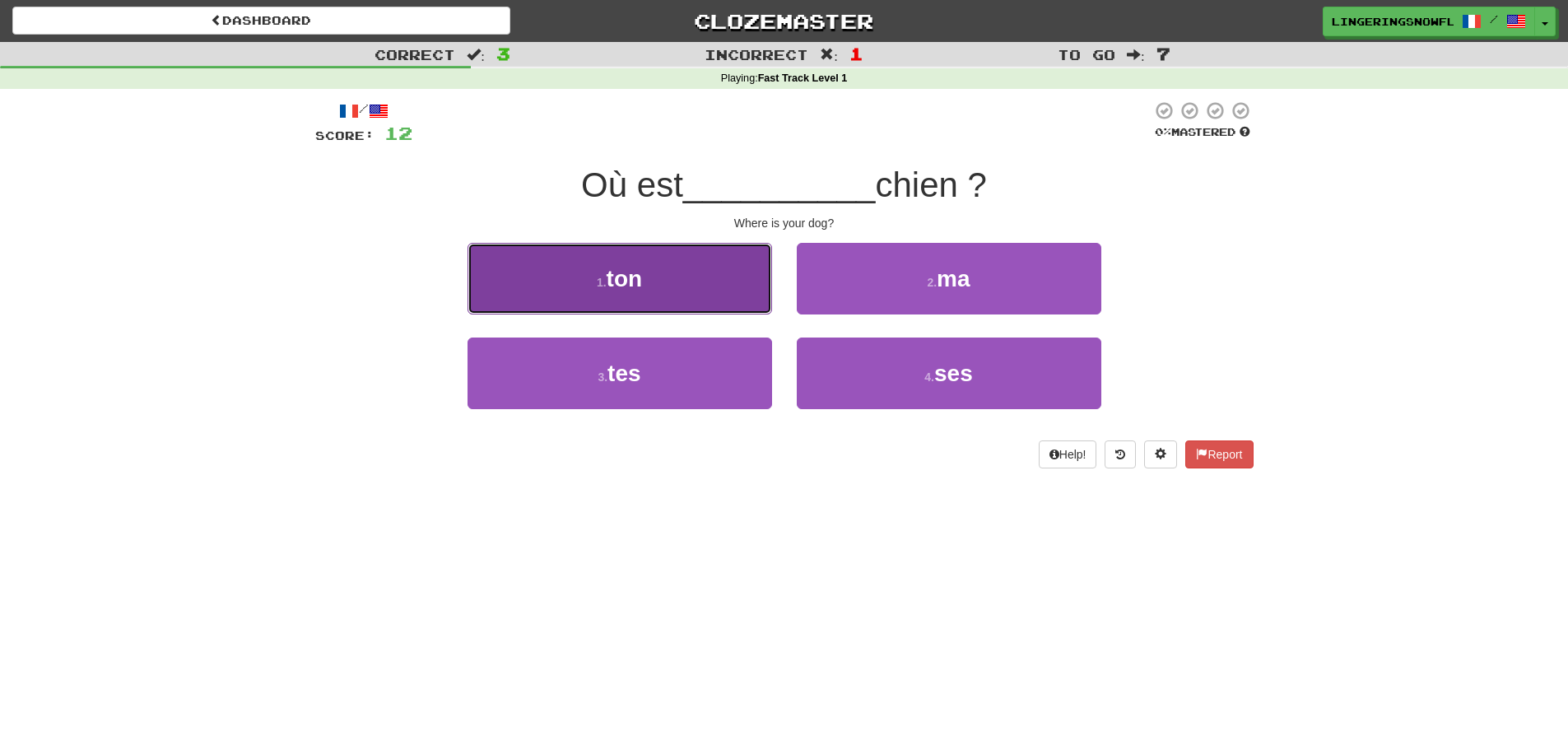
click at [685, 286] on button "1 . ton" at bounding box center [620, 278] width 305 height 72
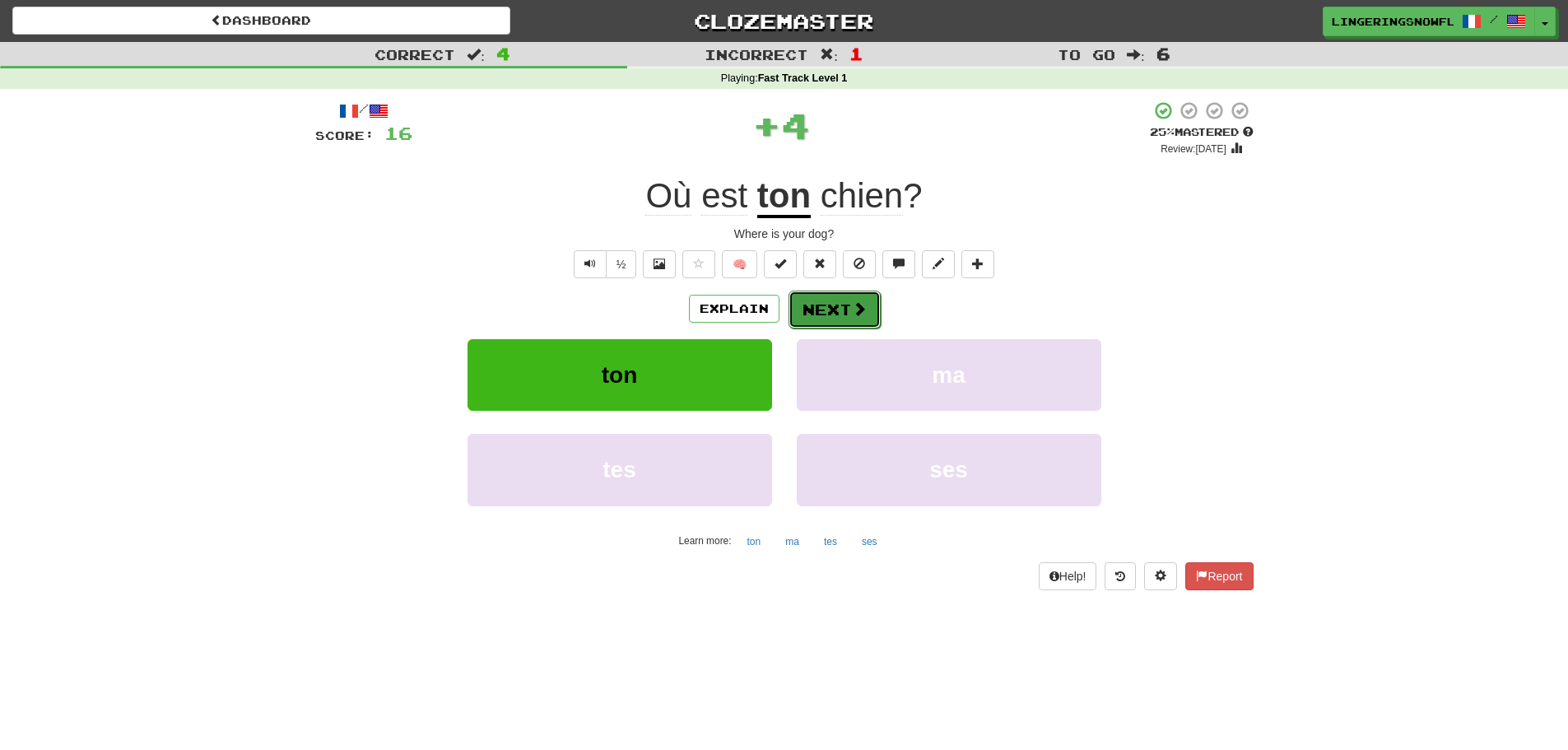
click at [846, 311] on button "Next" at bounding box center [834, 309] width 92 height 38
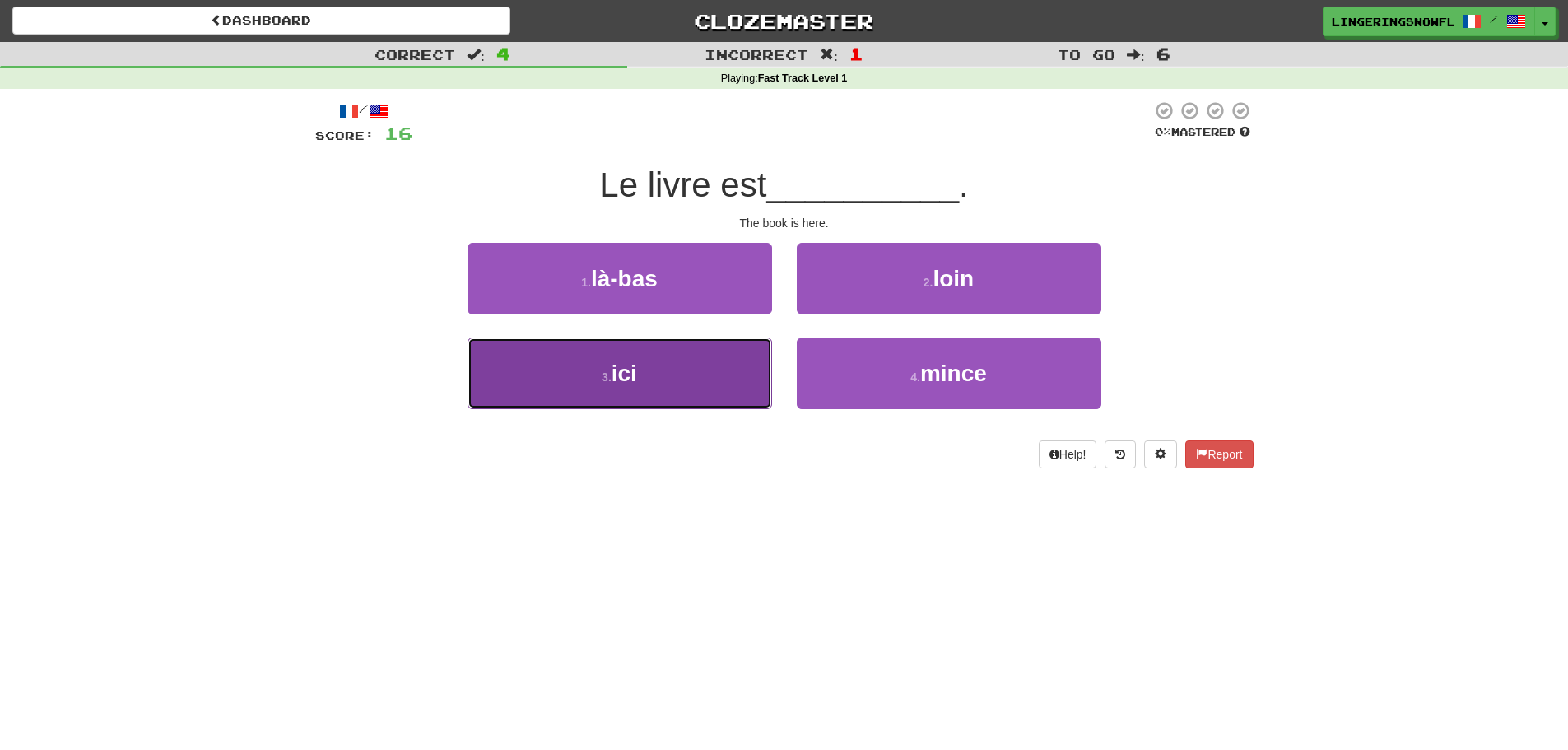
click at [712, 369] on button "3 . ici" at bounding box center [620, 373] width 305 height 72
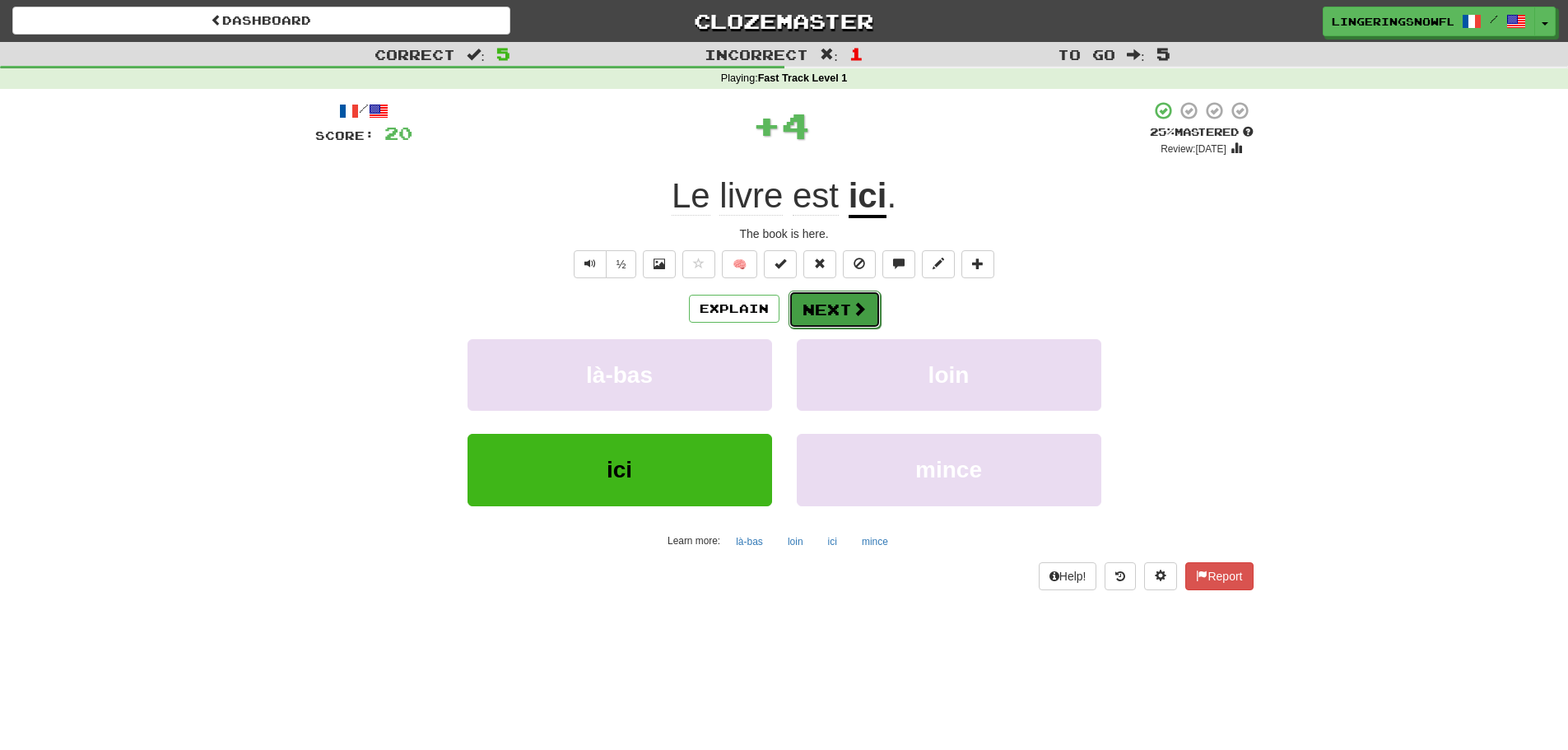
click at [868, 300] on button "Next" at bounding box center [834, 309] width 92 height 38
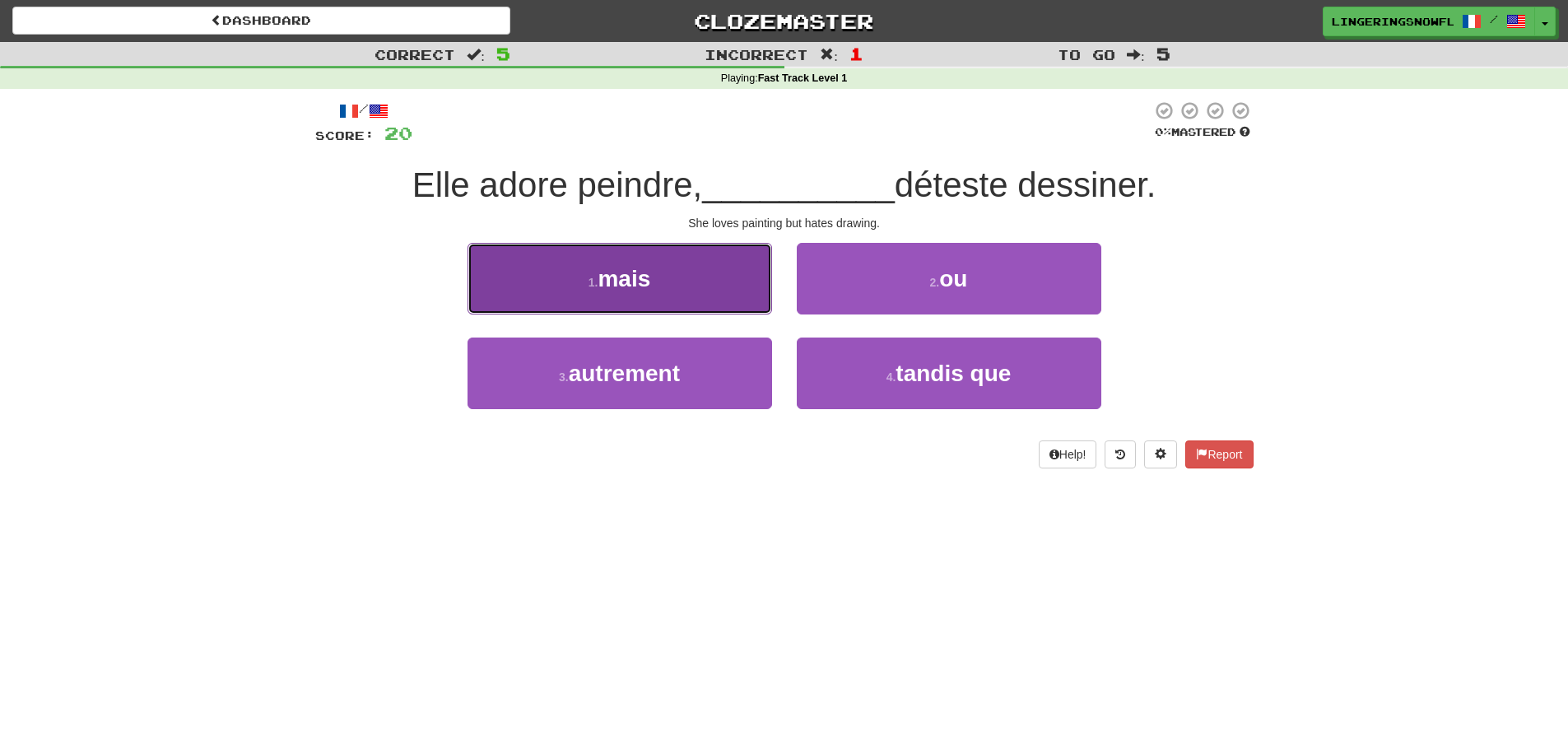
click at [718, 294] on button "1 . mais" at bounding box center [620, 278] width 305 height 72
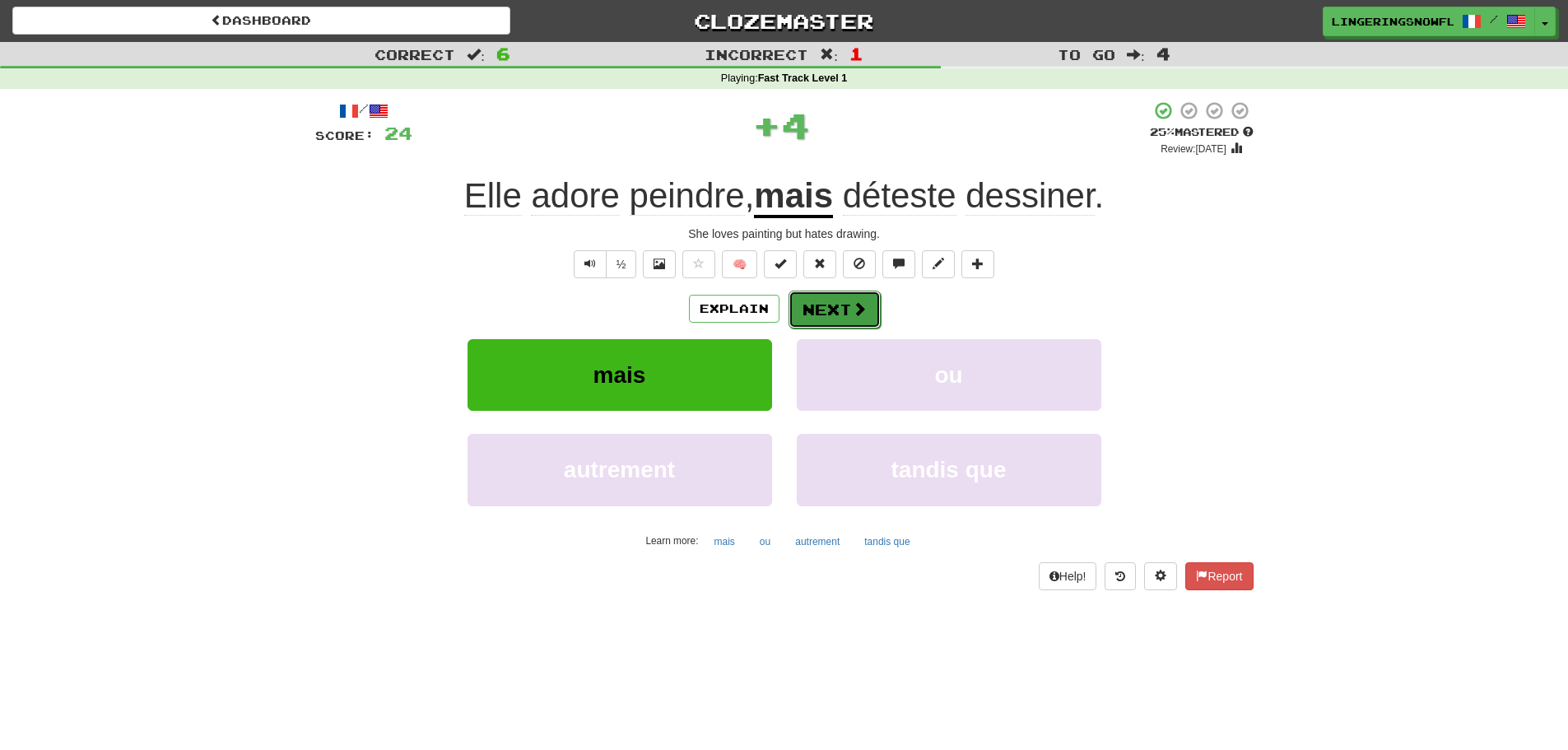
click at [858, 302] on span at bounding box center [859, 308] width 15 height 15
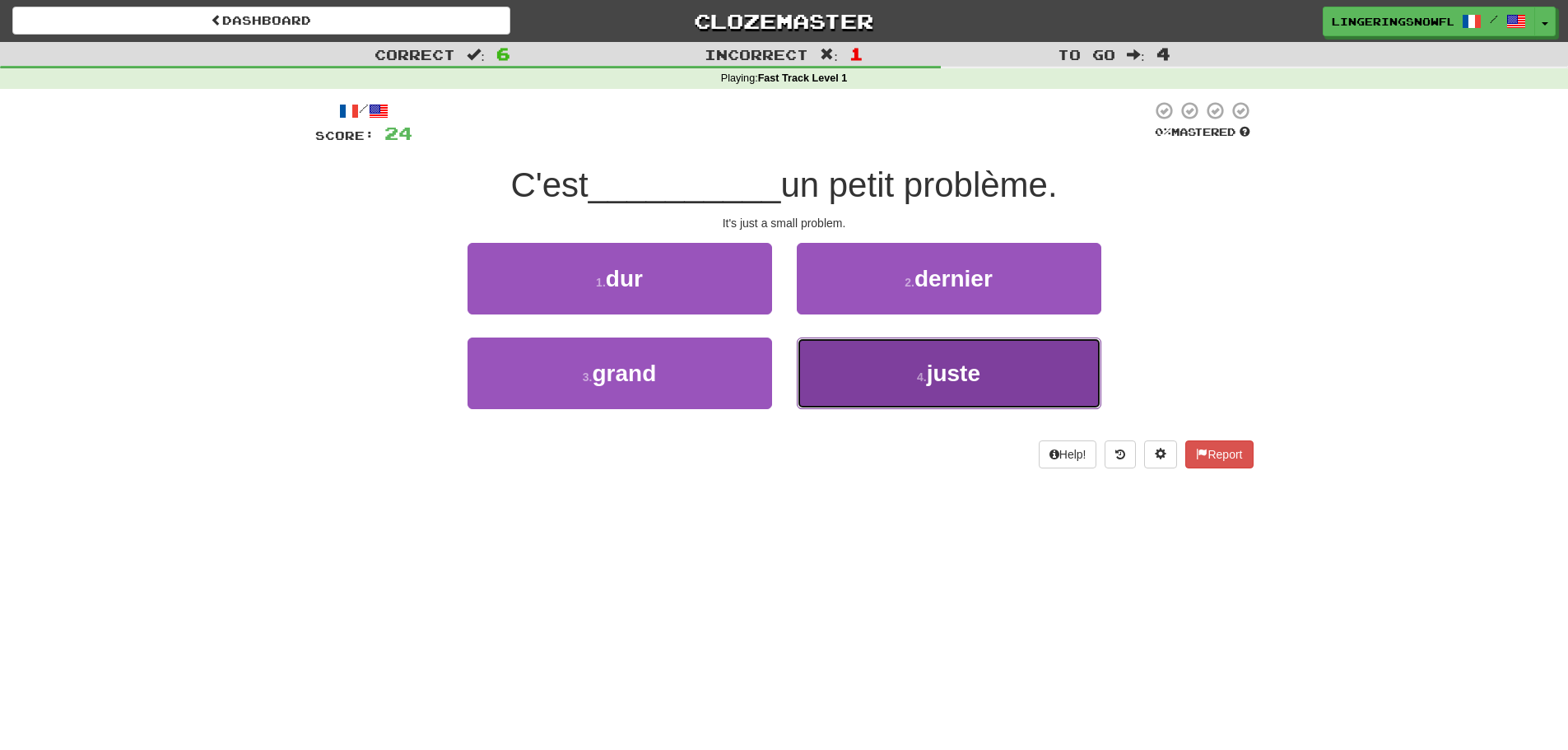
click at [883, 352] on button "4 . juste" at bounding box center [949, 373] width 305 height 72
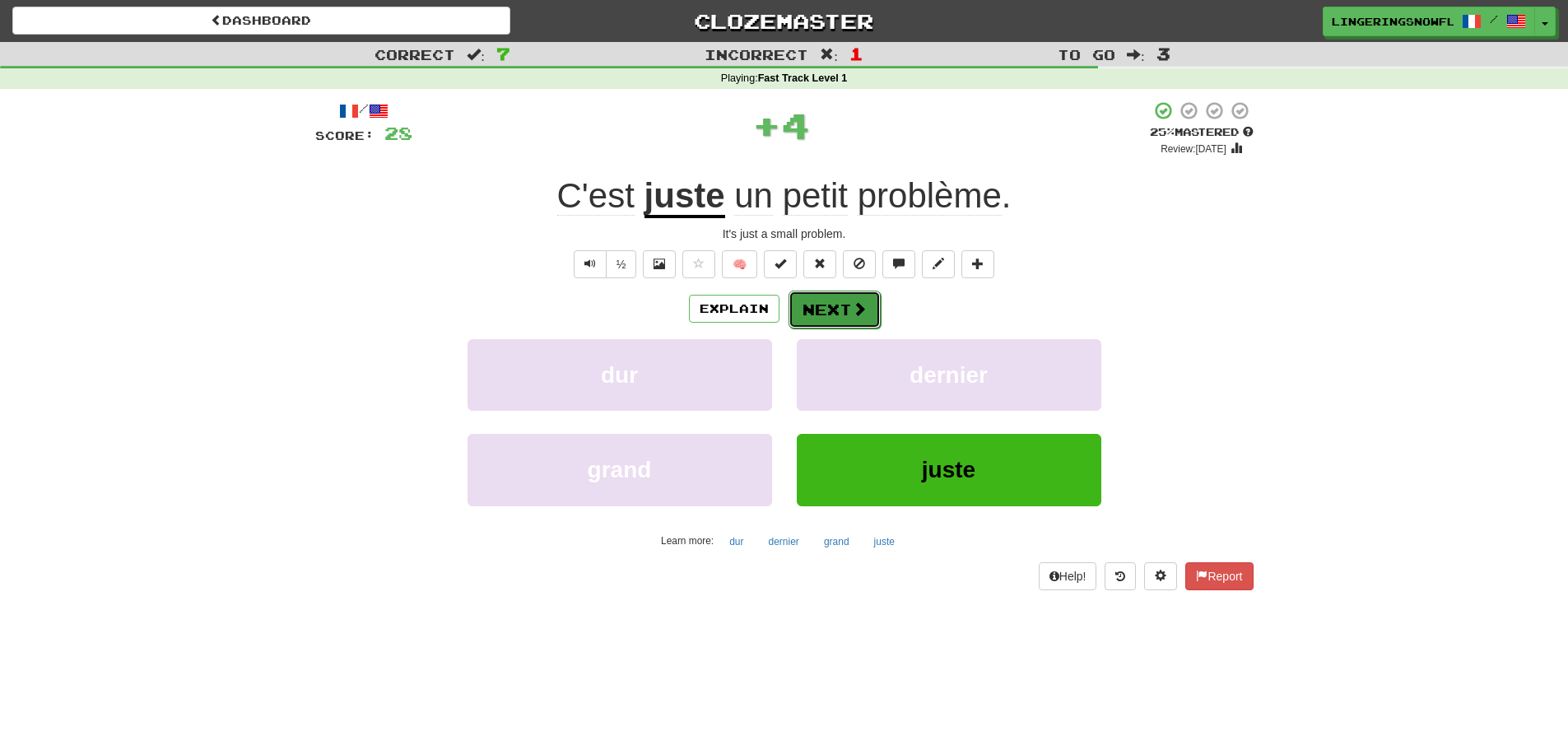
click at [843, 314] on button "Next" at bounding box center [834, 309] width 92 height 38
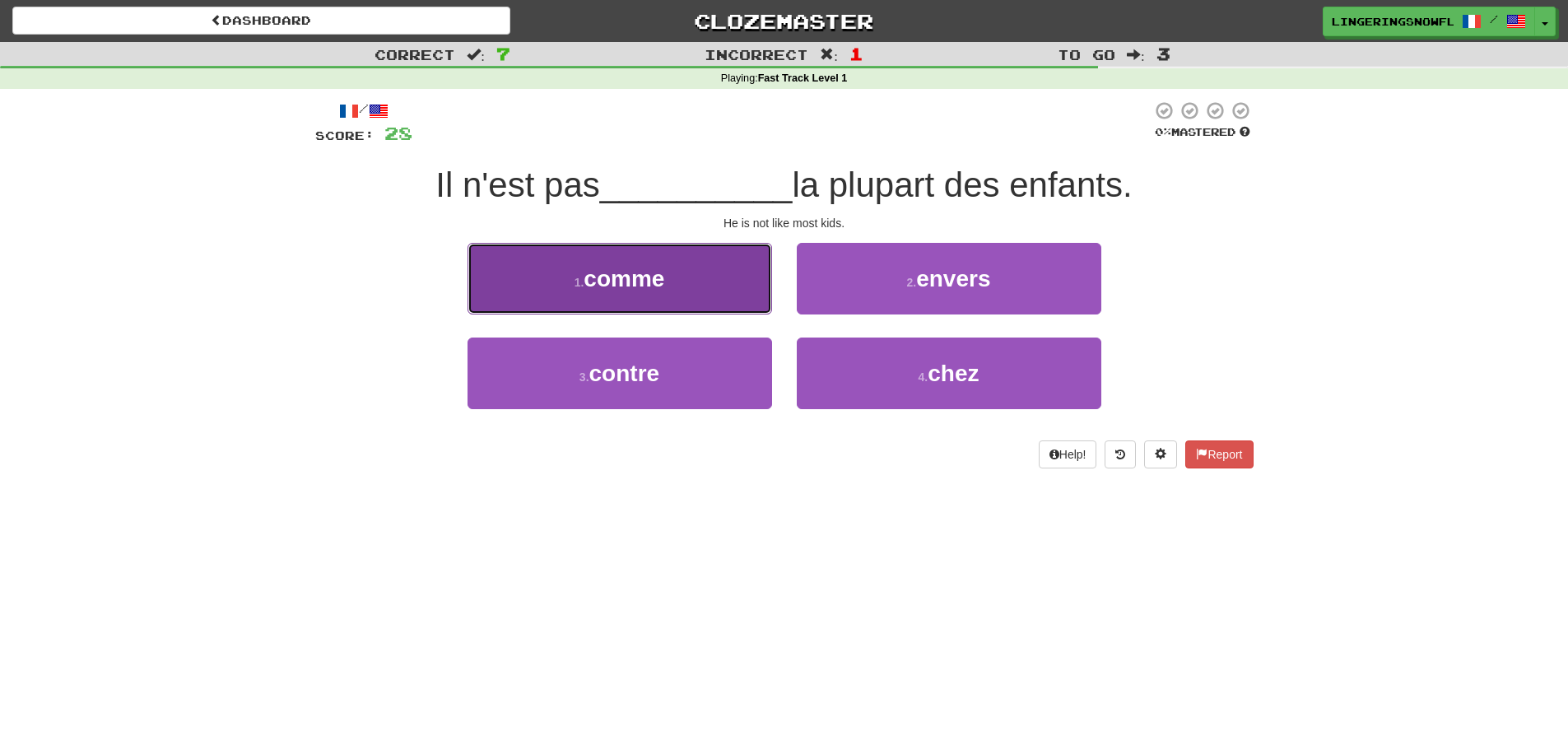
click at [677, 303] on button "1 . comme" at bounding box center [620, 278] width 305 height 72
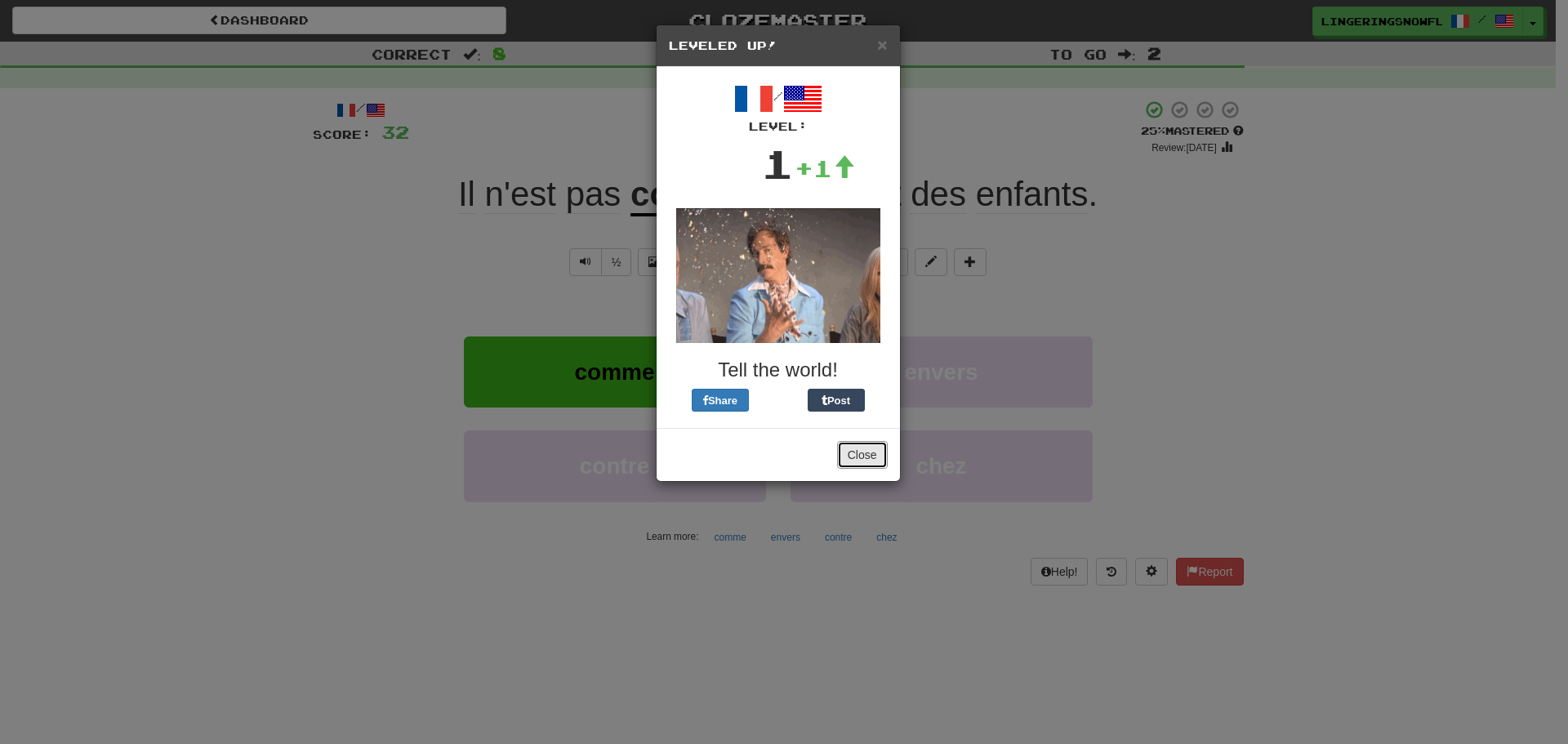
click at [876, 459] on button "Close" at bounding box center [863, 456] width 51 height 28
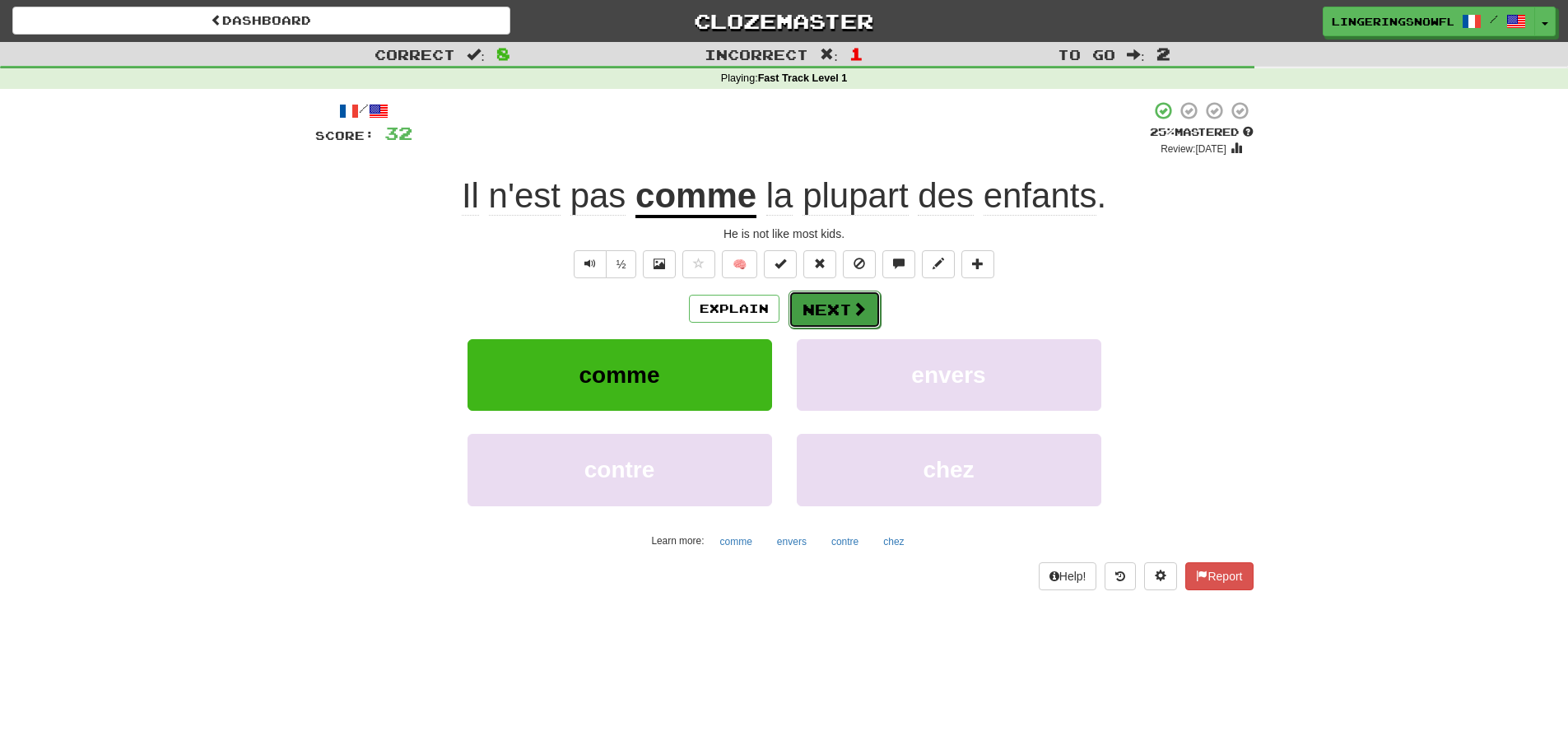
click at [838, 306] on button "Next" at bounding box center [834, 309] width 92 height 38
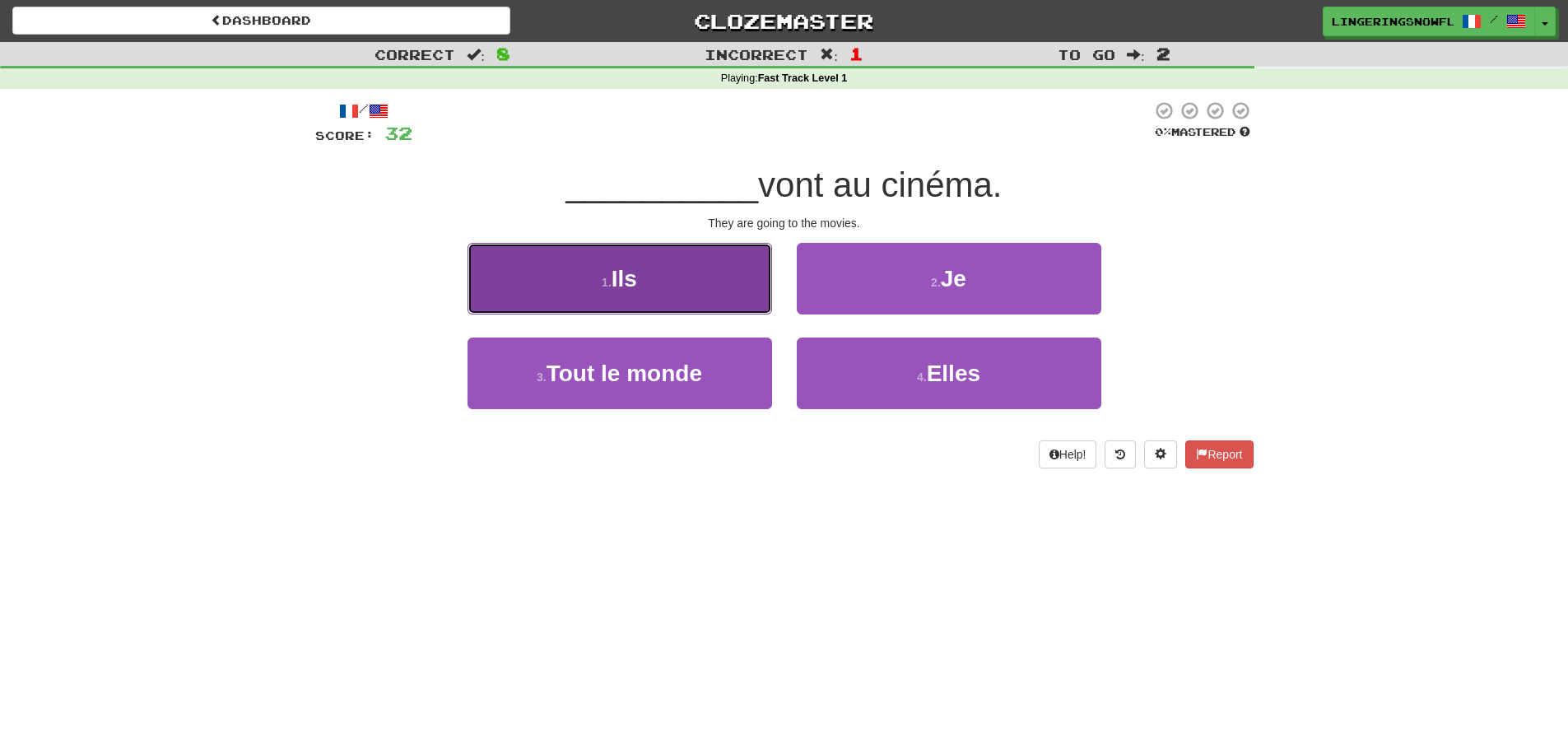
click at [670, 301] on button "1 . Ils" at bounding box center [620, 278] width 305 height 72
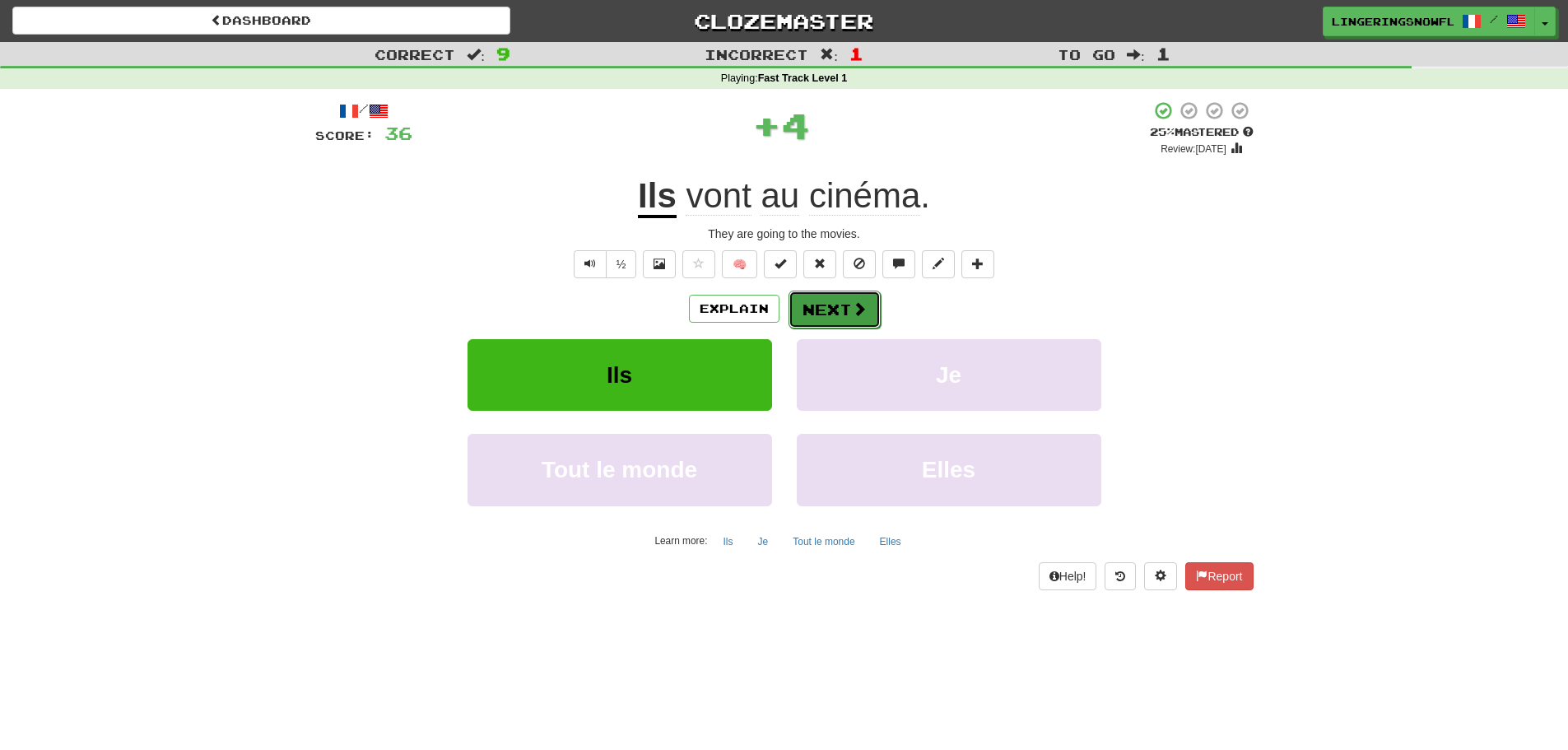
click at [855, 304] on span at bounding box center [859, 308] width 15 height 15
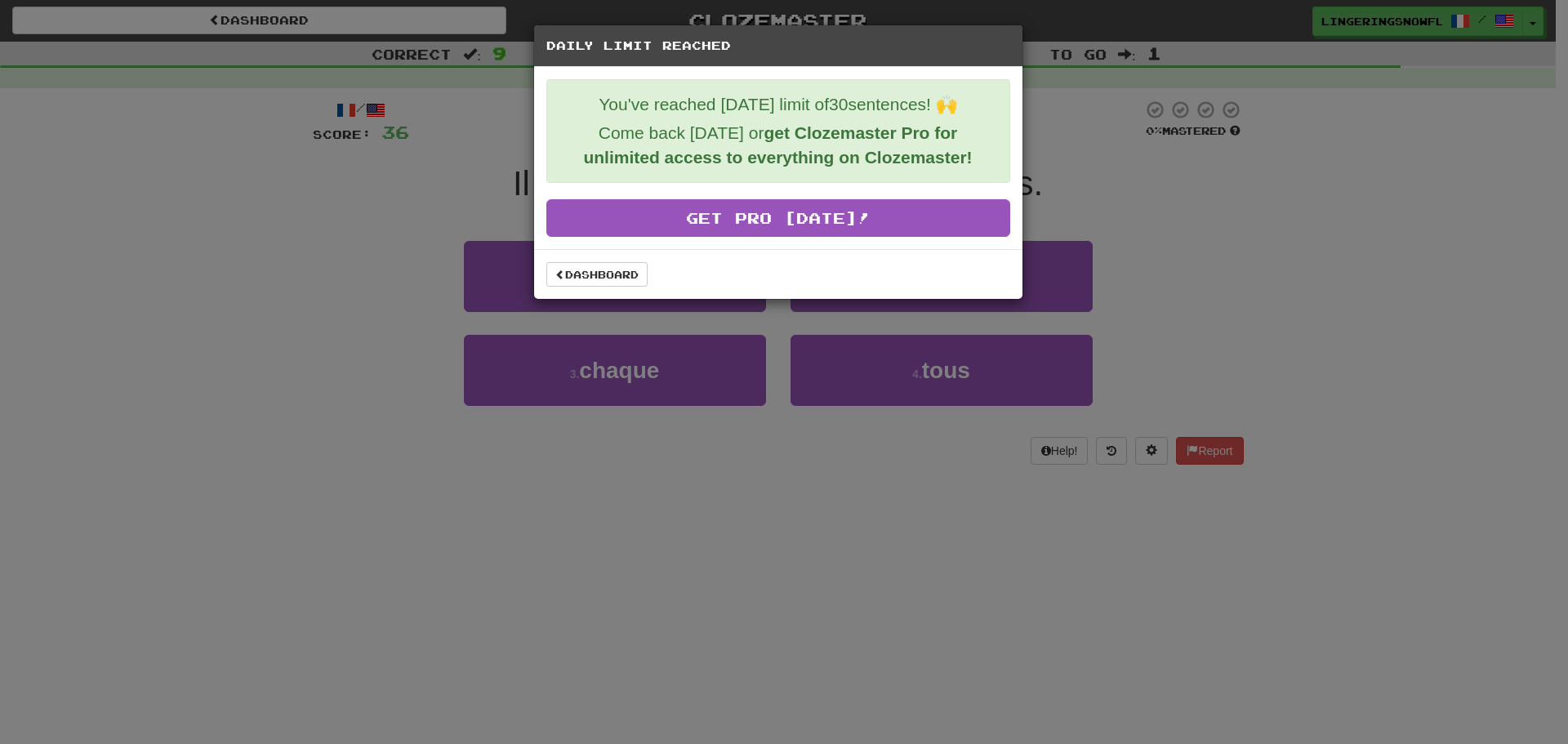
click at [472, 125] on div "Daily Limit Reached You've reached today's limit of 30 sentences! 🙌 Come back t…" at bounding box center [784, 372] width 1568 height 744
click at [597, 286] on link "Dashboard" at bounding box center [597, 274] width 102 height 25
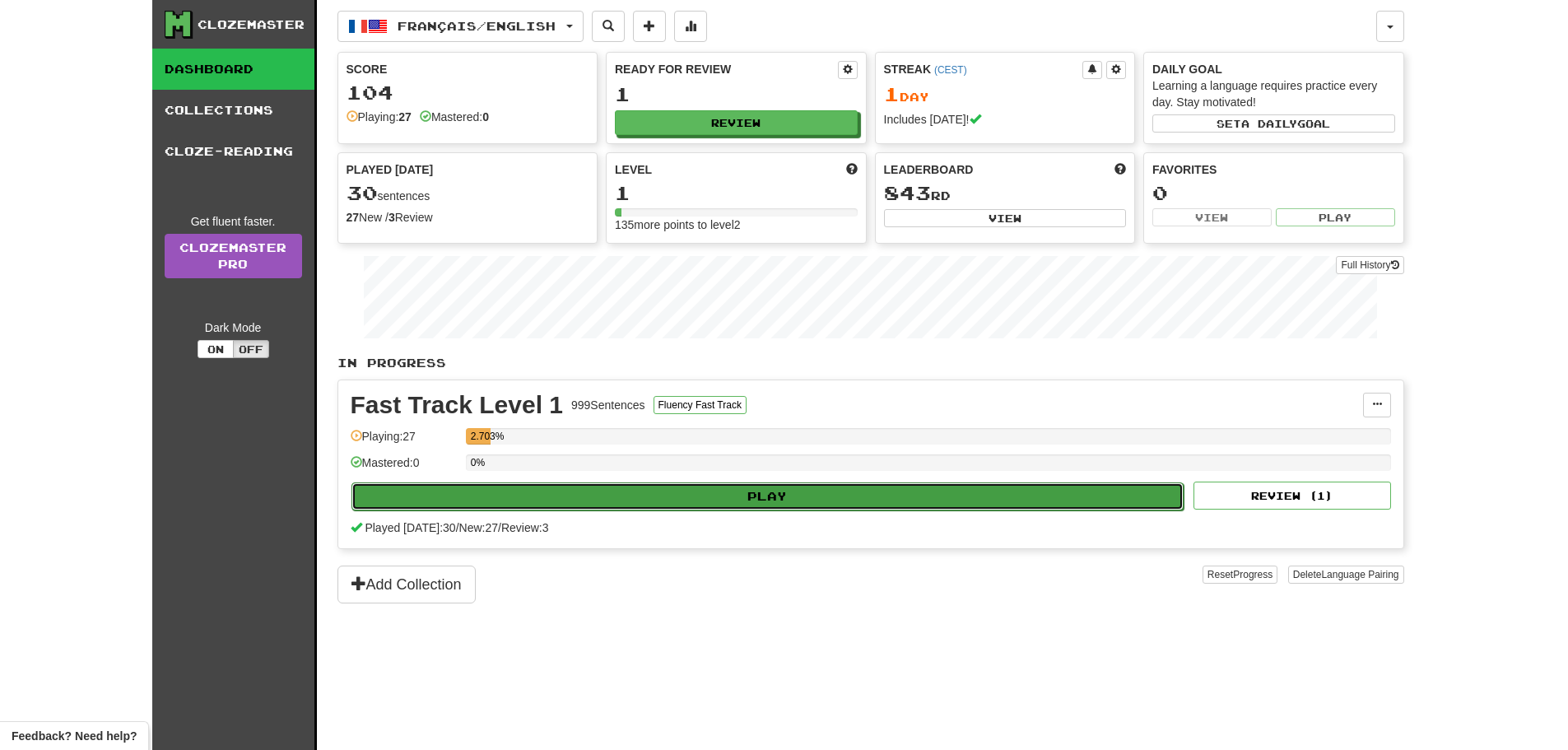
click at [700, 488] on button "Play" at bounding box center [768, 496] width 833 height 28
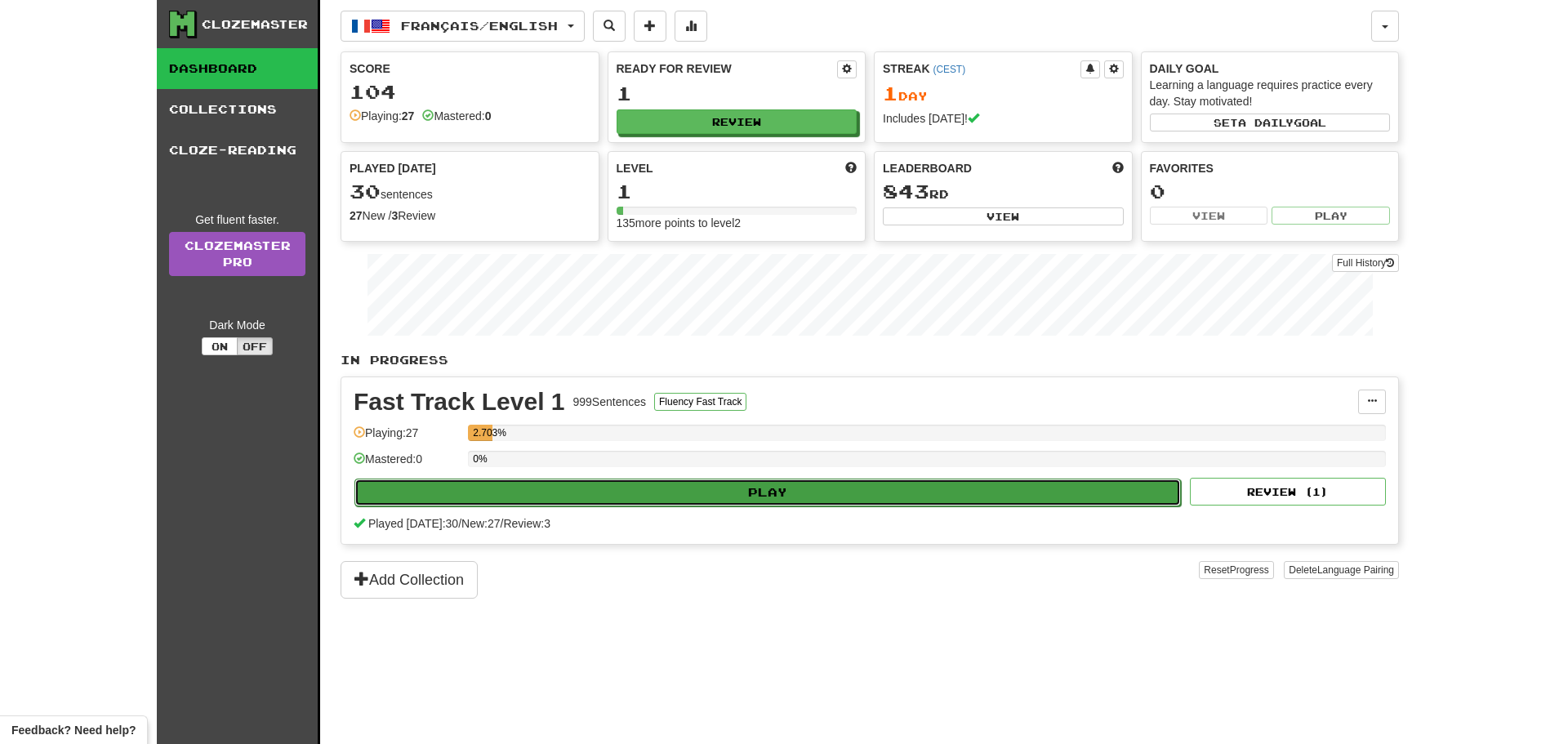
select select "**"
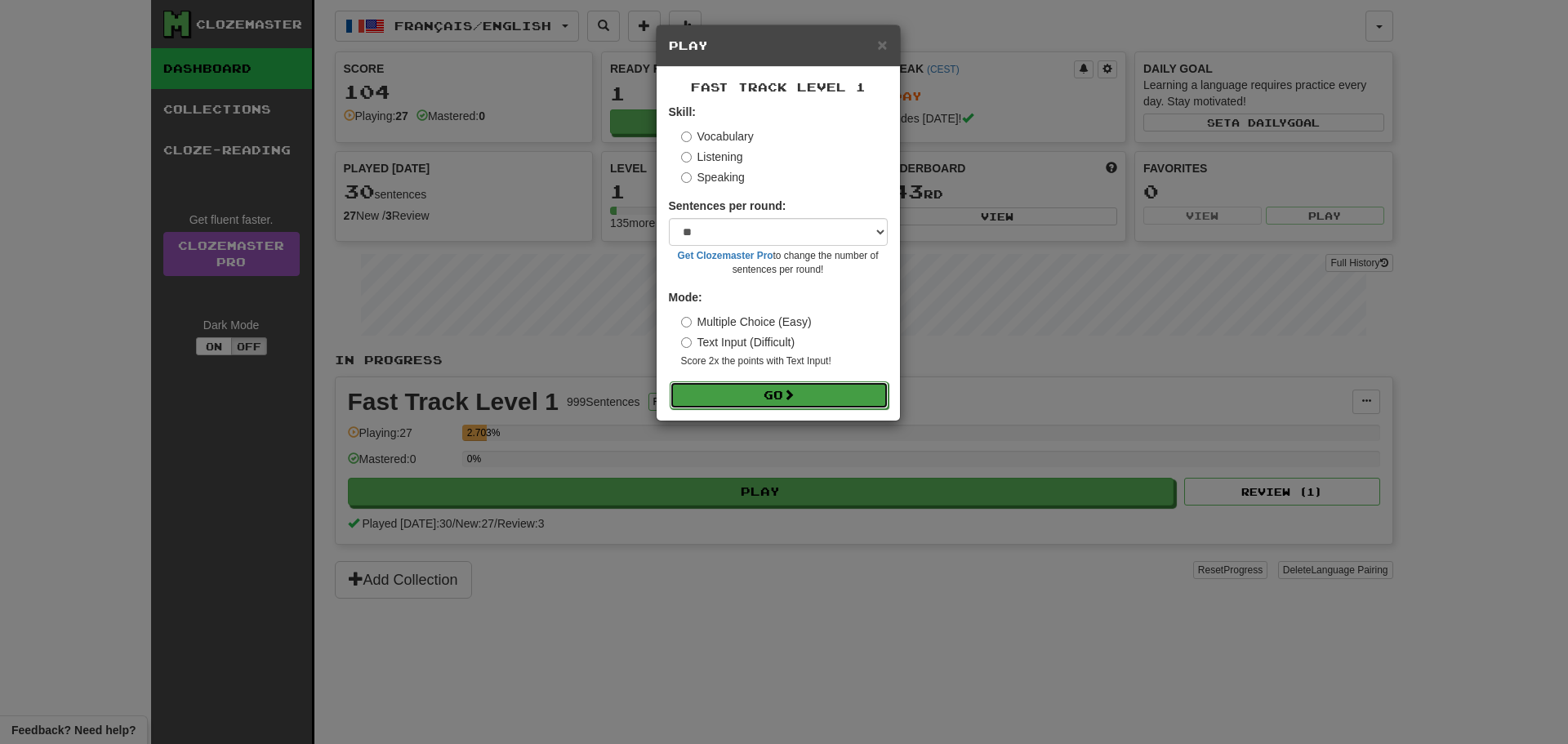
click at [752, 398] on button "Go" at bounding box center [780, 395] width 219 height 28
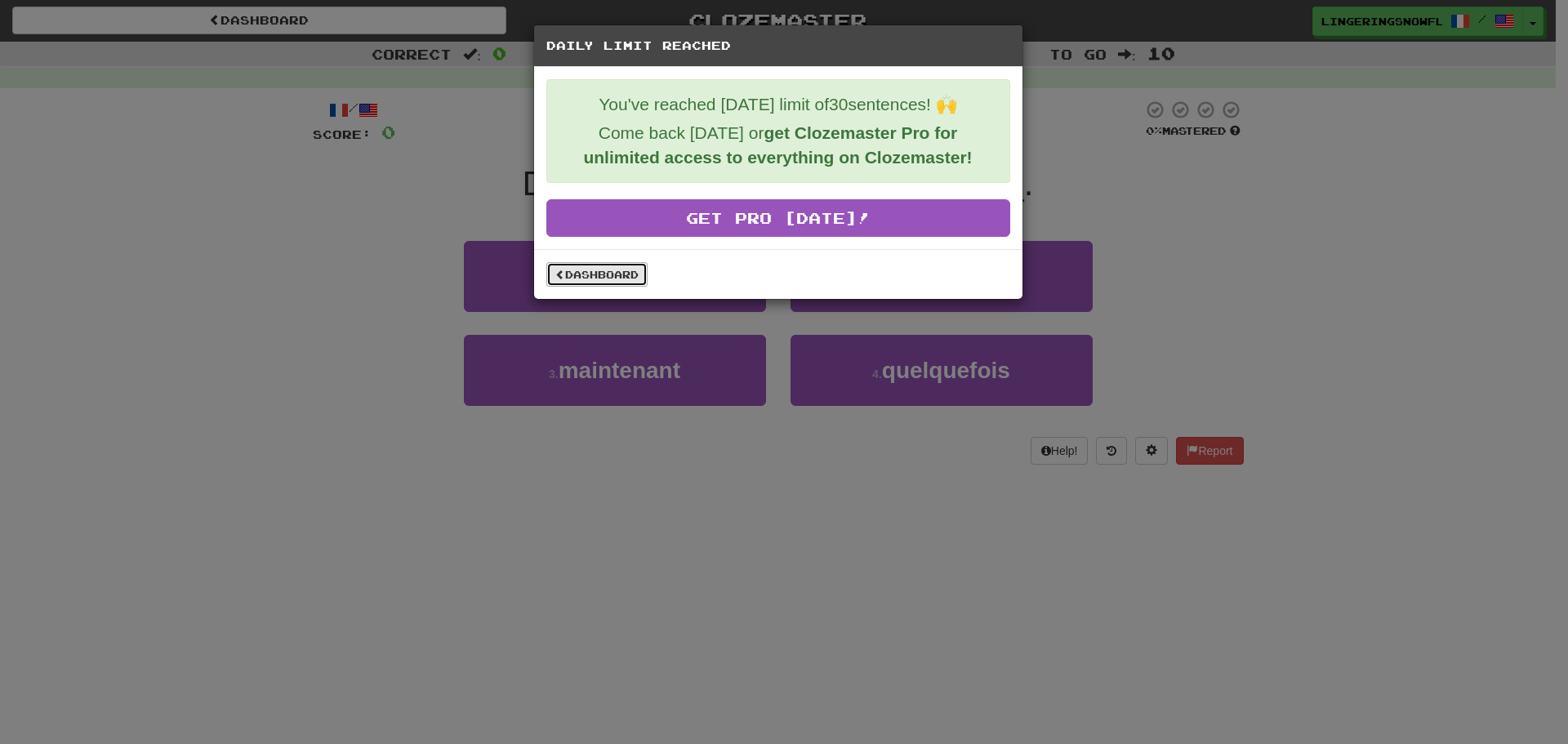
click at [616, 273] on link "Dashboard" at bounding box center [597, 274] width 102 height 25
